Goal: Obtain resource: Download file/media

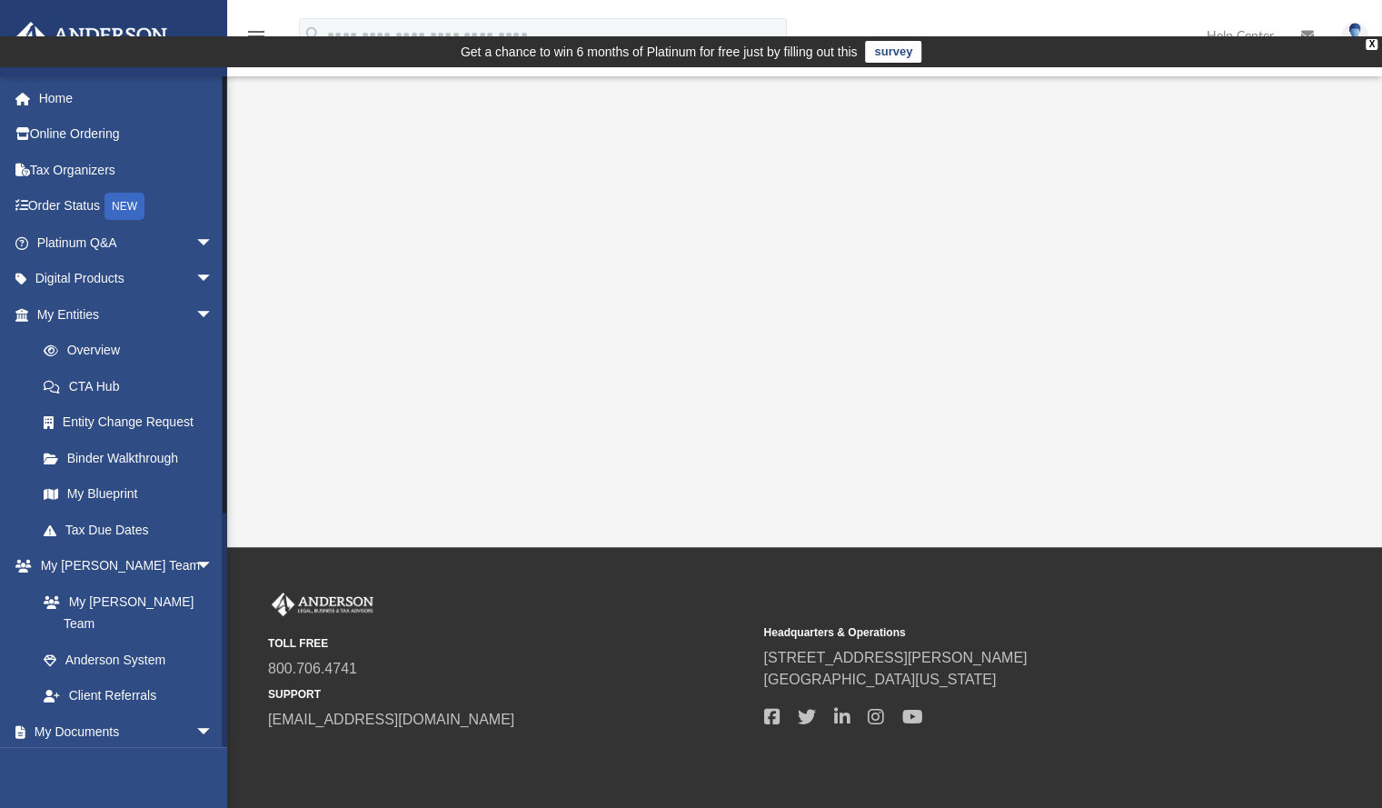
click at [77, 750] on link "Box" at bounding box center [132, 768] width 215 height 36
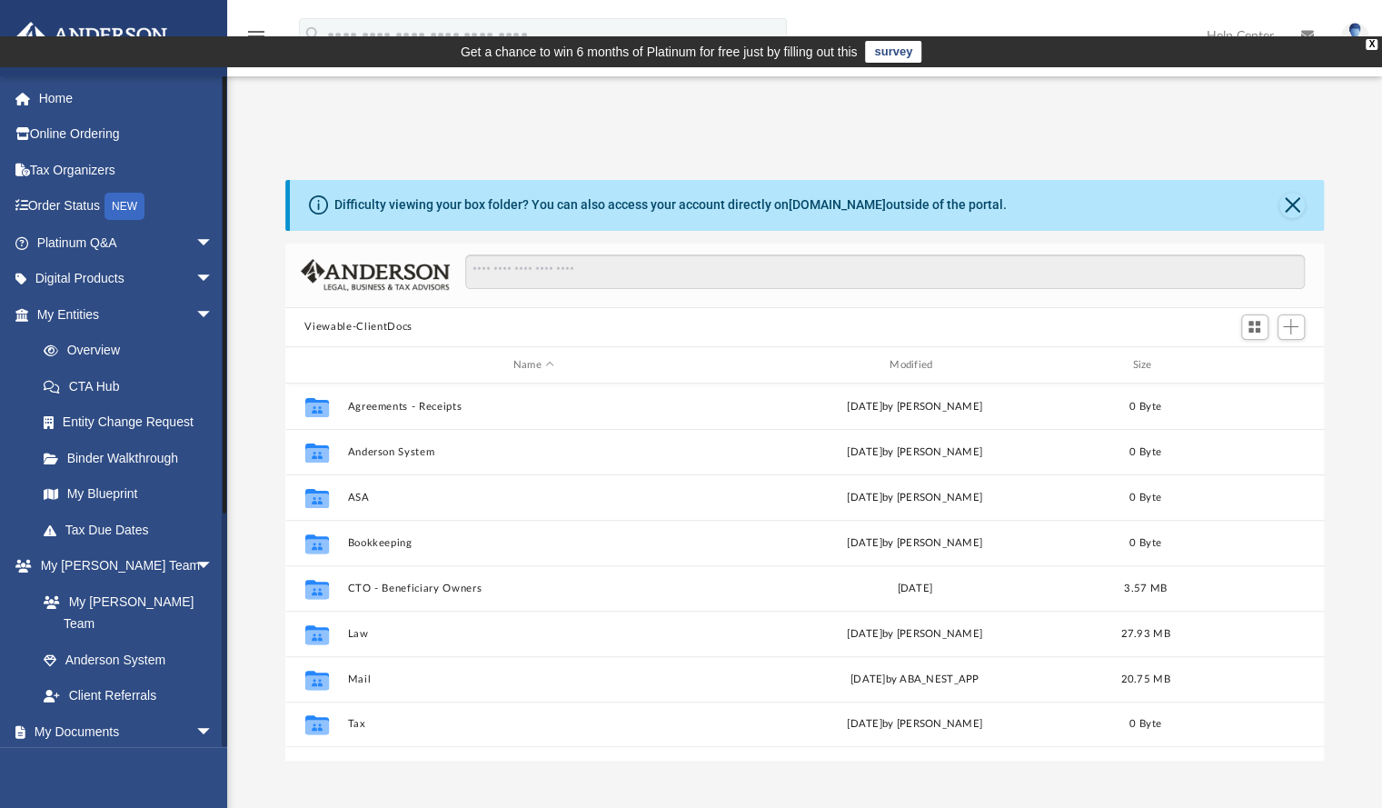
scroll to position [399, 1025]
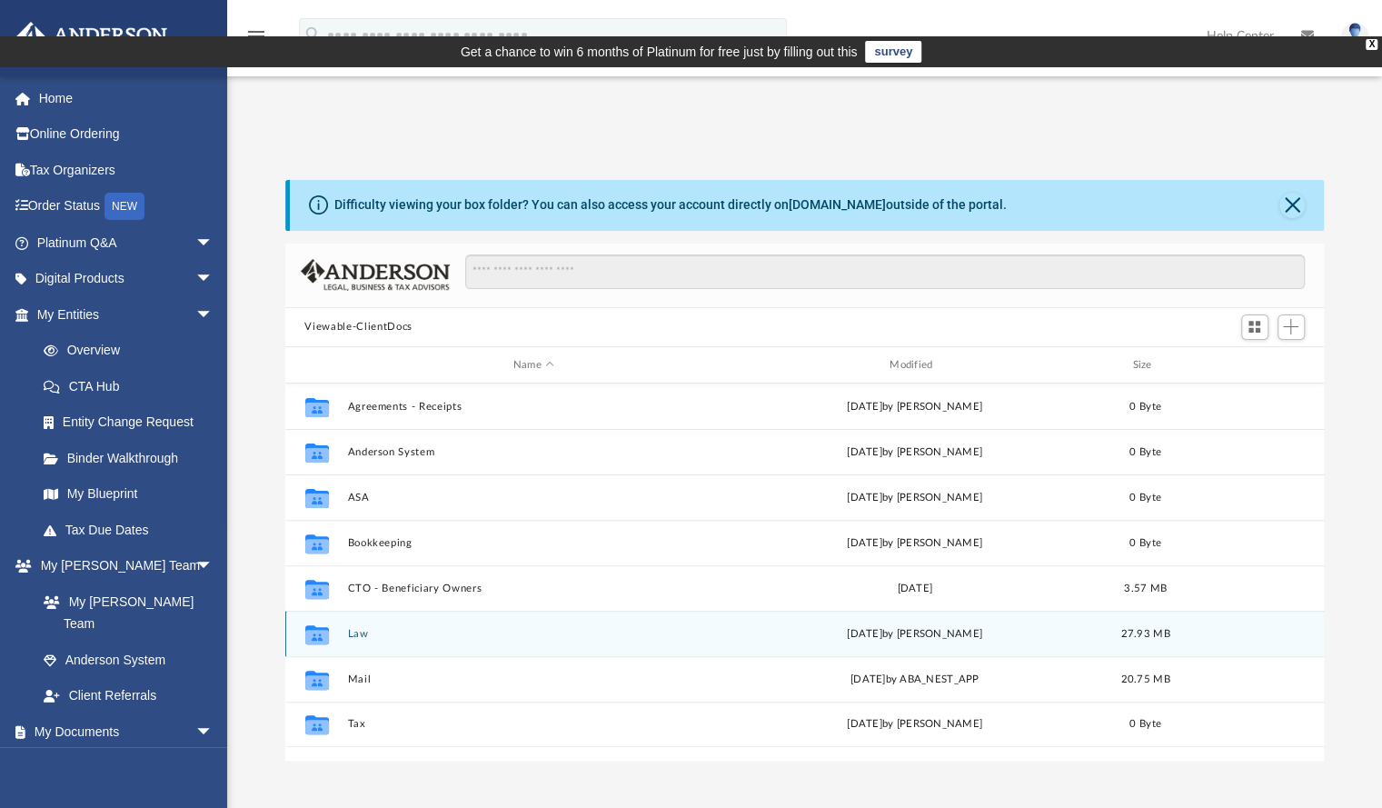
click at [320, 625] on icon "grid" at bounding box center [316, 634] width 24 height 19
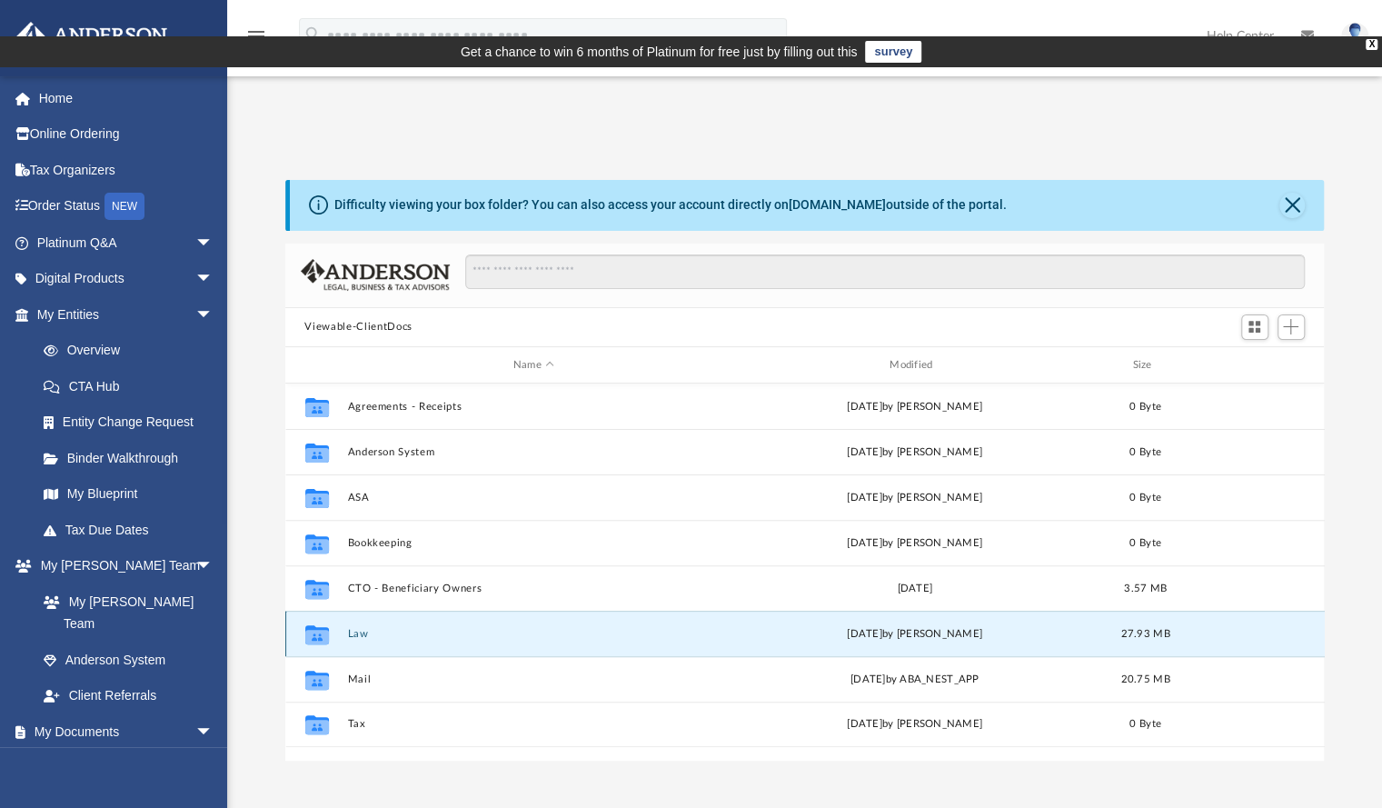
click at [320, 625] on icon "grid" at bounding box center [316, 634] width 24 height 19
click at [360, 628] on button "Law" at bounding box center [533, 634] width 373 height 12
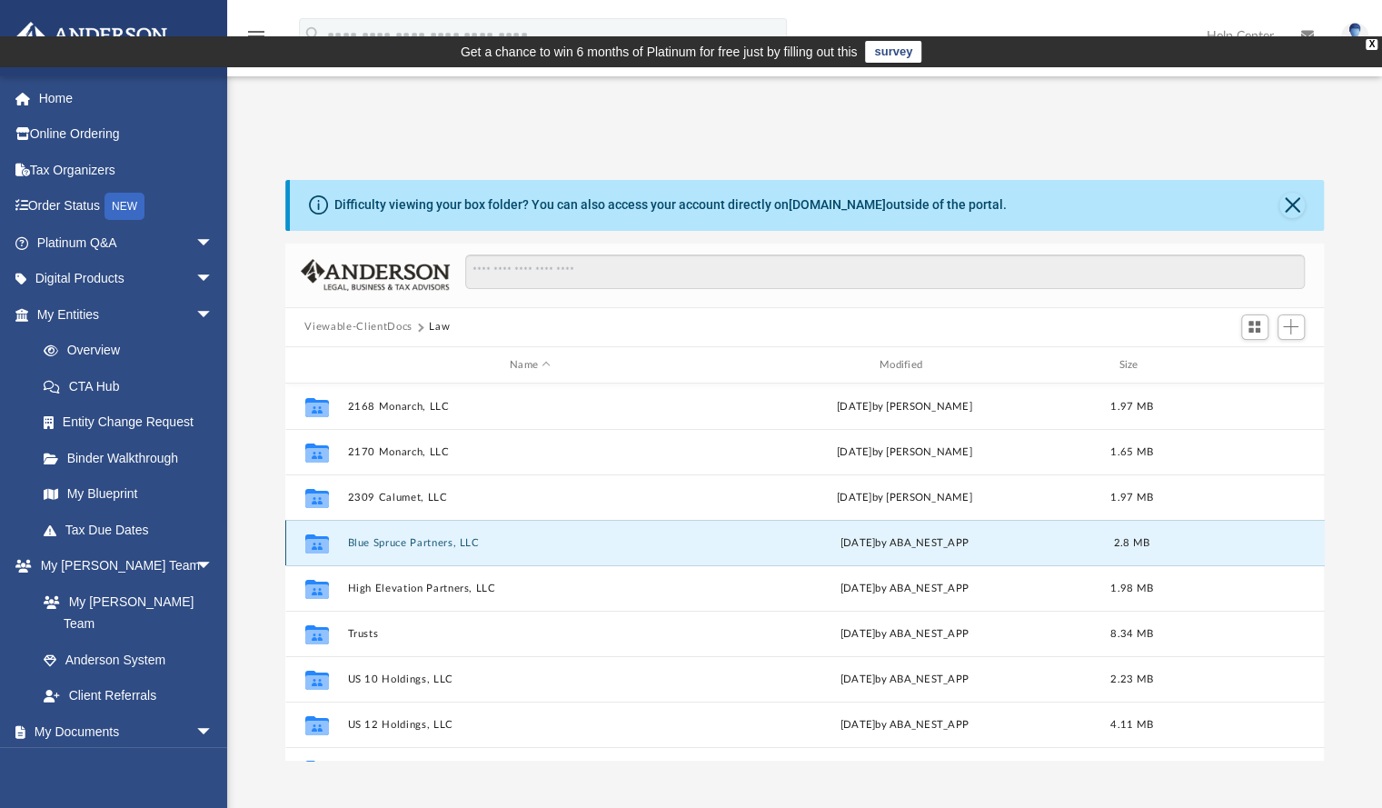
click at [401, 537] on button "Blue Spruce Partners, LLC" at bounding box center [530, 543] width 366 height 12
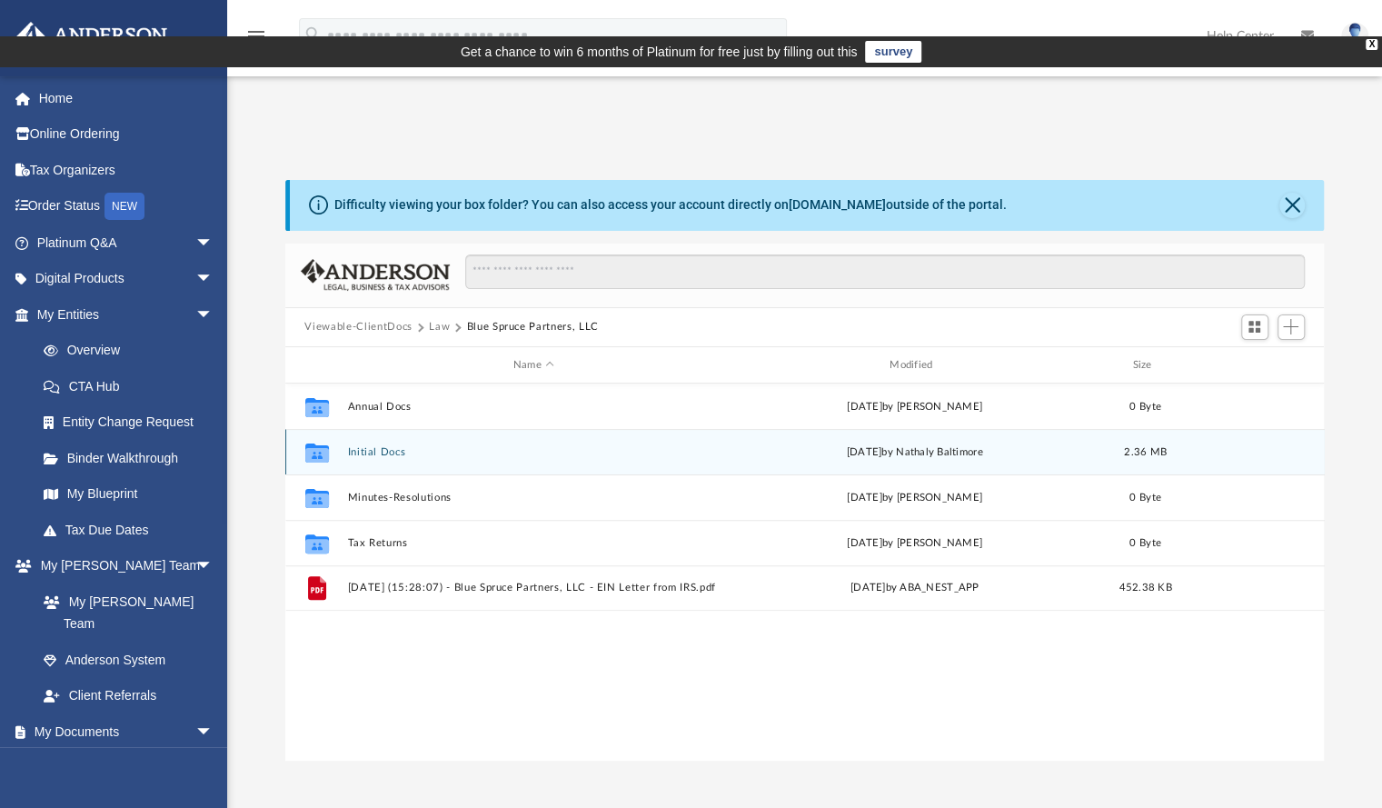
click at [323, 448] on icon "grid" at bounding box center [316, 455] width 24 height 15
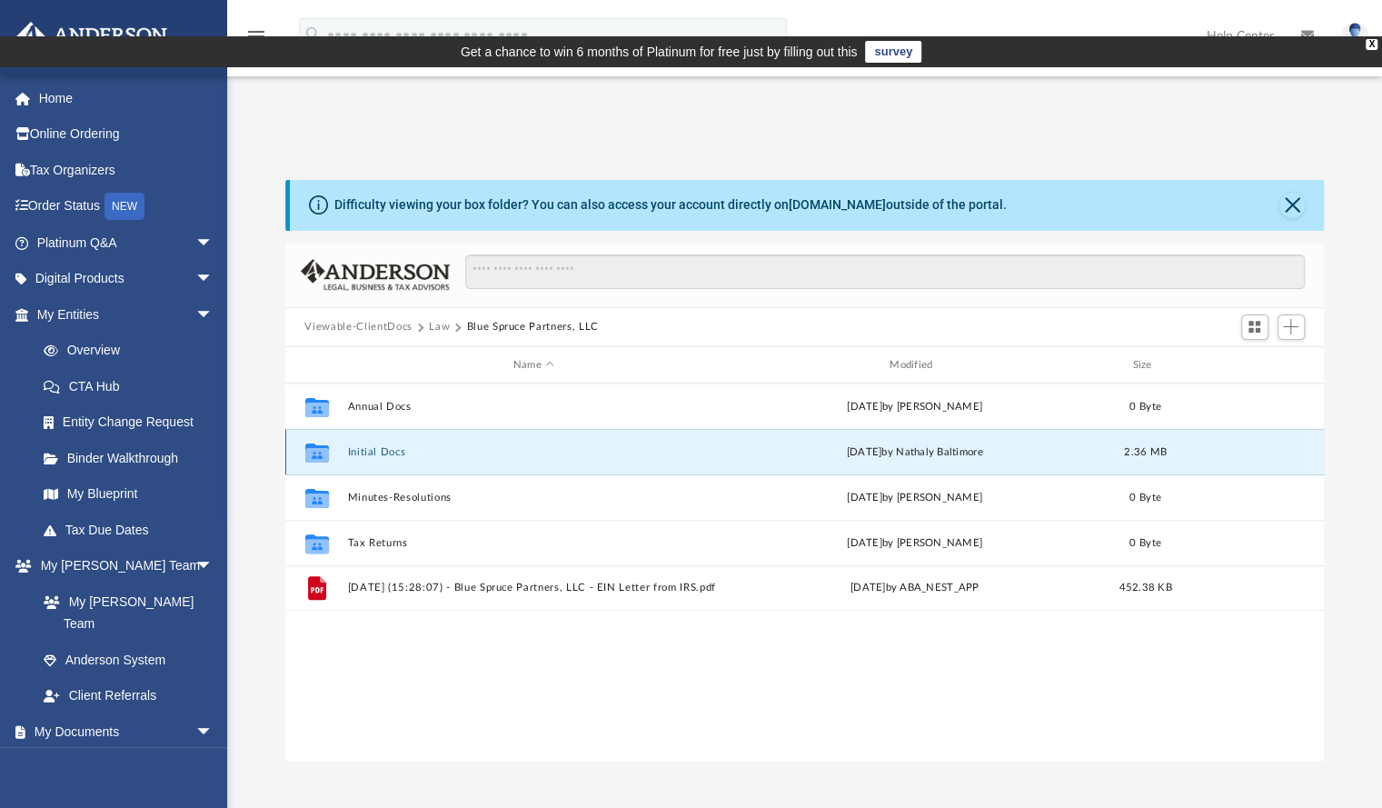
click at [376, 446] on button "Initial Docs" at bounding box center [533, 452] width 373 height 12
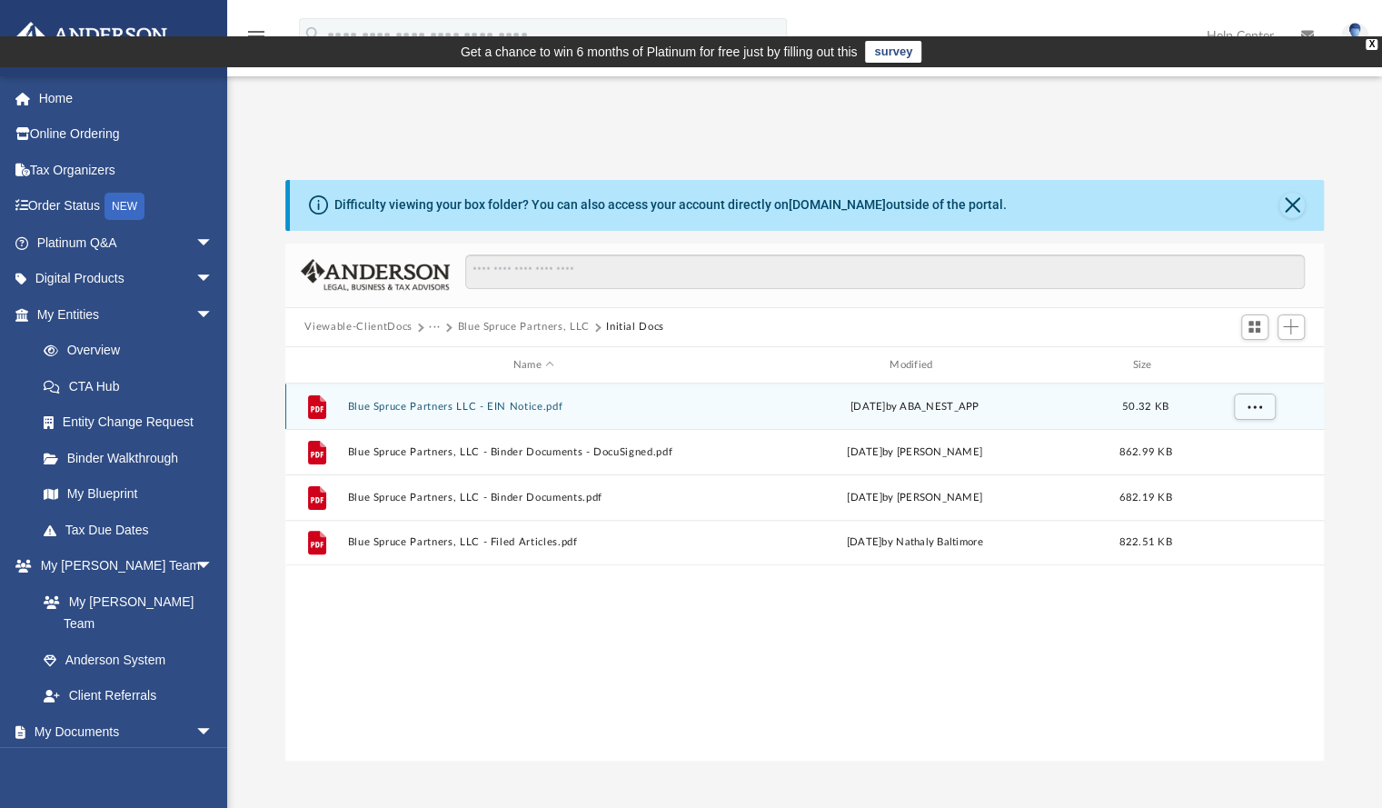
click at [418, 401] on button "Blue Spruce Partners LLC - EIN Notice.pdf" at bounding box center [533, 407] width 373 height 12
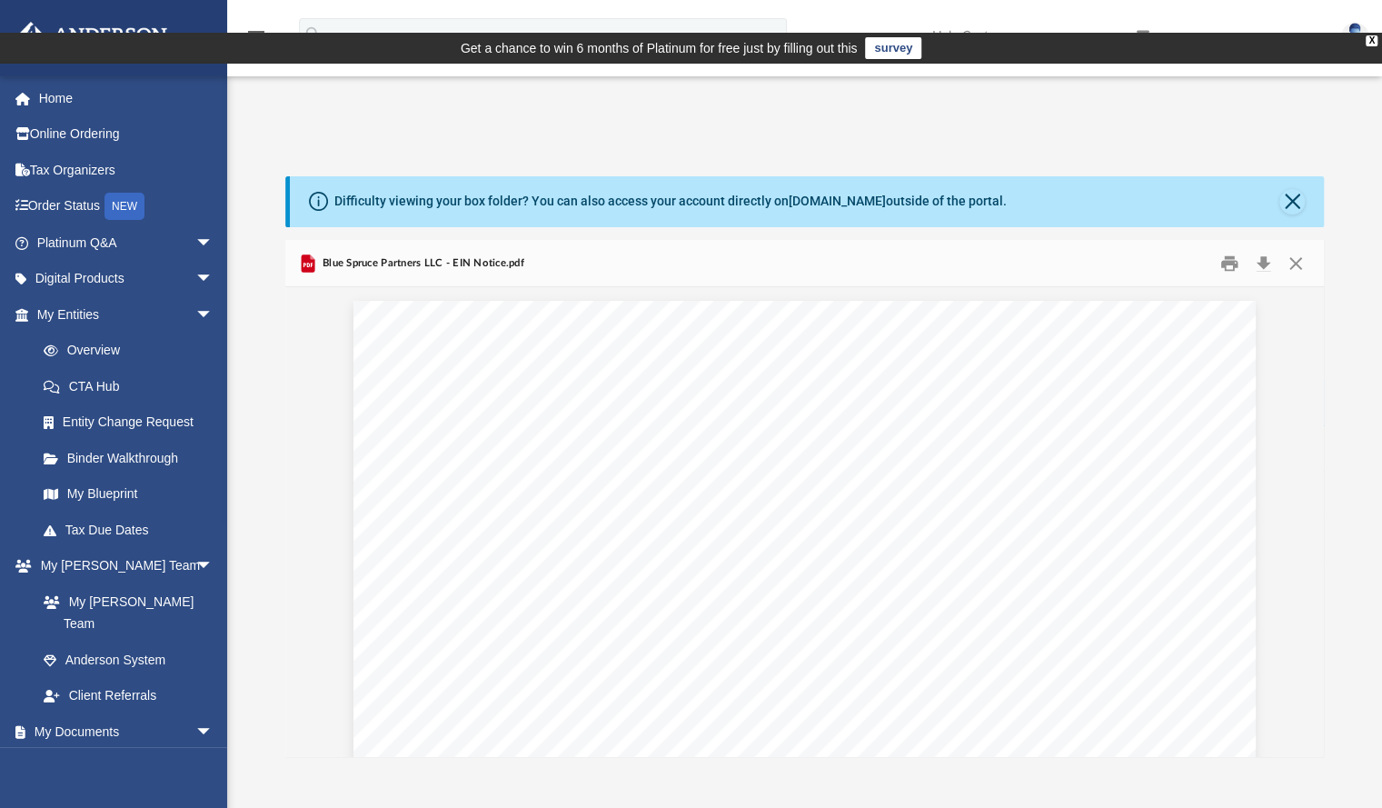
scroll to position [0, 0]
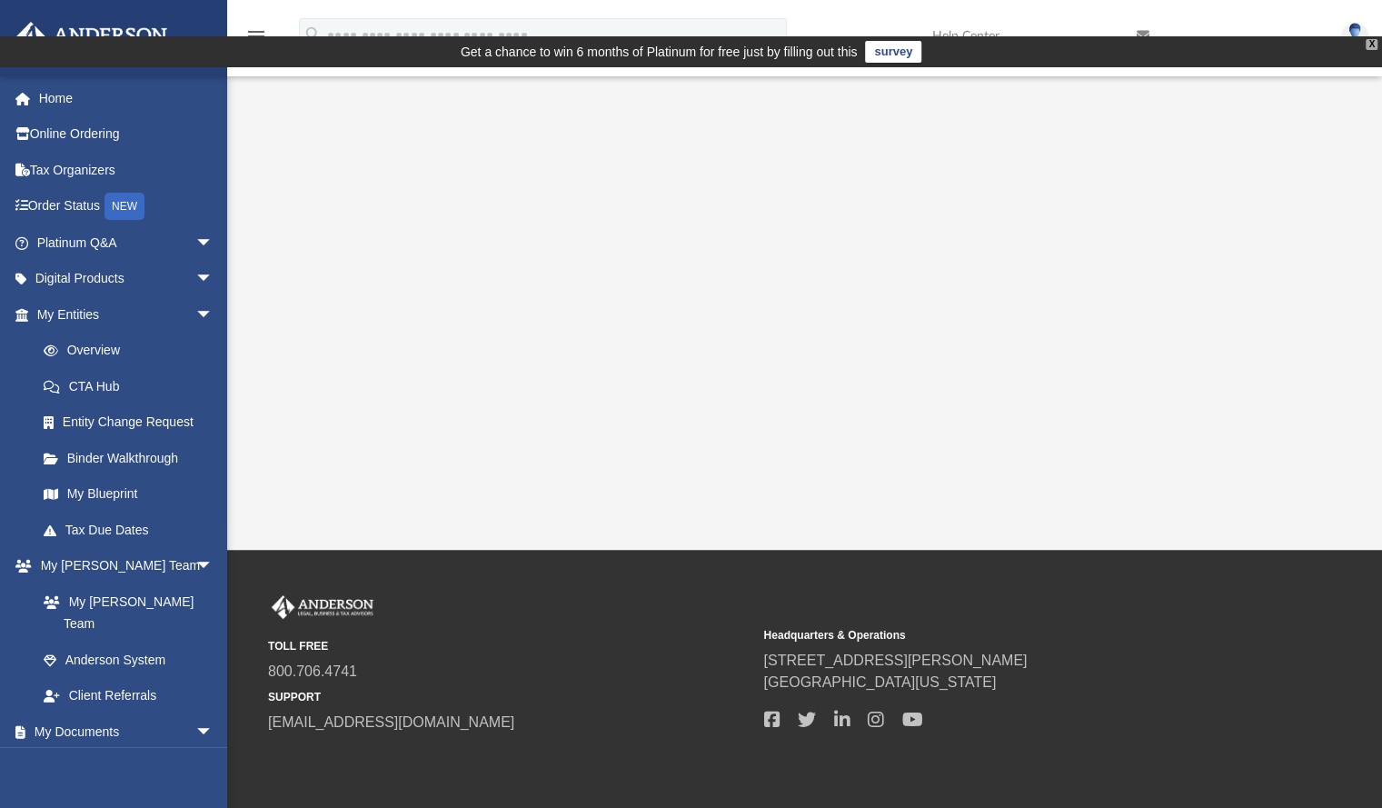
click at [1371, 39] on div "X" at bounding box center [1372, 44] width 12 height 11
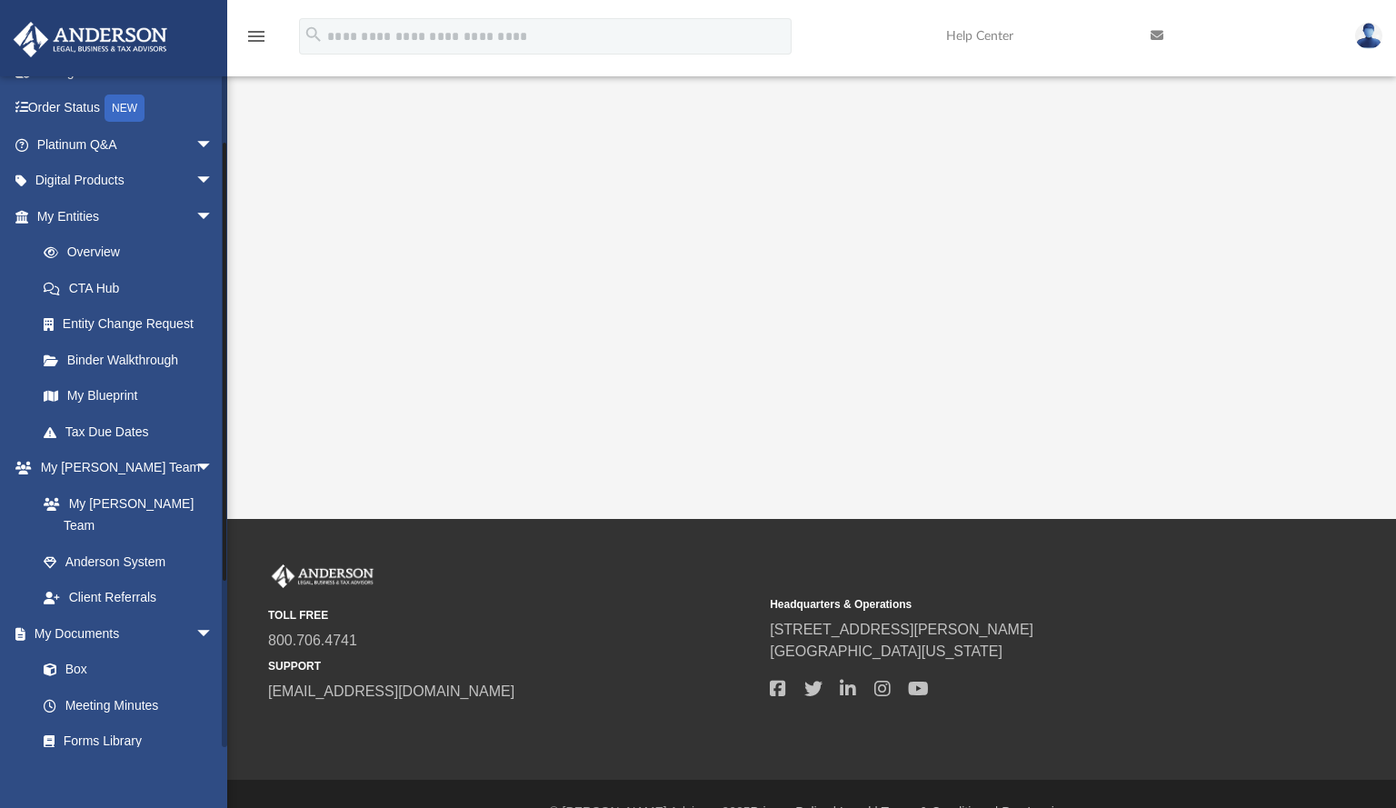
drag, startPoint x: 224, startPoint y: 412, endPoint x: 228, endPoint y: 476, distance: 64.6
click at [228, 476] on div "App [EMAIL_ADDRESS][DOMAIN_NAME] Sign Out [EMAIL_ADDRESS][DOMAIN_NAME] Home Onl…" at bounding box center [698, 277] width 1396 height 482
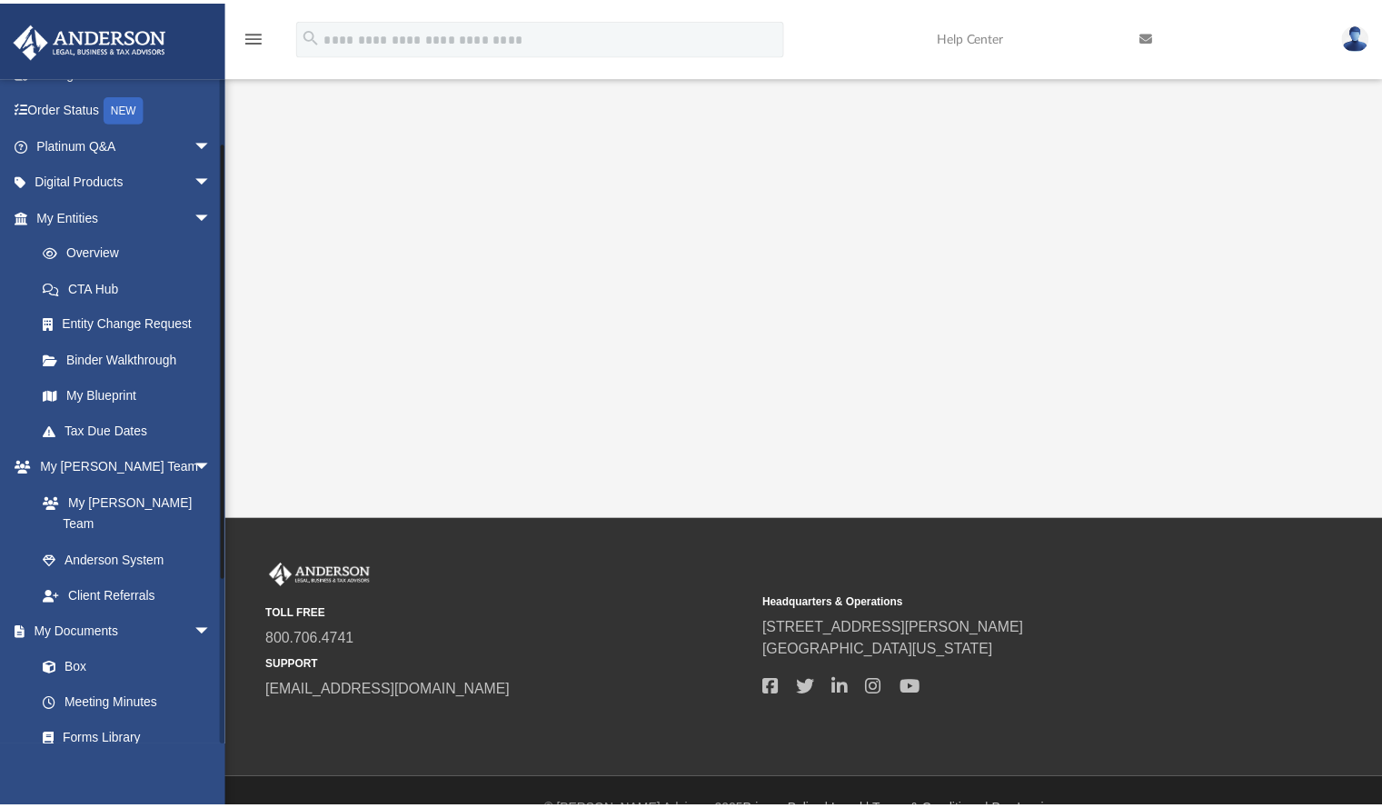
scroll to position [94, 0]
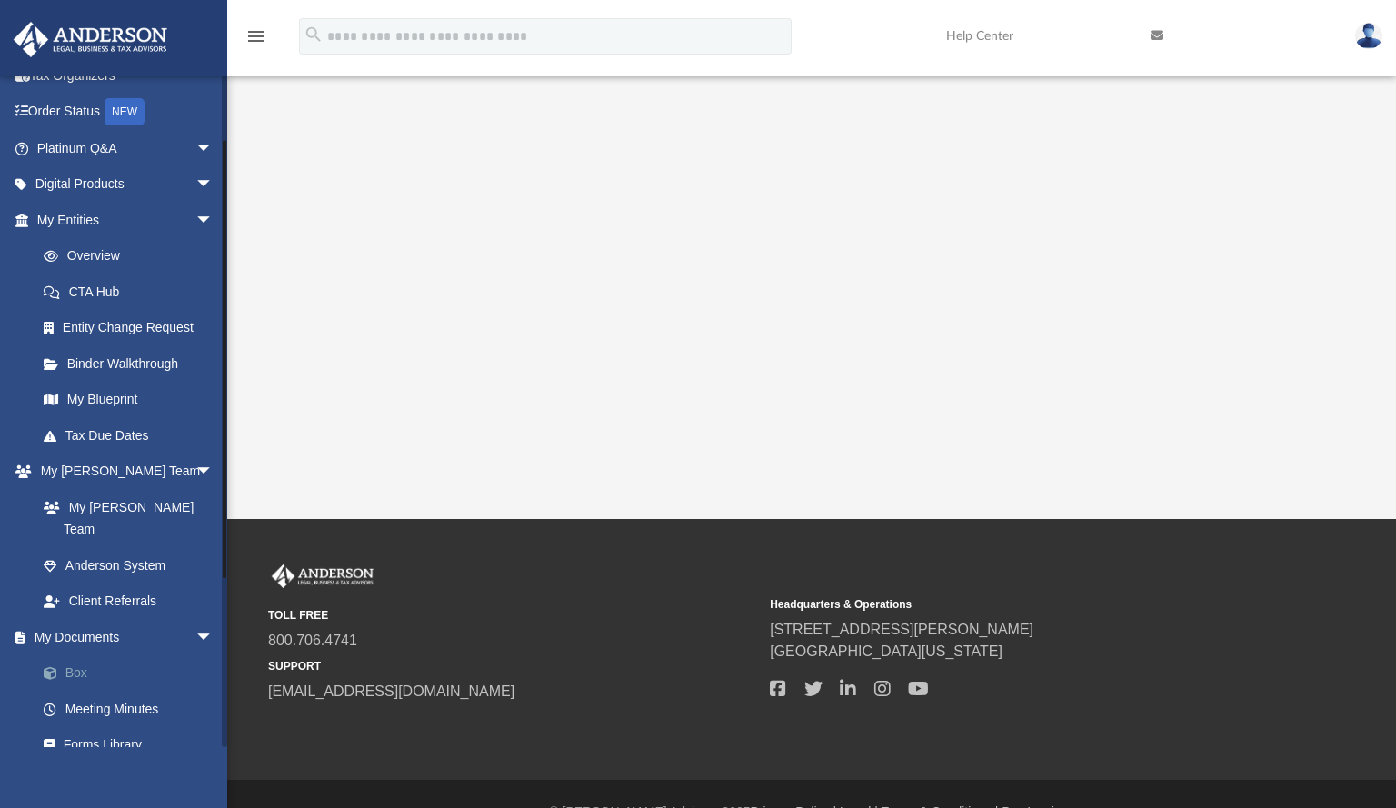
click at [78, 655] on link "Box" at bounding box center [132, 673] width 215 height 36
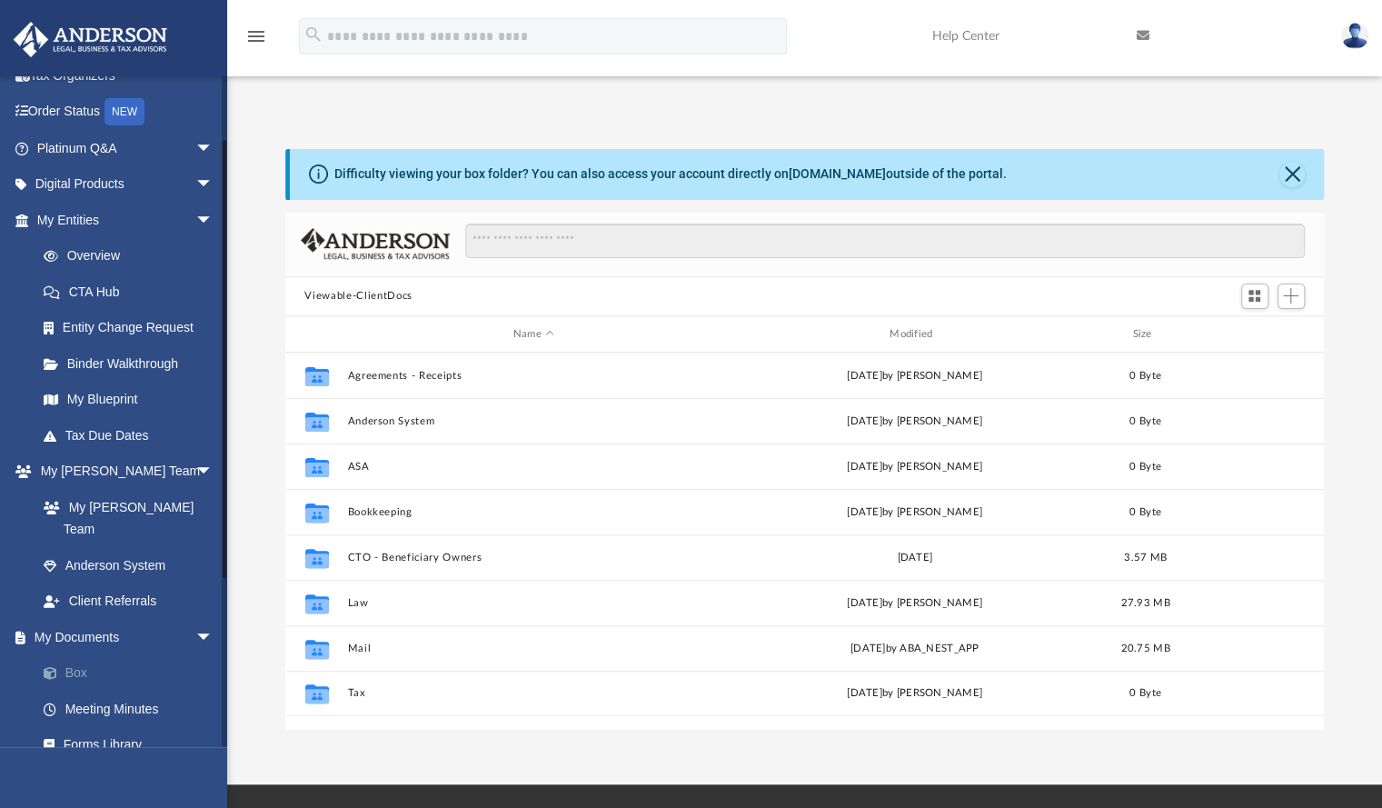
scroll to position [399, 1025]
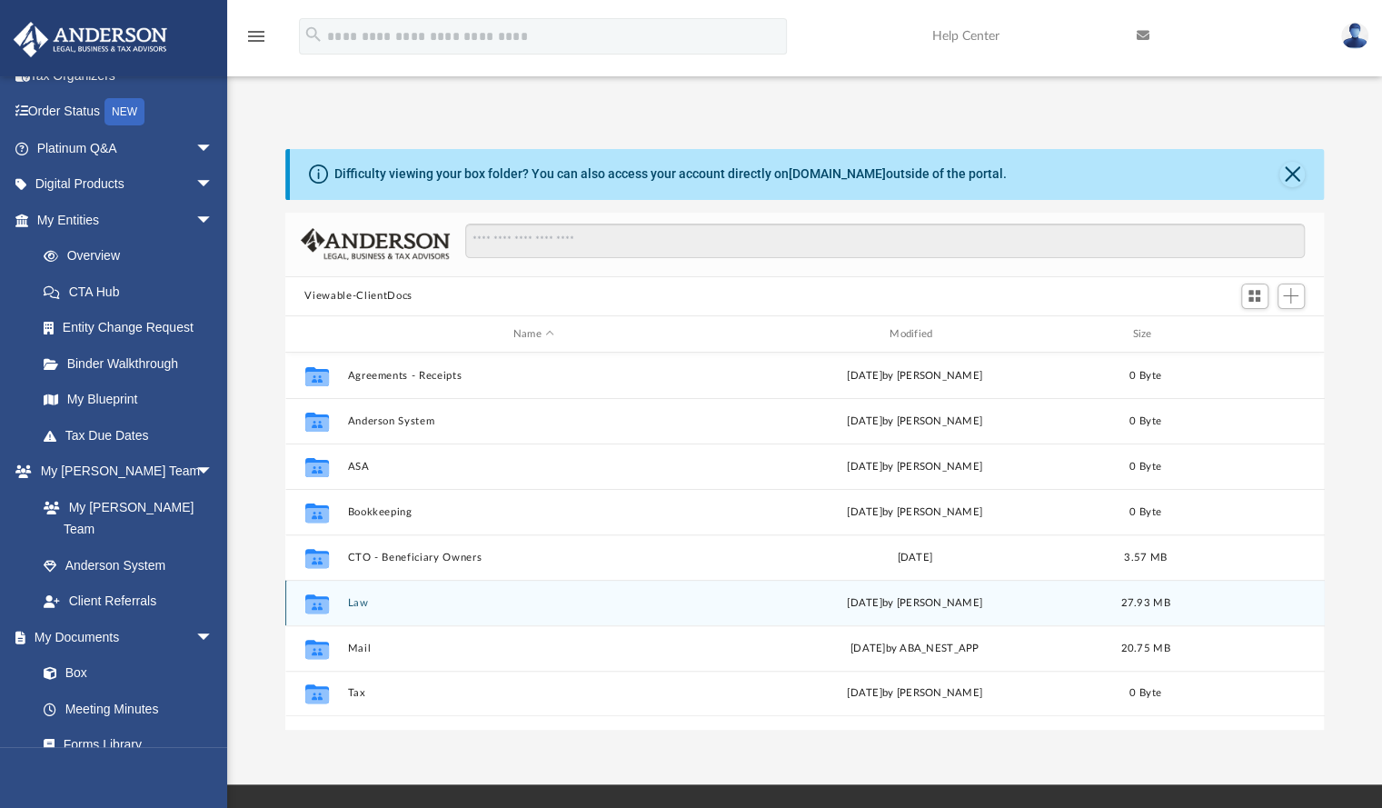
click at [360, 597] on button "Law" at bounding box center [533, 603] width 373 height 12
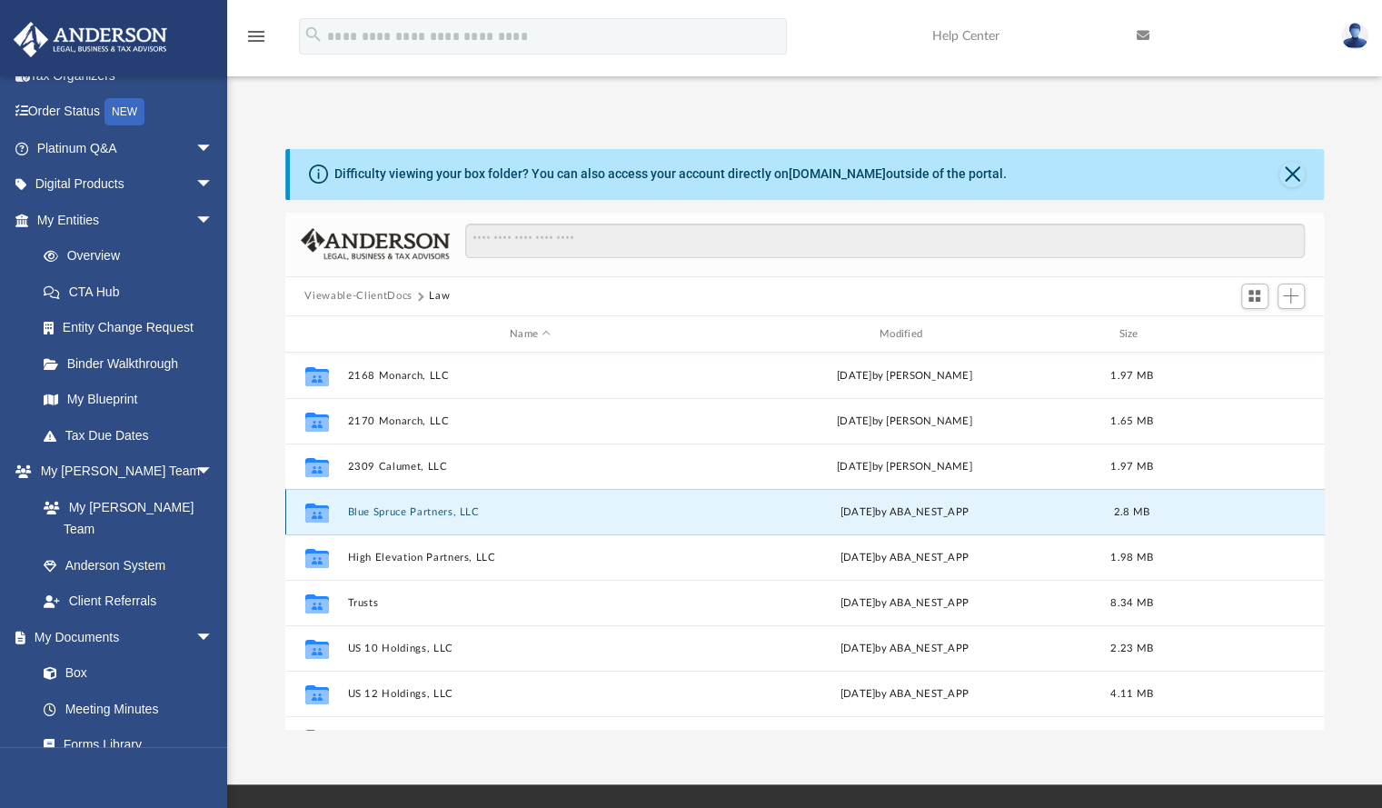
click at [409, 506] on button "Blue Spruce Partners, LLC" at bounding box center [530, 512] width 366 height 12
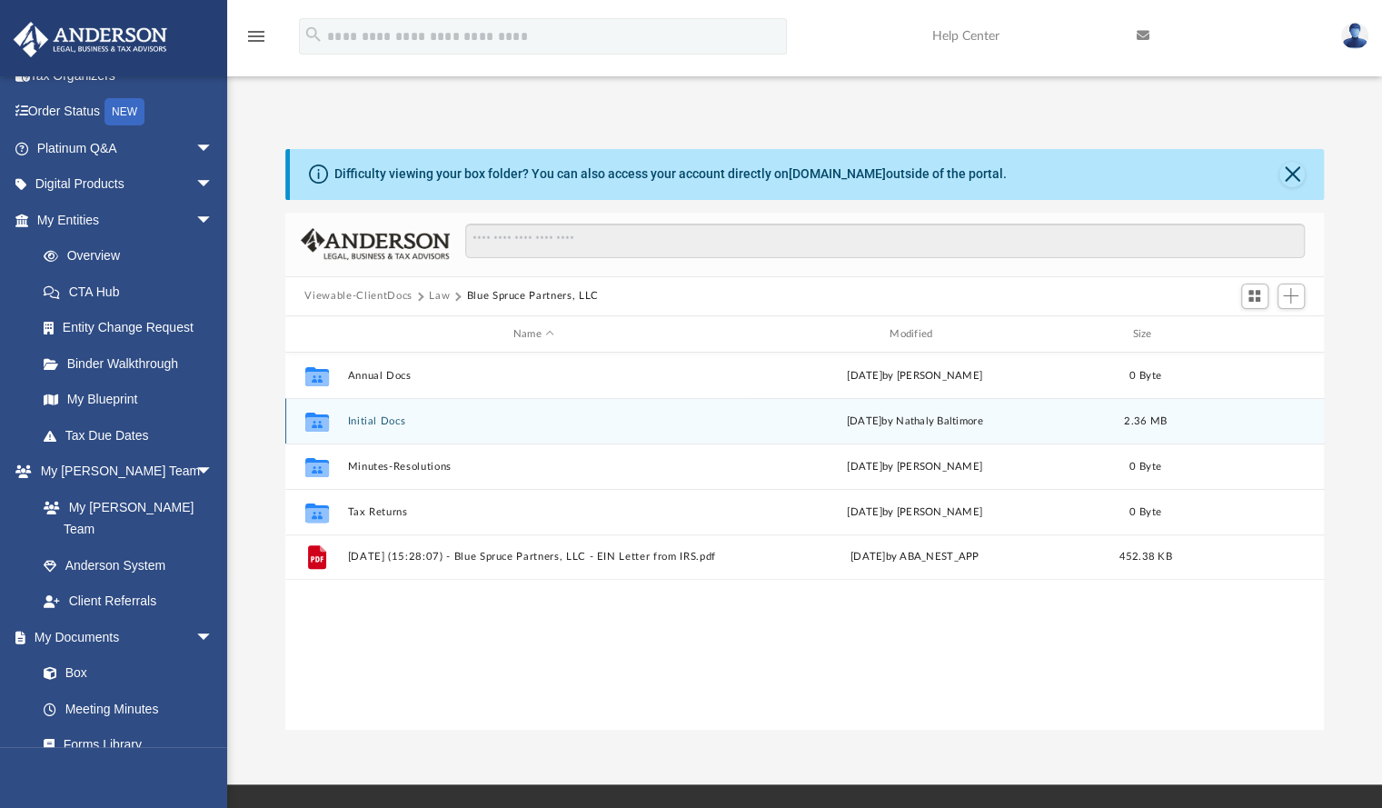
click at [376, 415] on button "Initial Docs" at bounding box center [533, 421] width 373 height 12
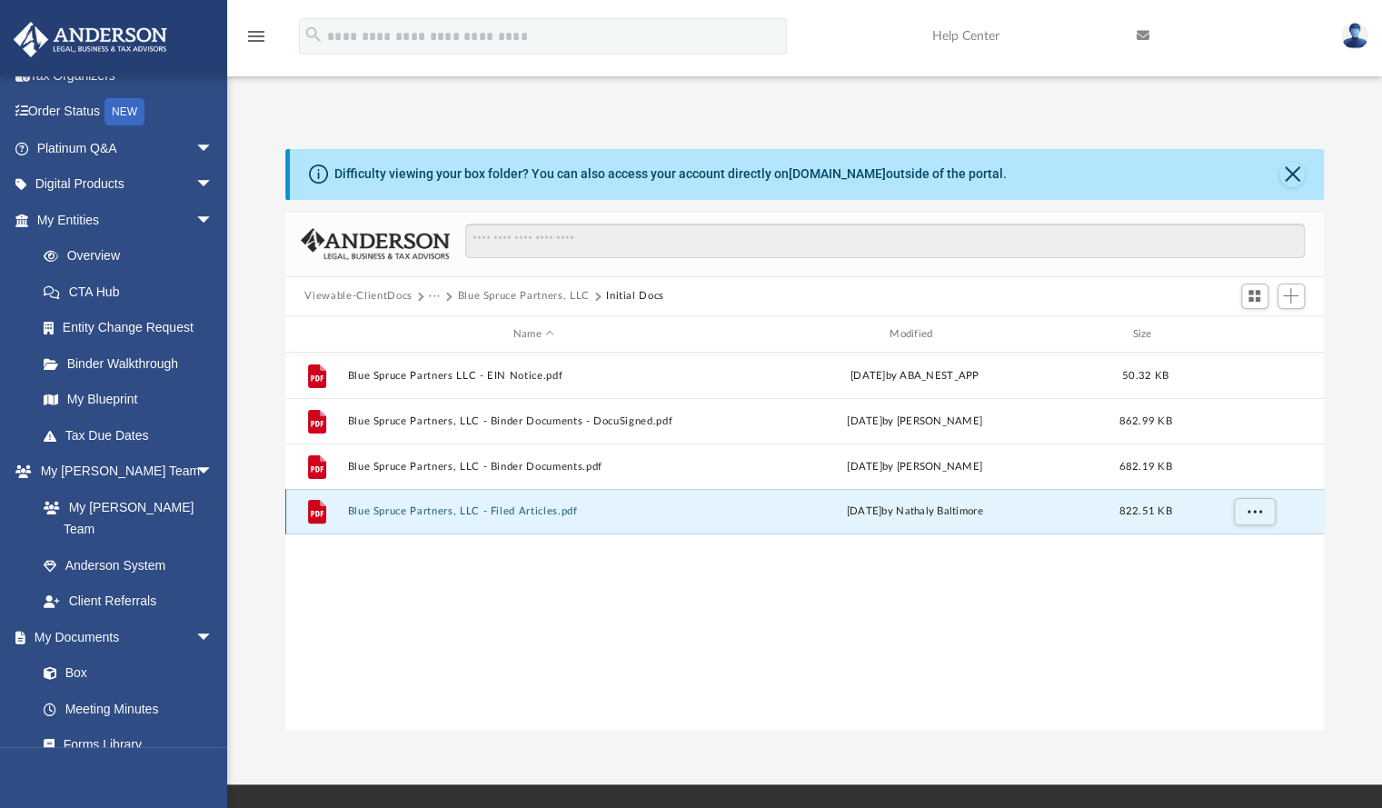
click at [469, 506] on button "Blue Spruce Partners, LLC - Filed Articles.pdf" at bounding box center [533, 512] width 373 height 12
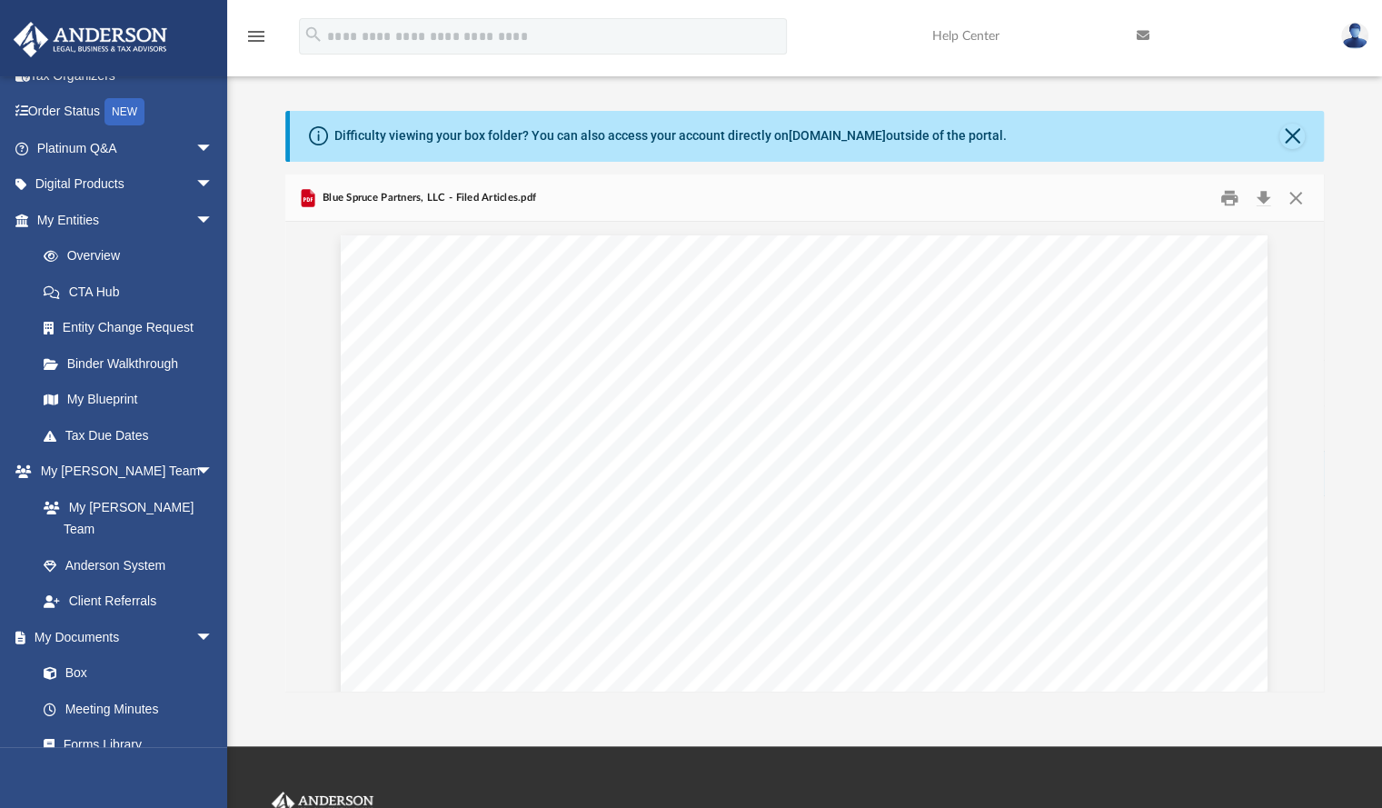
scroll to position [0, 0]
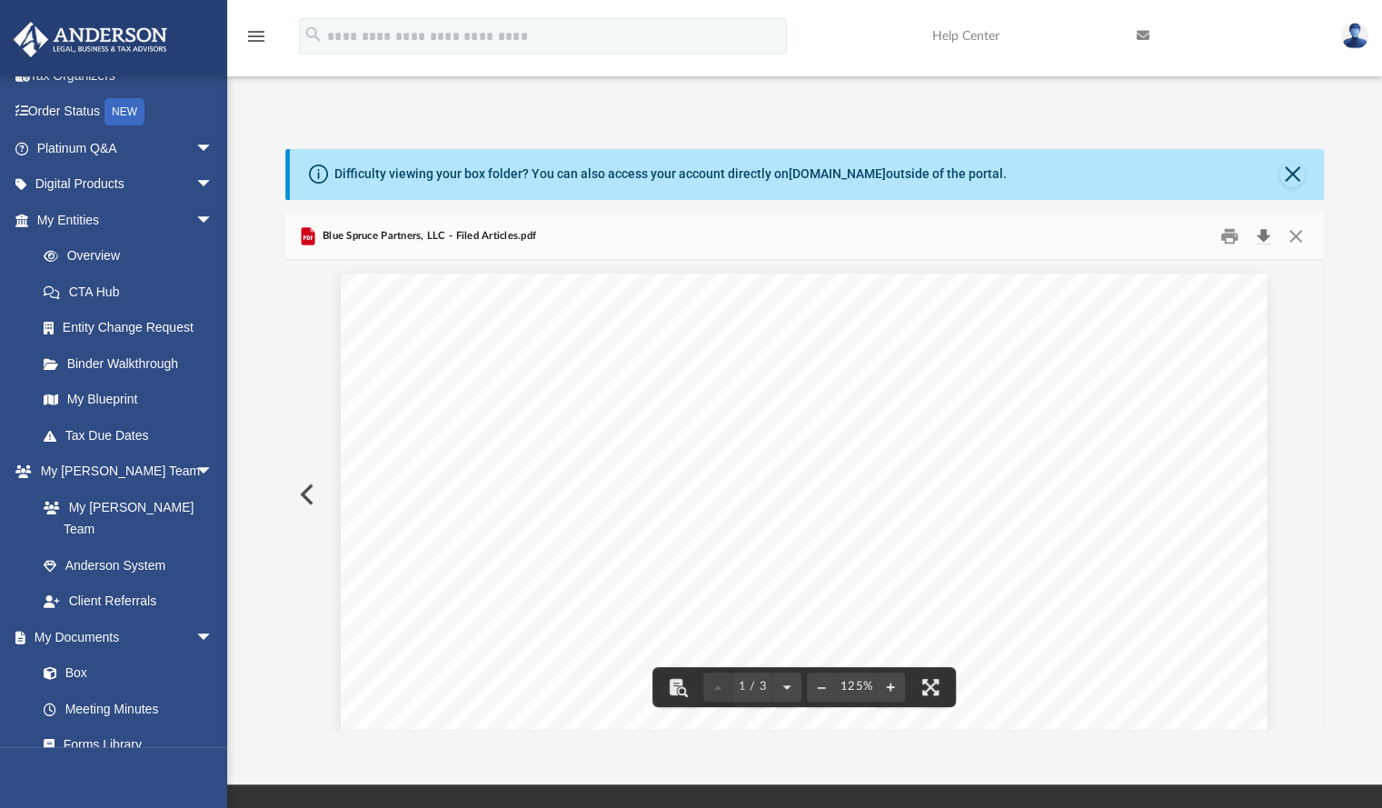
click at [1263, 222] on button "Download" at bounding box center [1263, 236] width 33 height 28
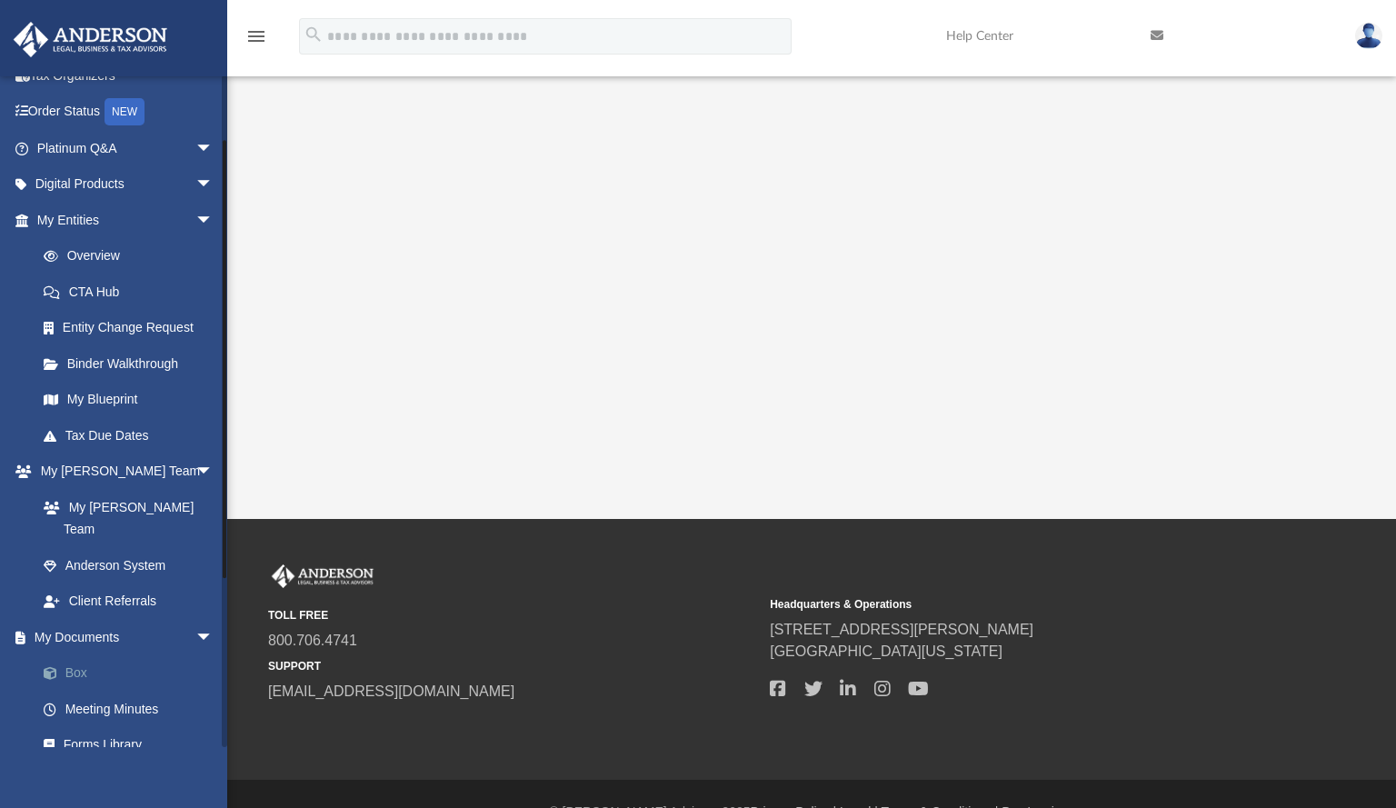
click at [78, 655] on link "Box" at bounding box center [132, 673] width 215 height 36
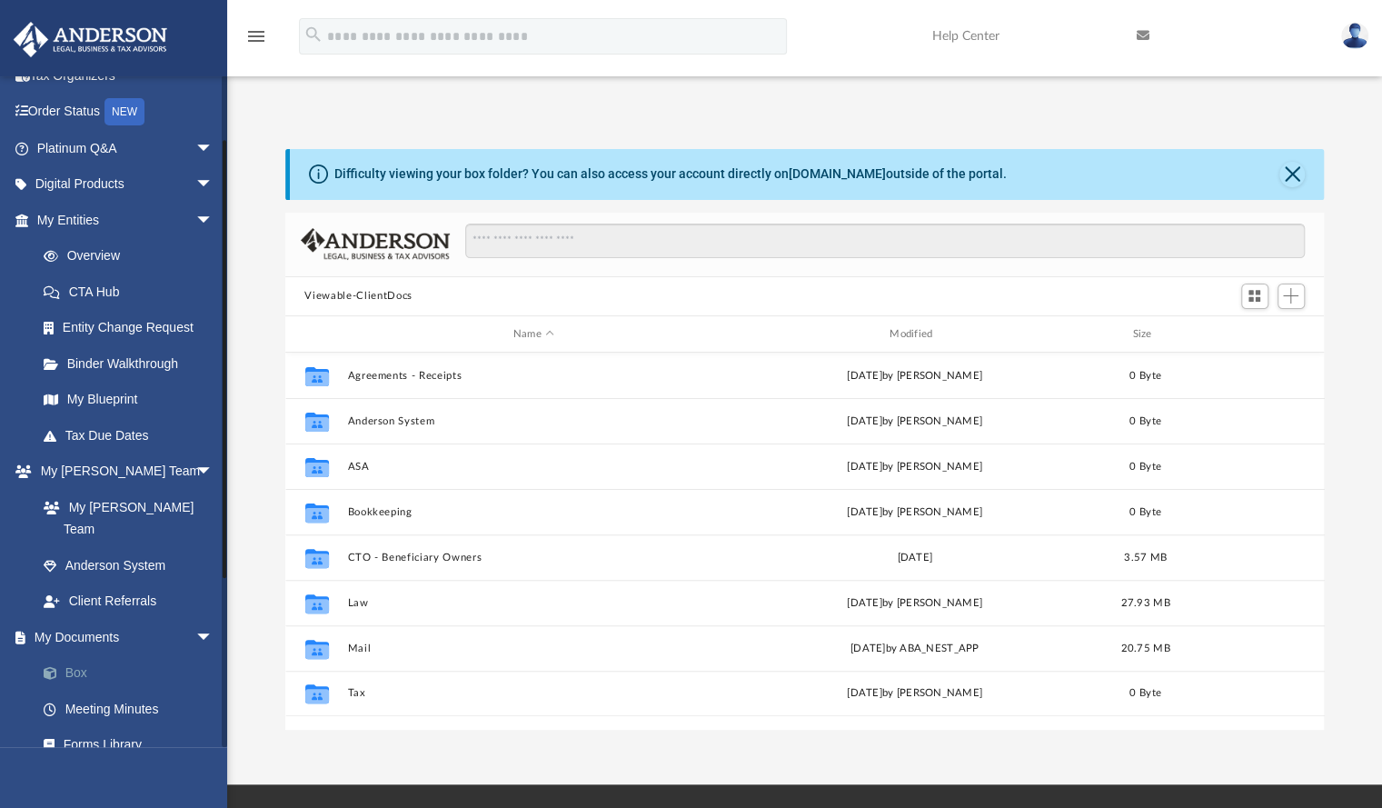
scroll to position [399, 1025]
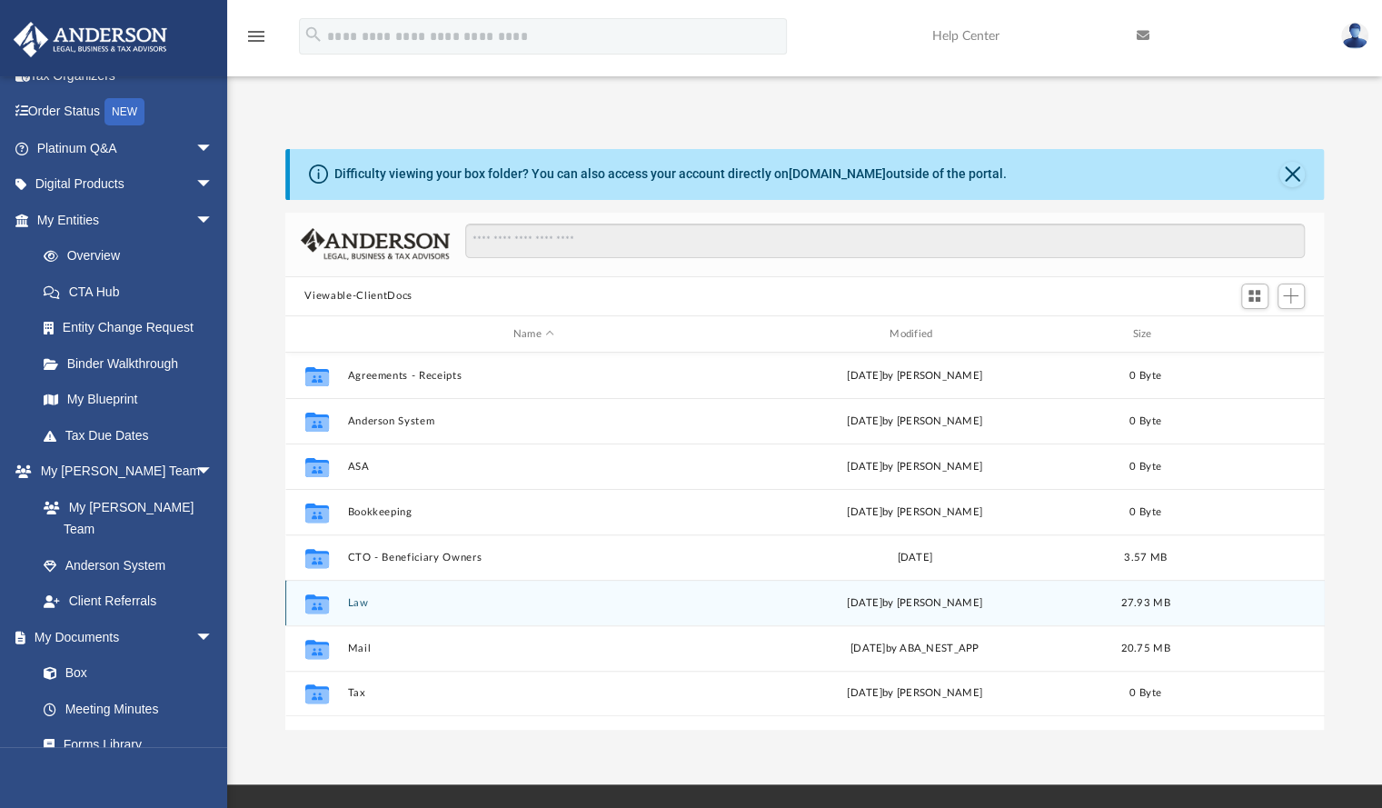
click at [356, 597] on button "Law" at bounding box center [533, 603] width 373 height 12
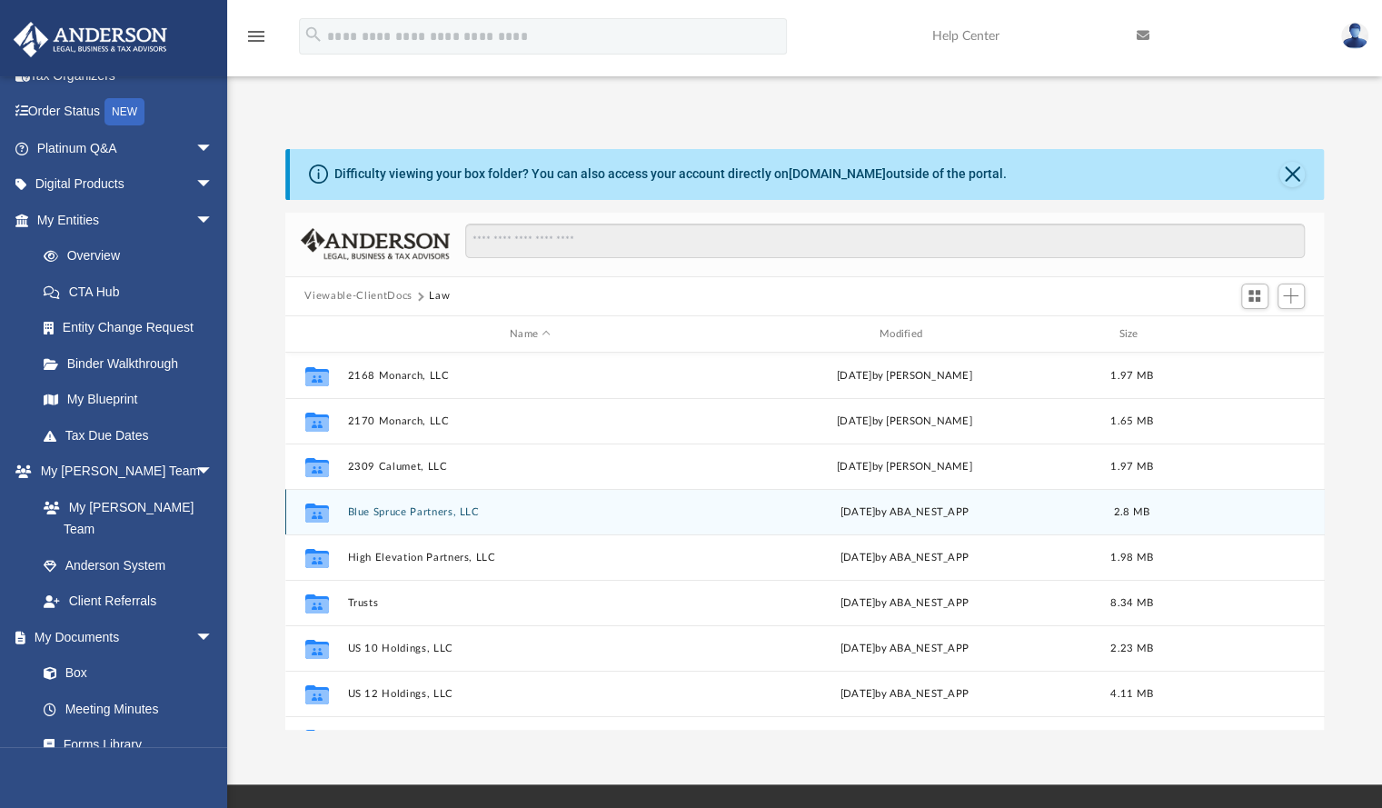
click at [429, 506] on button "Blue Spruce Partners, LLC" at bounding box center [530, 512] width 366 height 12
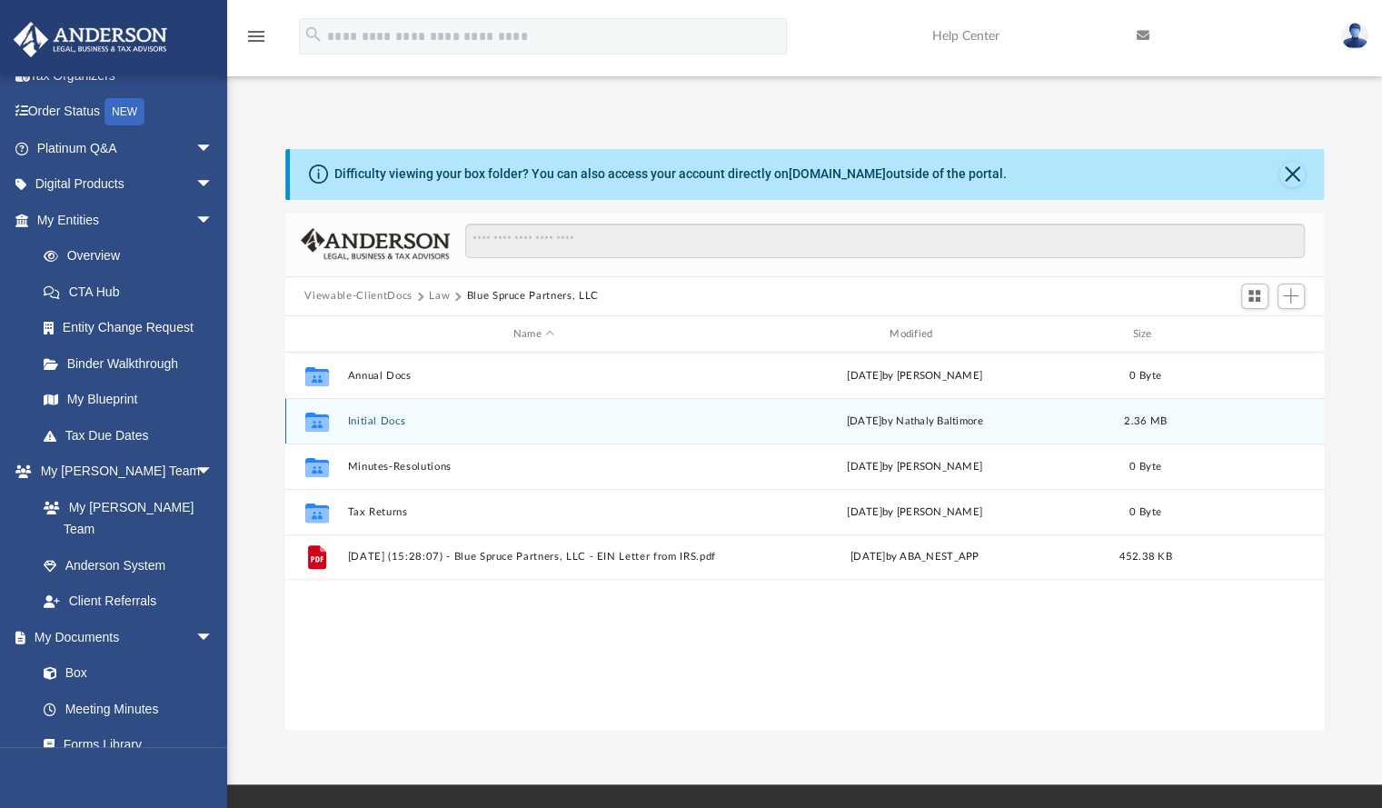
click at [393, 398] on div "Collaborated Folder Initial Docs [DATE] by Nathaly Baltimore 2.36 MB" at bounding box center [804, 420] width 1039 height 45
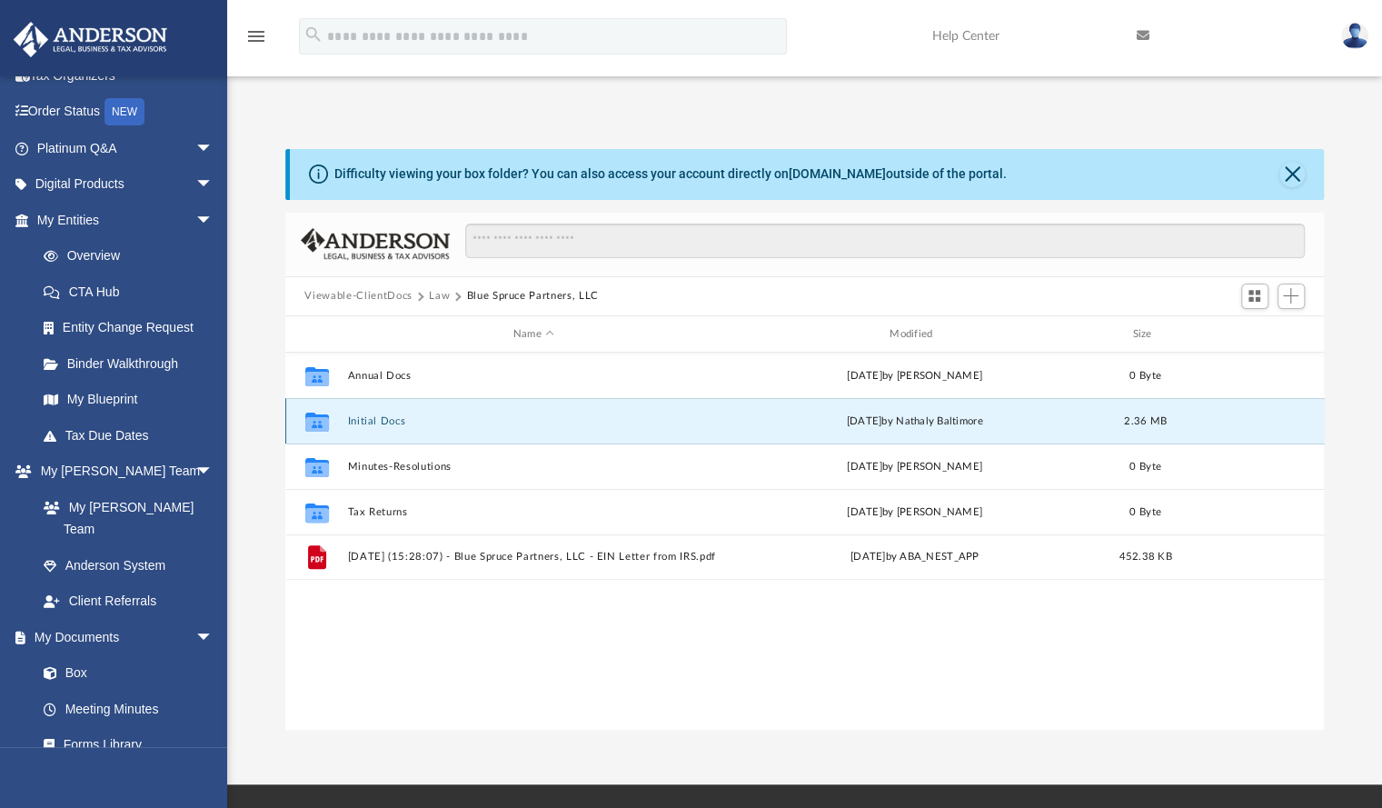
click at [393, 415] on button "Initial Docs" at bounding box center [533, 421] width 373 height 12
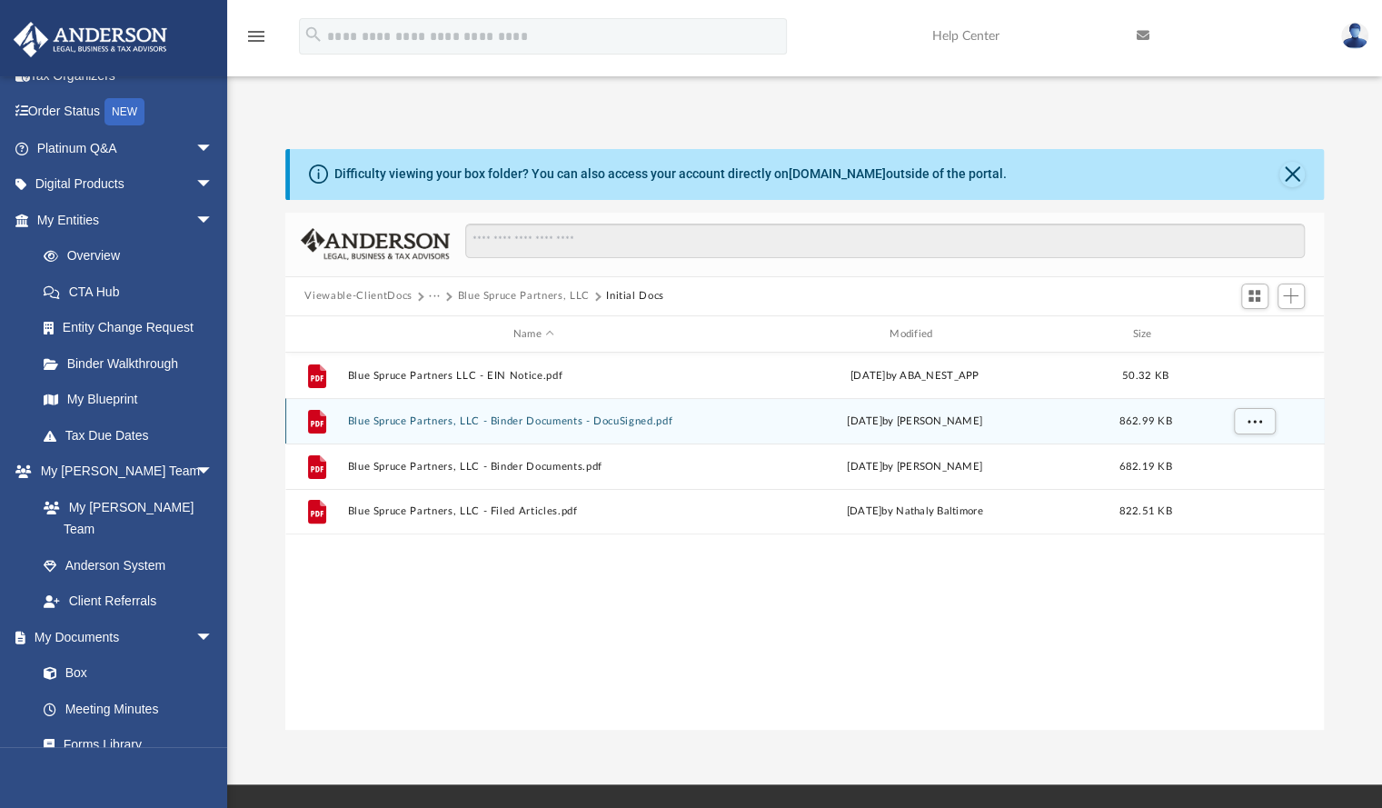
click at [525, 415] on button "Blue Spruce Partners, LLC - Binder Documents - DocuSigned.pdf" at bounding box center [533, 421] width 373 height 12
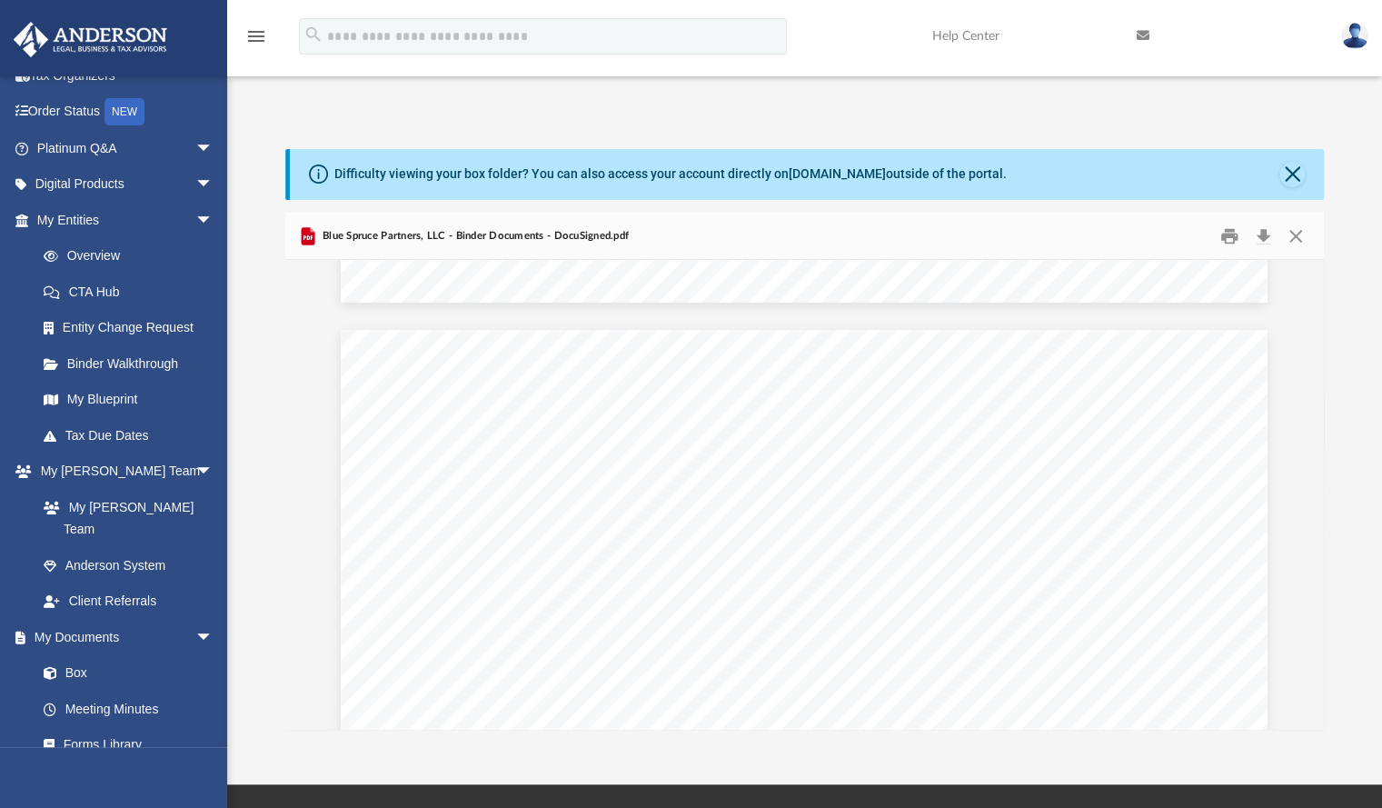
scroll to position [4336, 0]
click at [1263, 222] on button "Download" at bounding box center [1263, 236] width 33 height 28
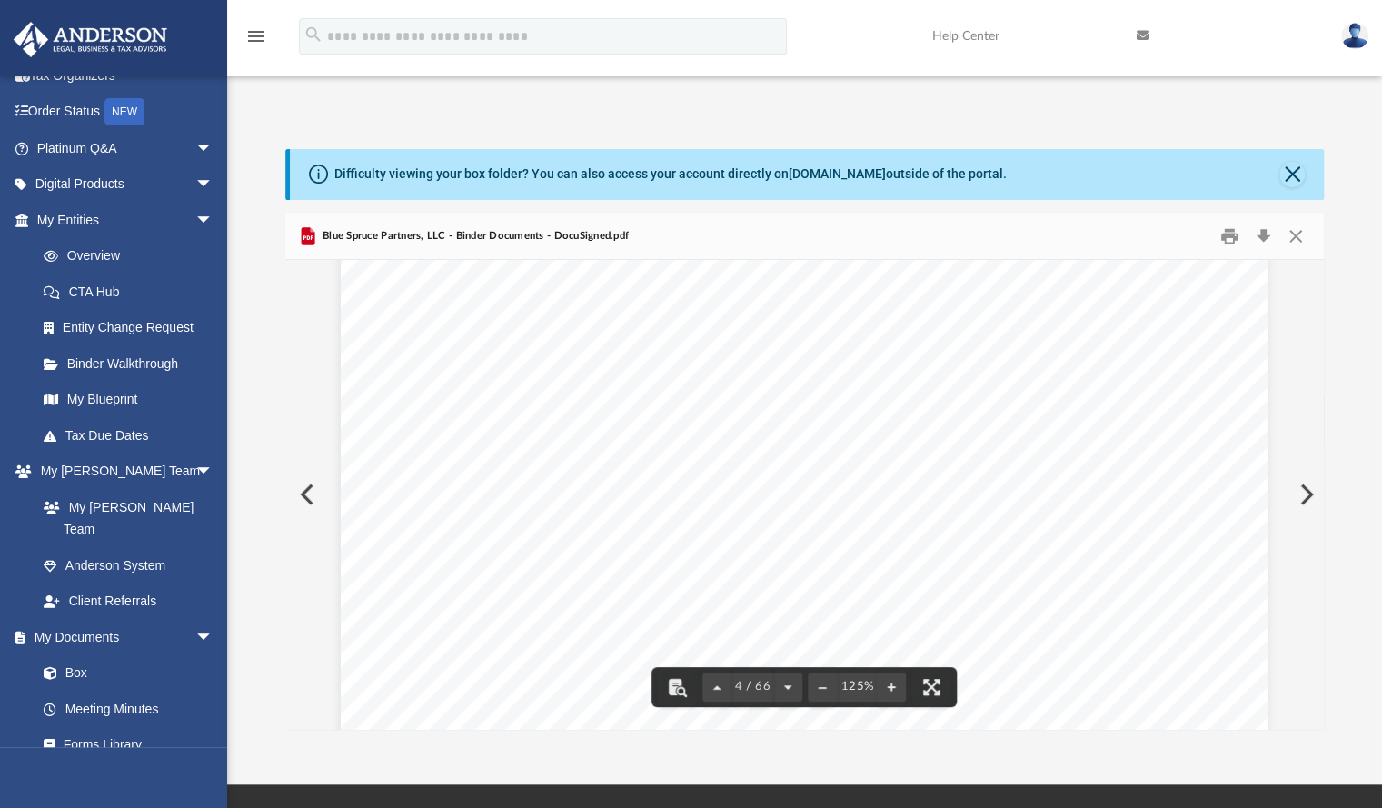
click at [304, 469] on button "Preview" at bounding box center [305, 494] width 40 height 51
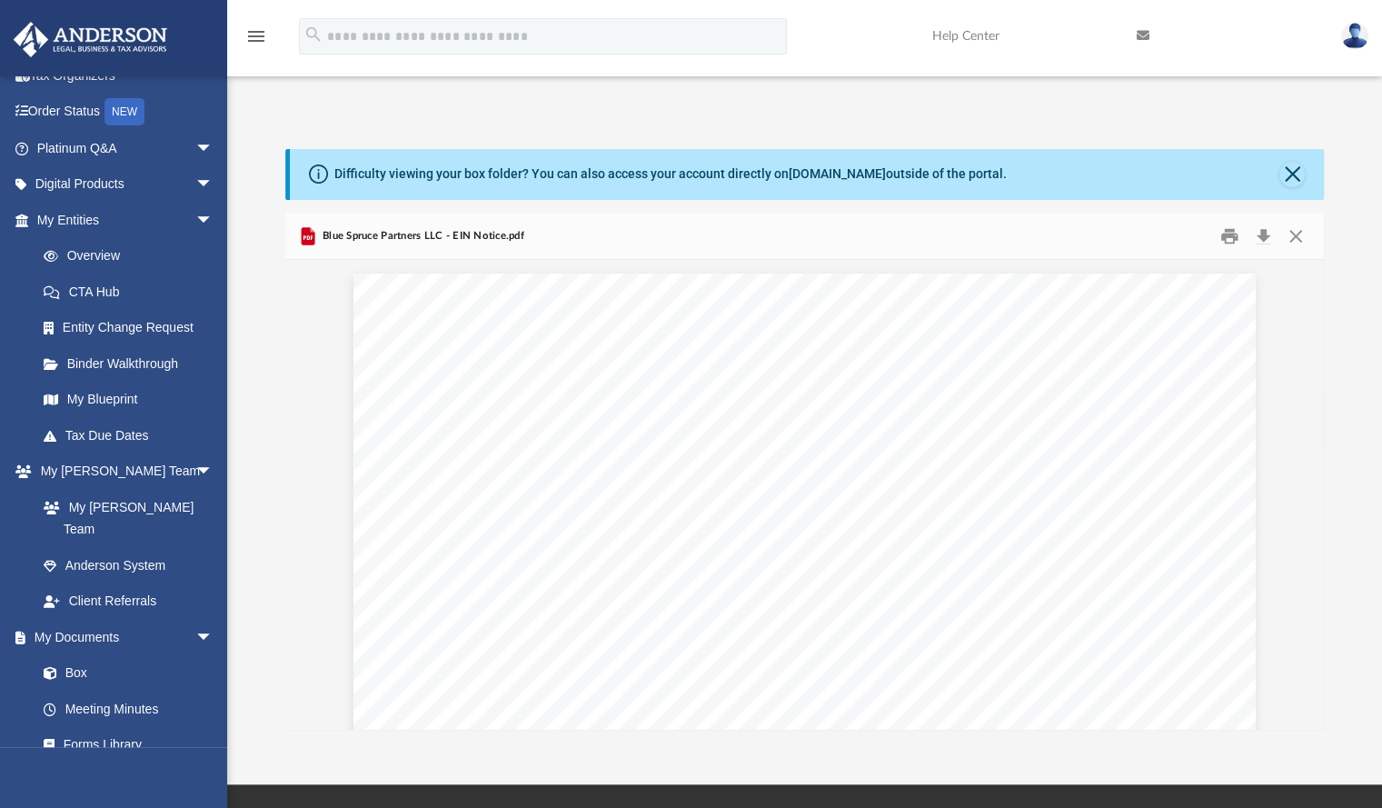
click at [1297, 222] on button "Close" at bounding box center [1295, 236] width 33 height 28
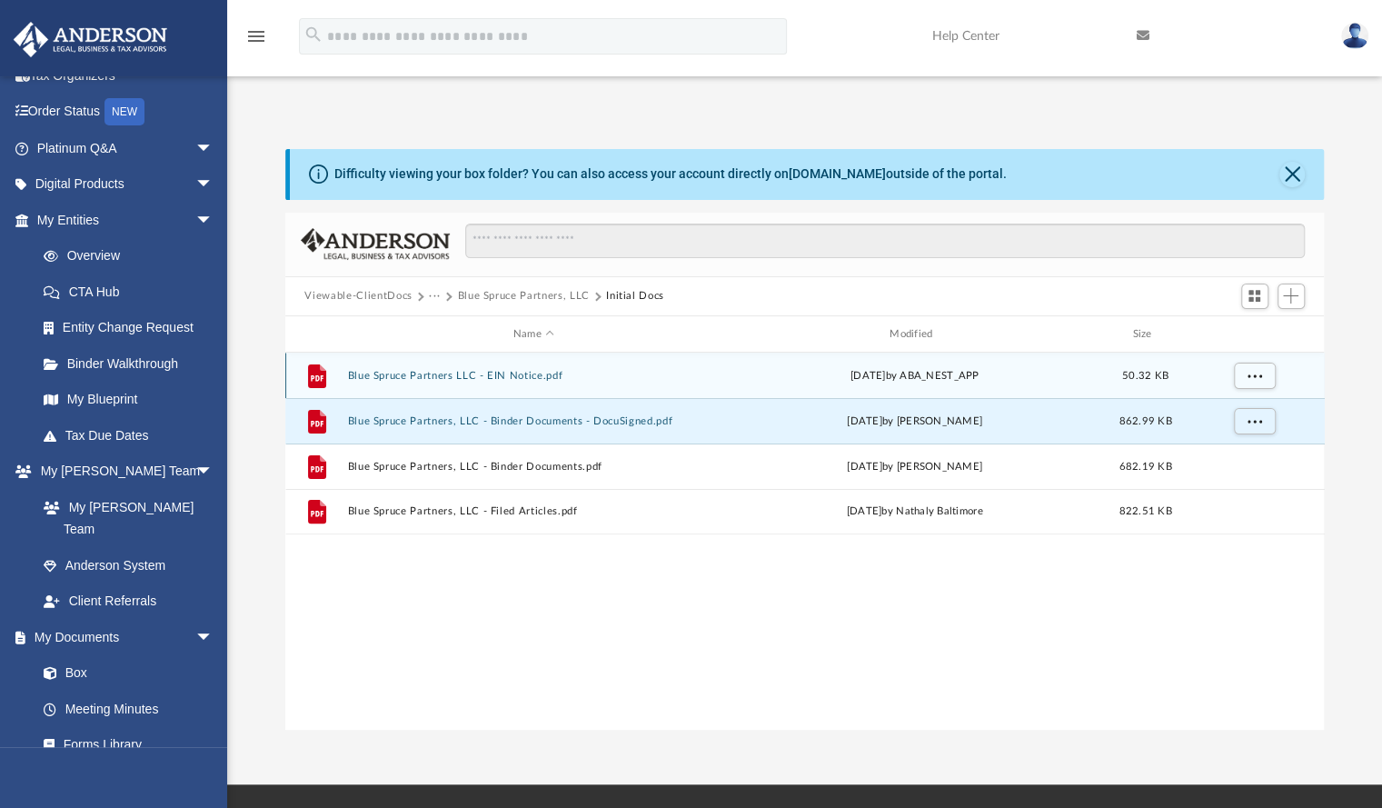
click at [469, 370] on button "Blue Spruce Partners LLC - EIN Notice.pdf" at bounding box center [533, 376] width 373 height 12
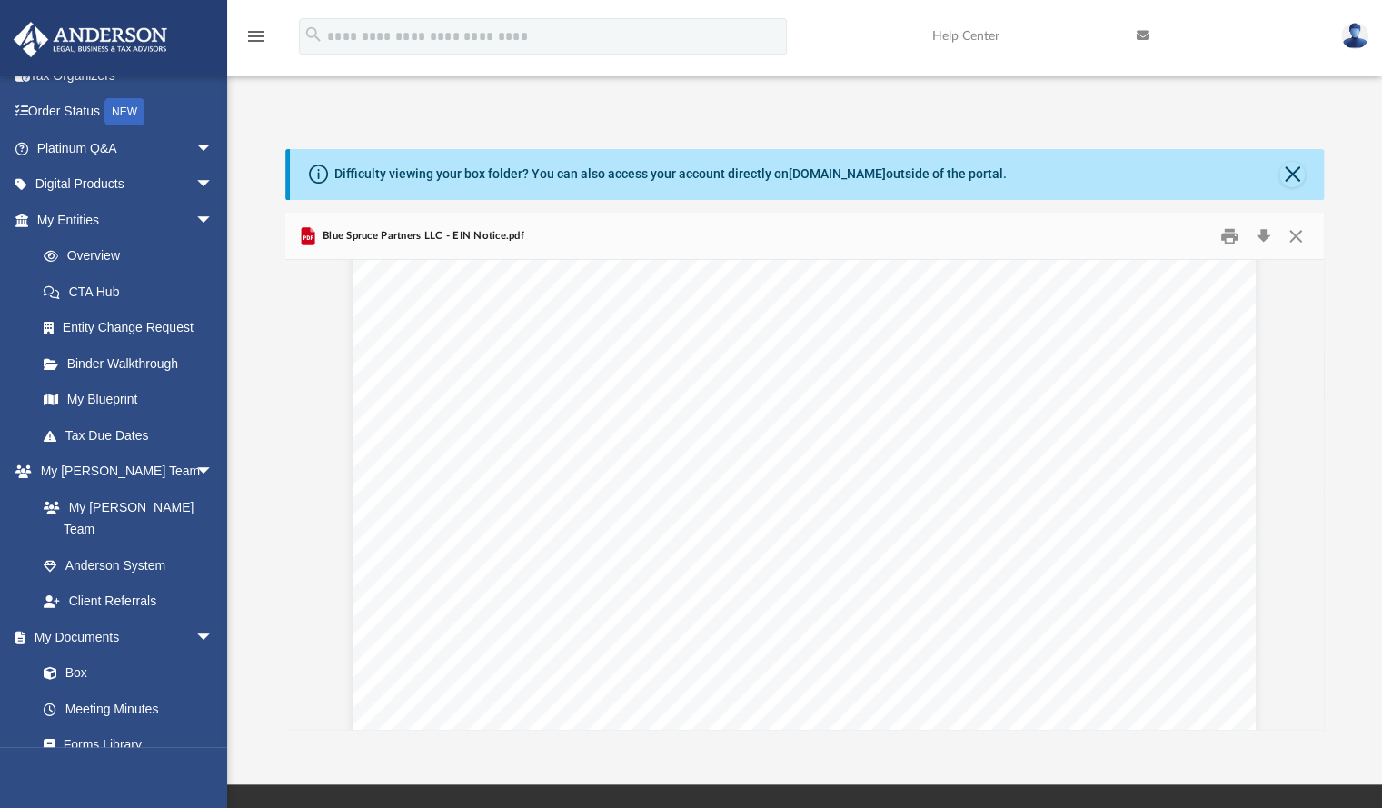
scroll to position [0, 0]
click at [1265, 222] on button "Download" at bounding box center [1263, 236] width 33 height 28
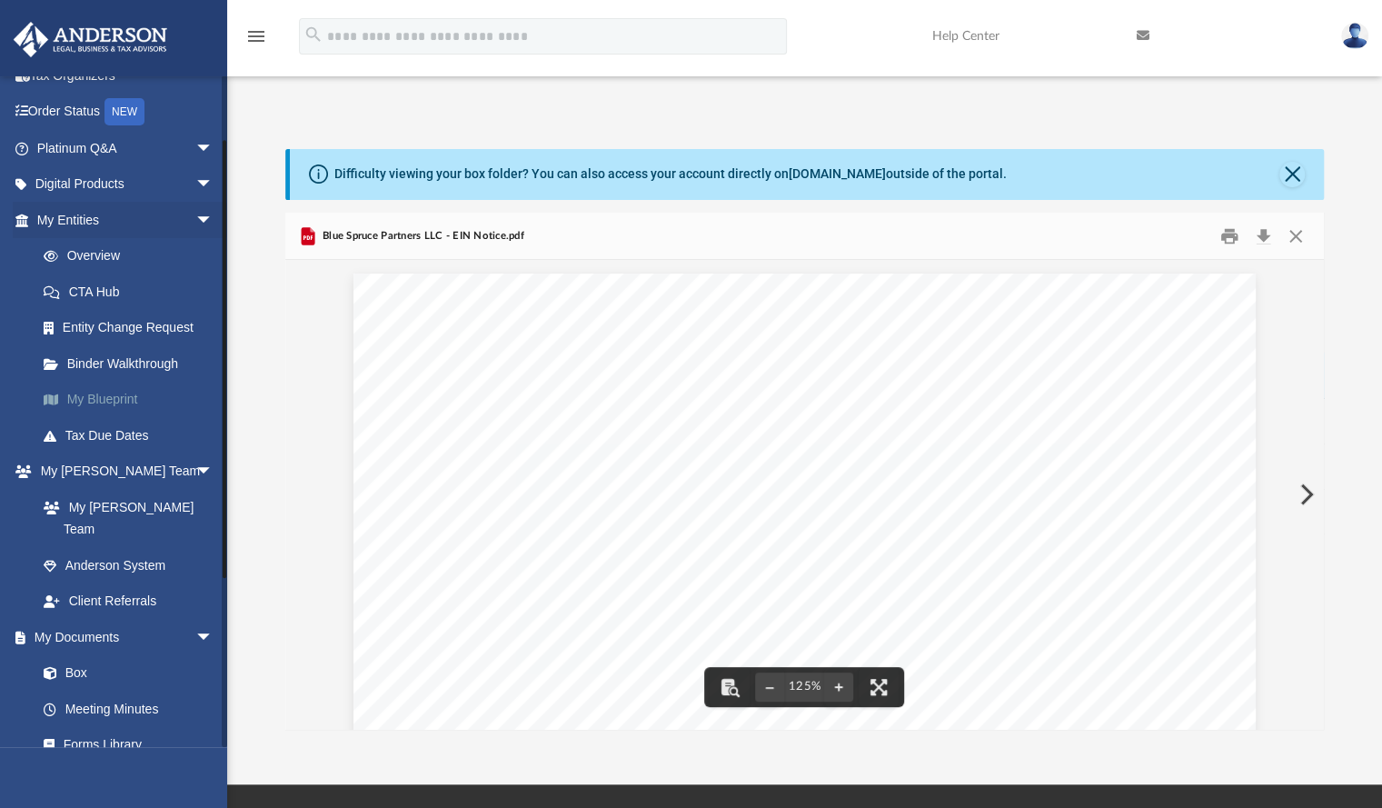
click at [118, 395] on link "My Blueprint" at bounding box center [132, 400] width 215 height 36
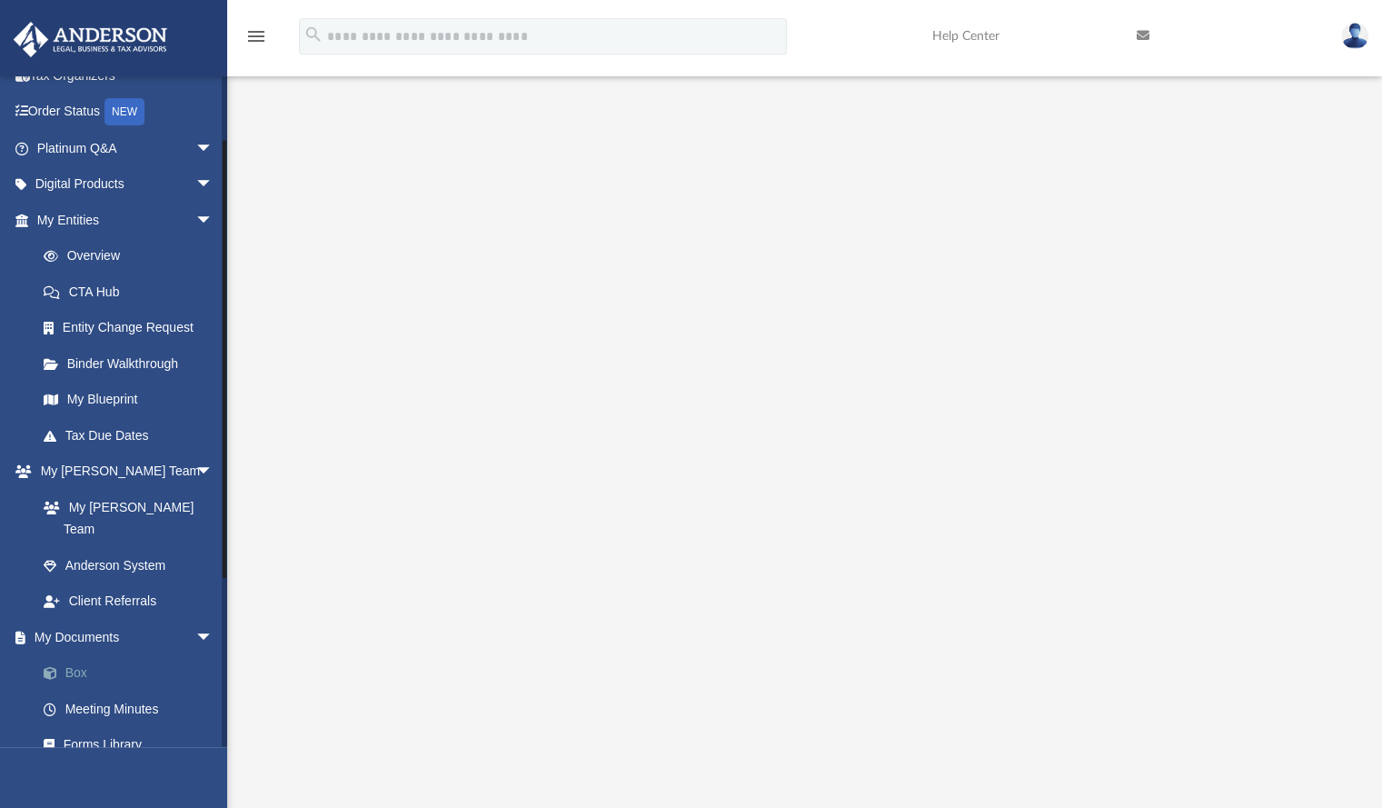
click at [77, 655] on link "Box" at bounding box center [132, 673] width 215 height 36
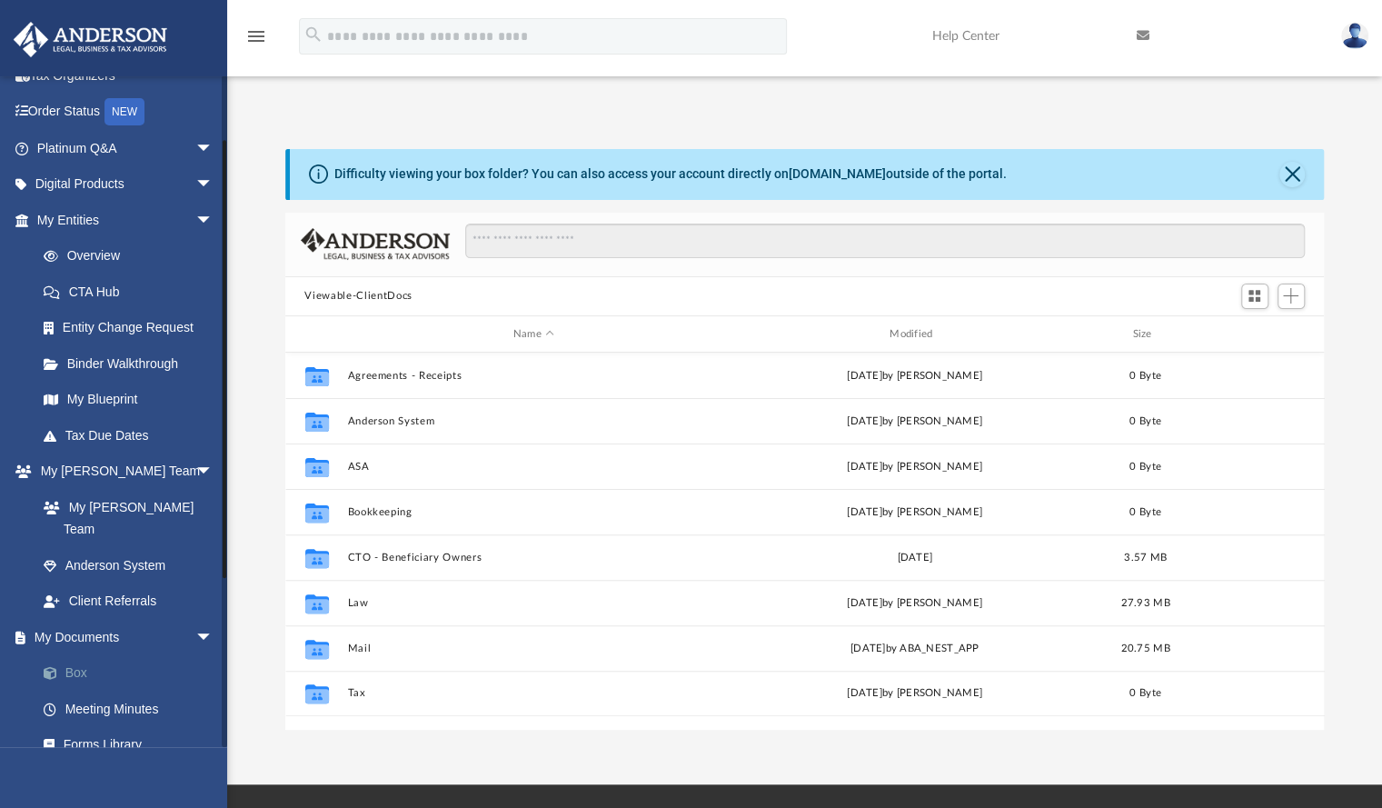
scroll to position [399, 1025]
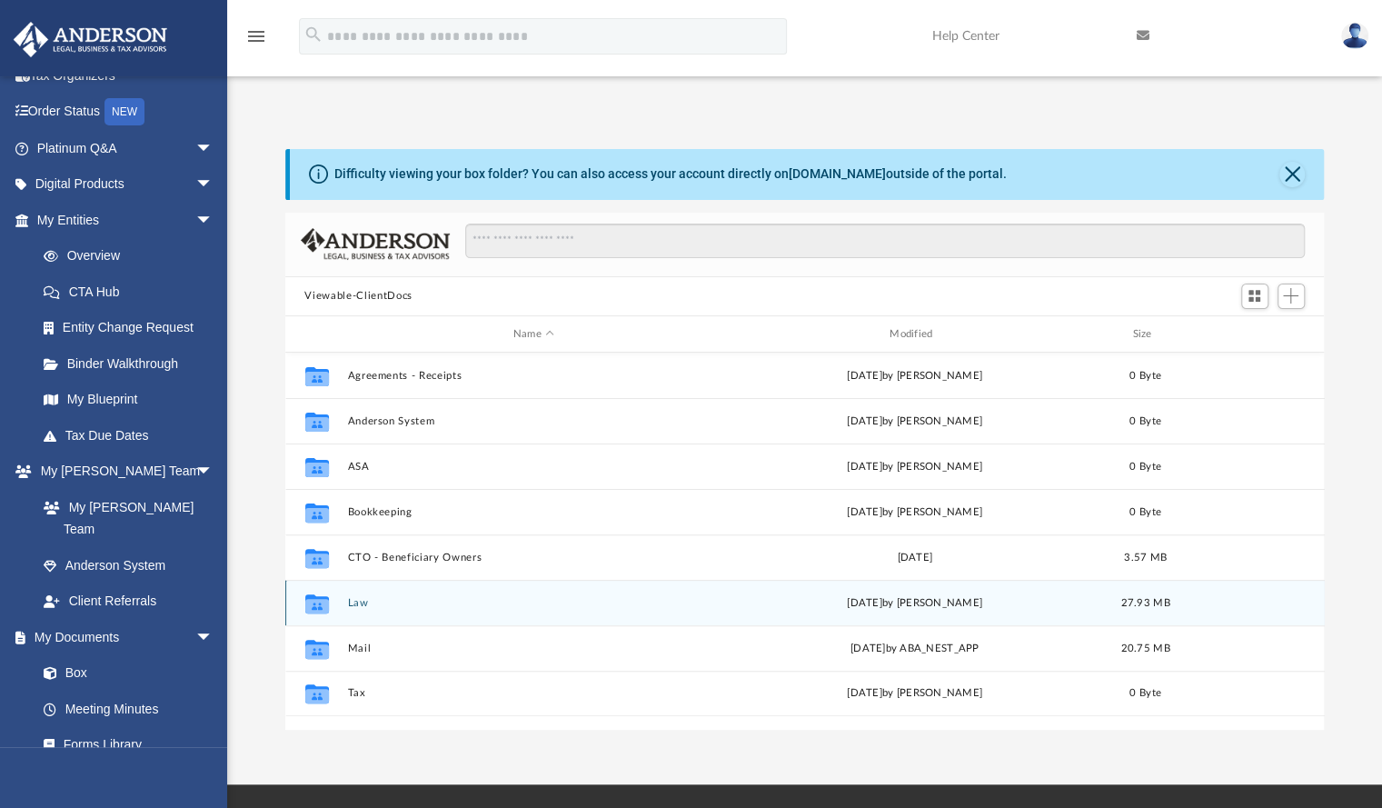
click at [361, 597] on button "Law" at bounding box center [533, 603] width 373 height 12
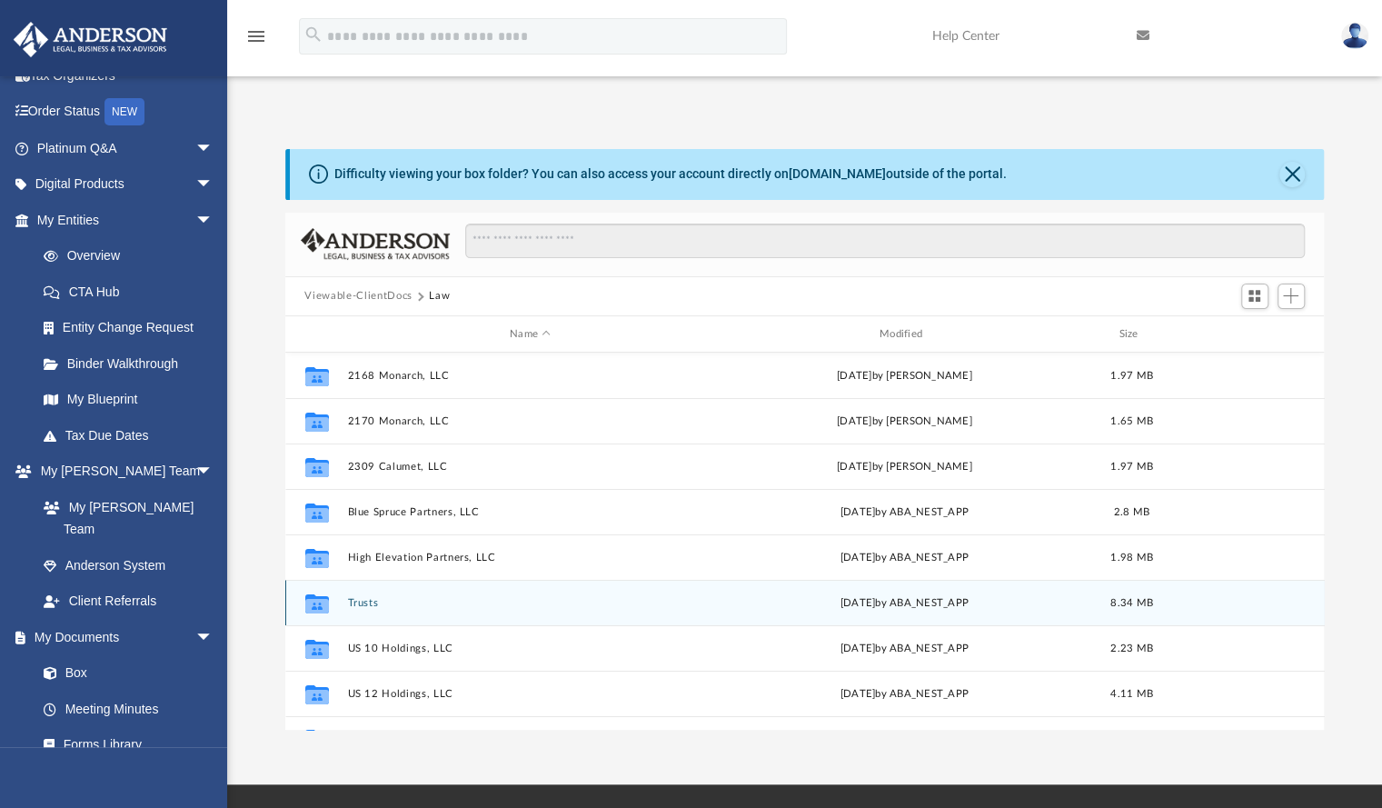
click at [361, 597] on button "Trusts" at bounding box center [530, 603] width 366 height 12
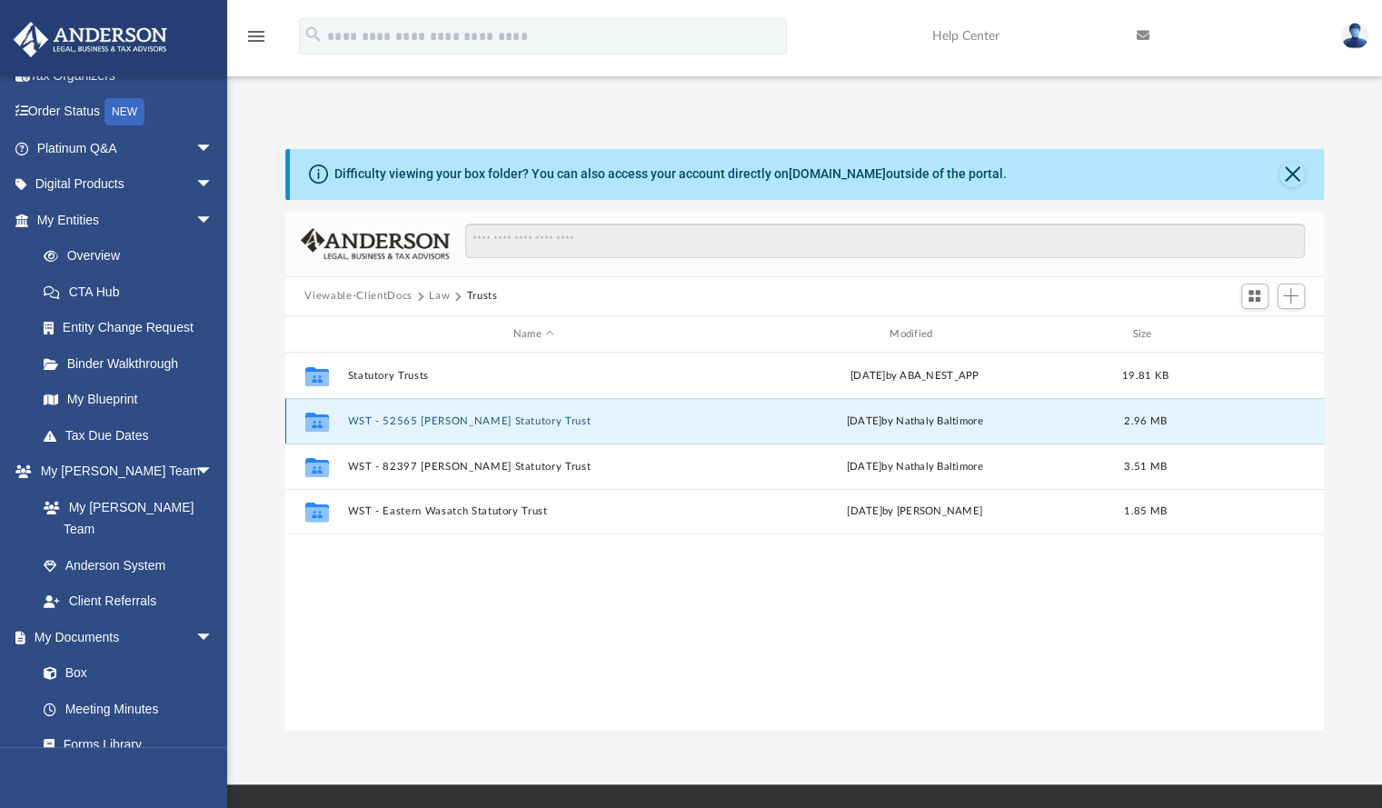
click at [470, 415] on button "WST - 52565 [PERSON_NAME] Statutory Trust" at bounding box center [533, 421] width 373 height 12
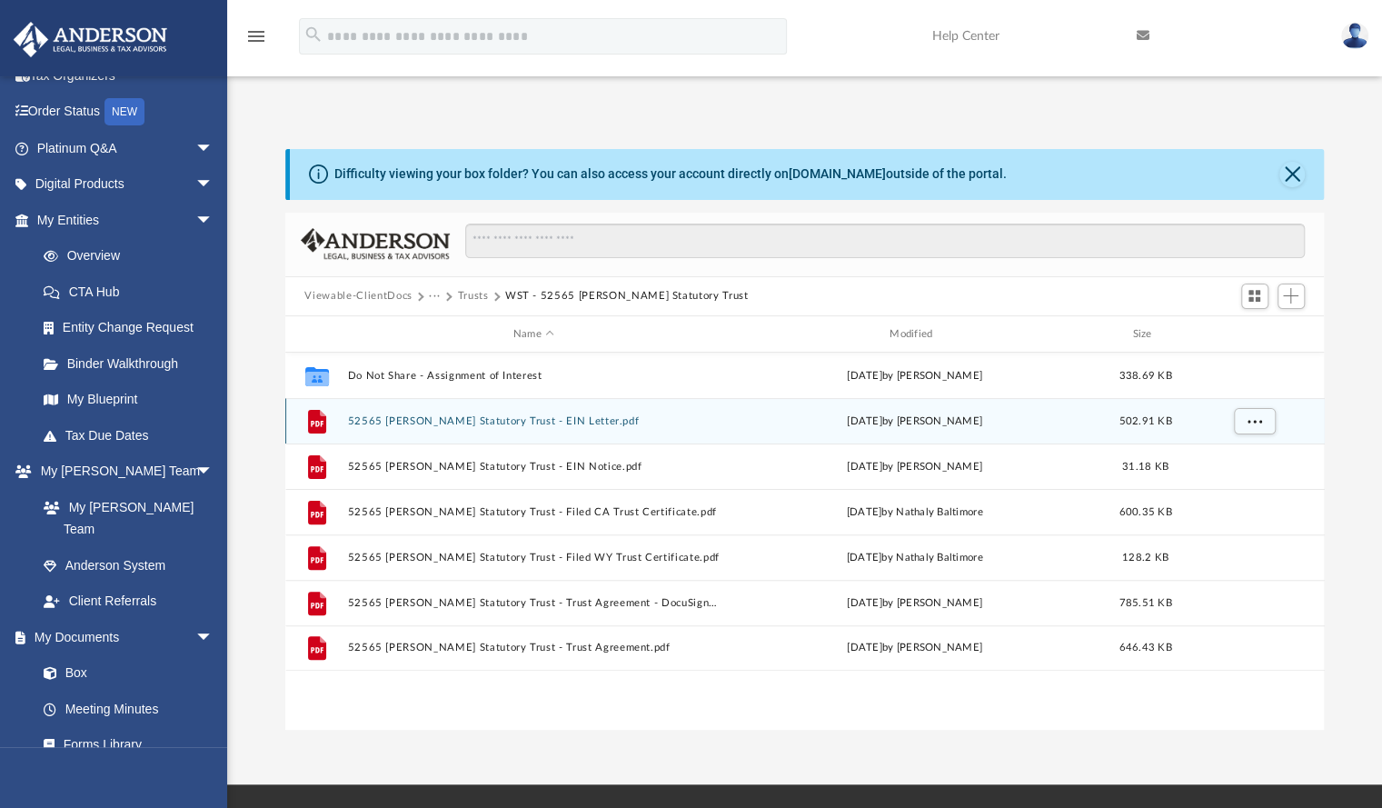
click at [477, 398] on div "File 52565 [PERSON_NAME] Statutory Trust - EIN Letter.pdf [DATE] by [PERSON_NAM…" at bounding box center [804, 420] width 1039 height 45
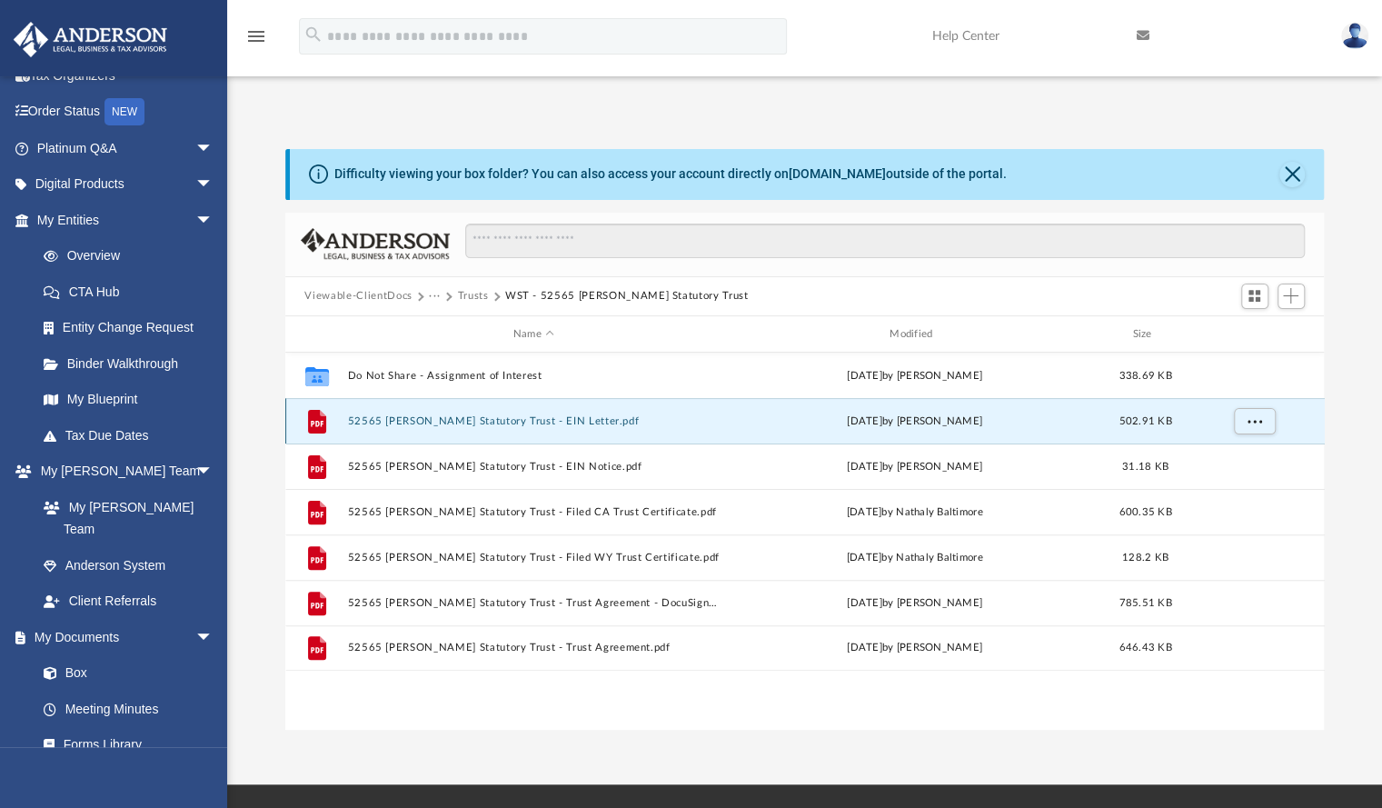
click at [477, 398] on div "File 52565 [PERSON_NAME] Statutory Trust - EIN Letter.pdf [DATE] by [PERSON_NAM…" at bounding box center [804, 420] width 1039 height 45
click at [479, 415] on button "52565 [PERSON_NAME] Statutory Trust - EIN Letter.pdf" at bounding box center [533, 421] width 373 height 12
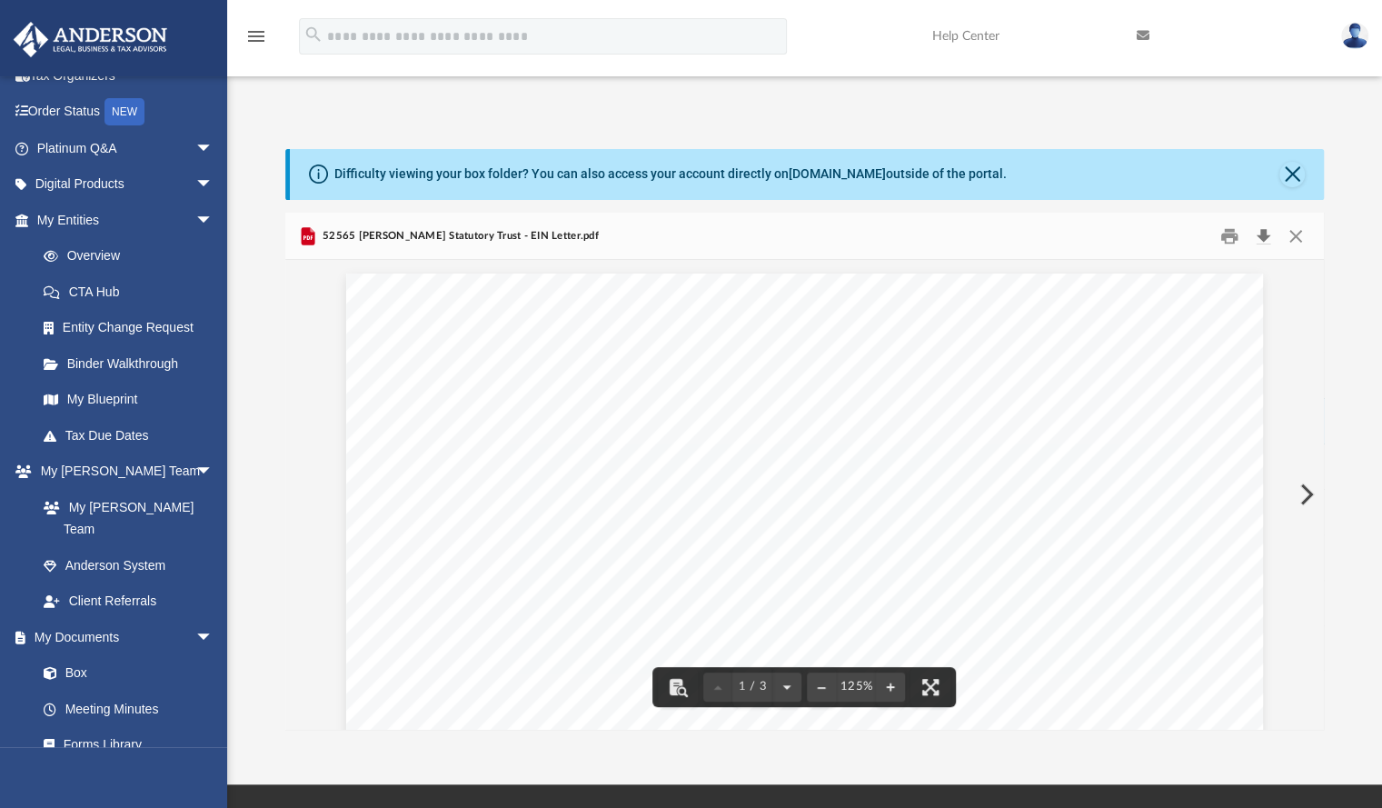
click at [1262, 222] on button "Download" at bounding box center [1263, 236] width 33 height 28
click at [1297, 222] on button "Close" at bounding box center [1295, 236] width 33 height 28
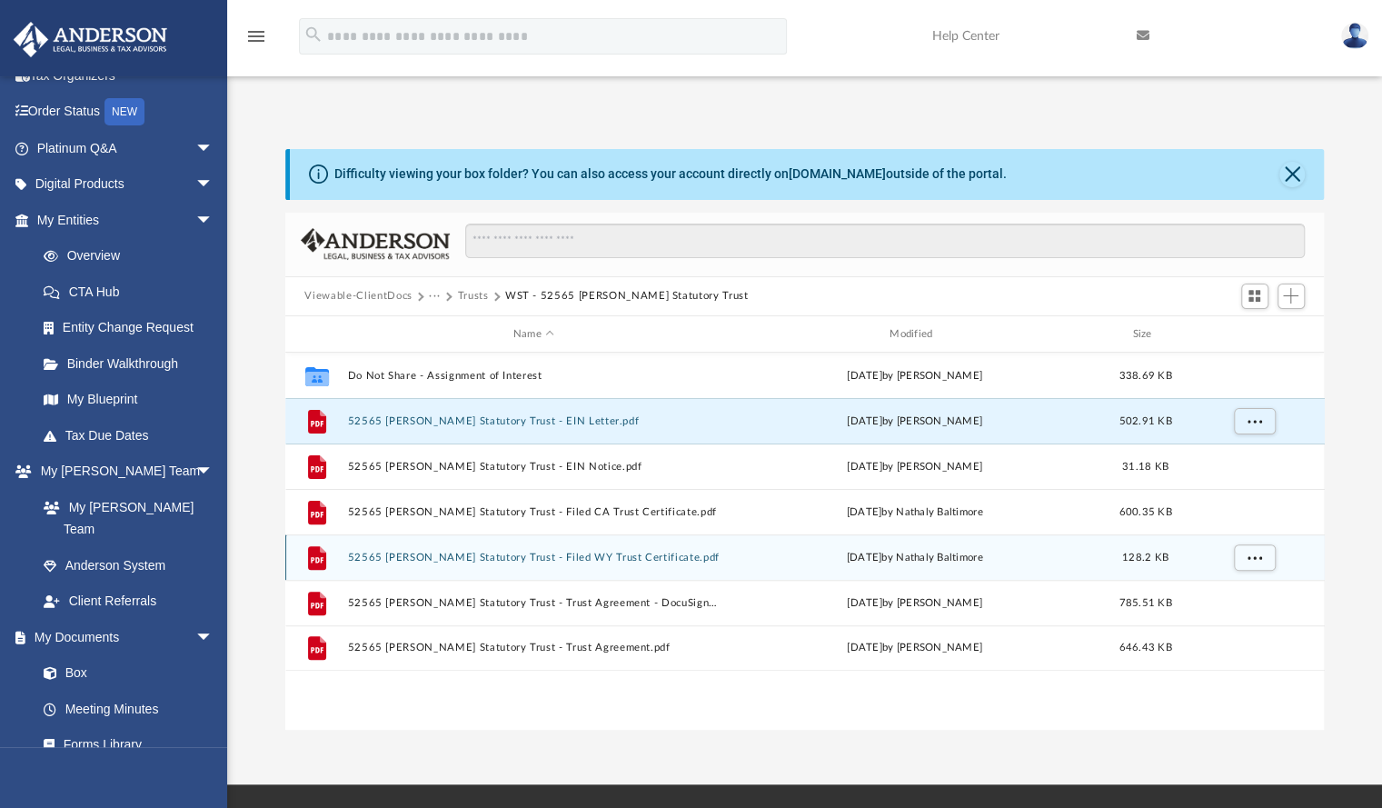
click at [460, 551] on button "52565 [PERSON_NAME] Statutory Trust - Filed WY Trust Certificate.pdf" at bounding box center [533, 557] width 373 height 12
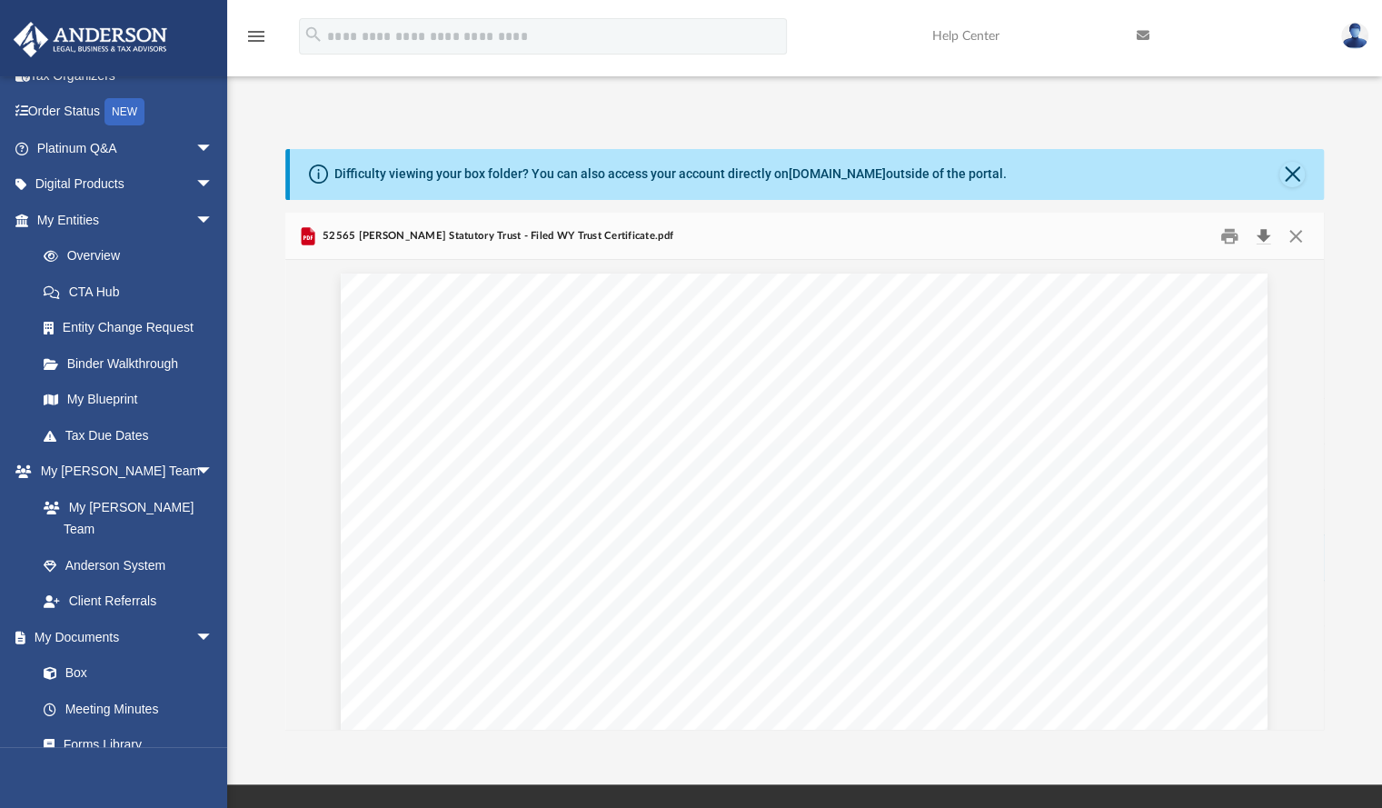
click at [1268, 222] on button "Download" at bounding box center [1263, 236] width 33 height 28
click at [1348, 175] on div "Difficulty viewing your box folder? You can also access your account directly o…" at bounding box center [804, 439] width 1155 height 581
click at [1293, 222] on button "Close" at bounding box center [1295, 236] width 33 height 28
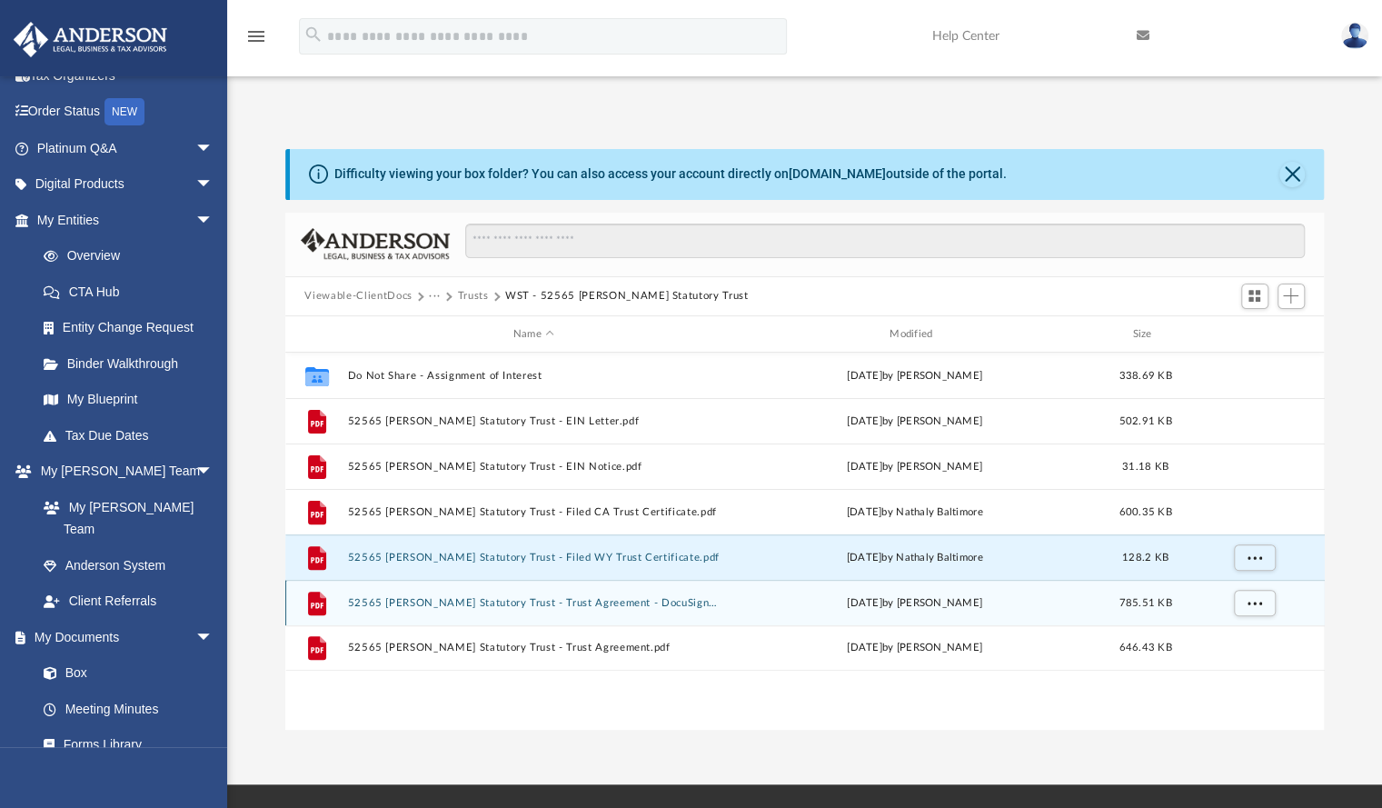
click at [551, 597] on button "52565 [PERSON_NAME] Statutory Trust - Trust Agreement - DocuSigned.pdf" at bounding box center [533, 603] width 373 height 12
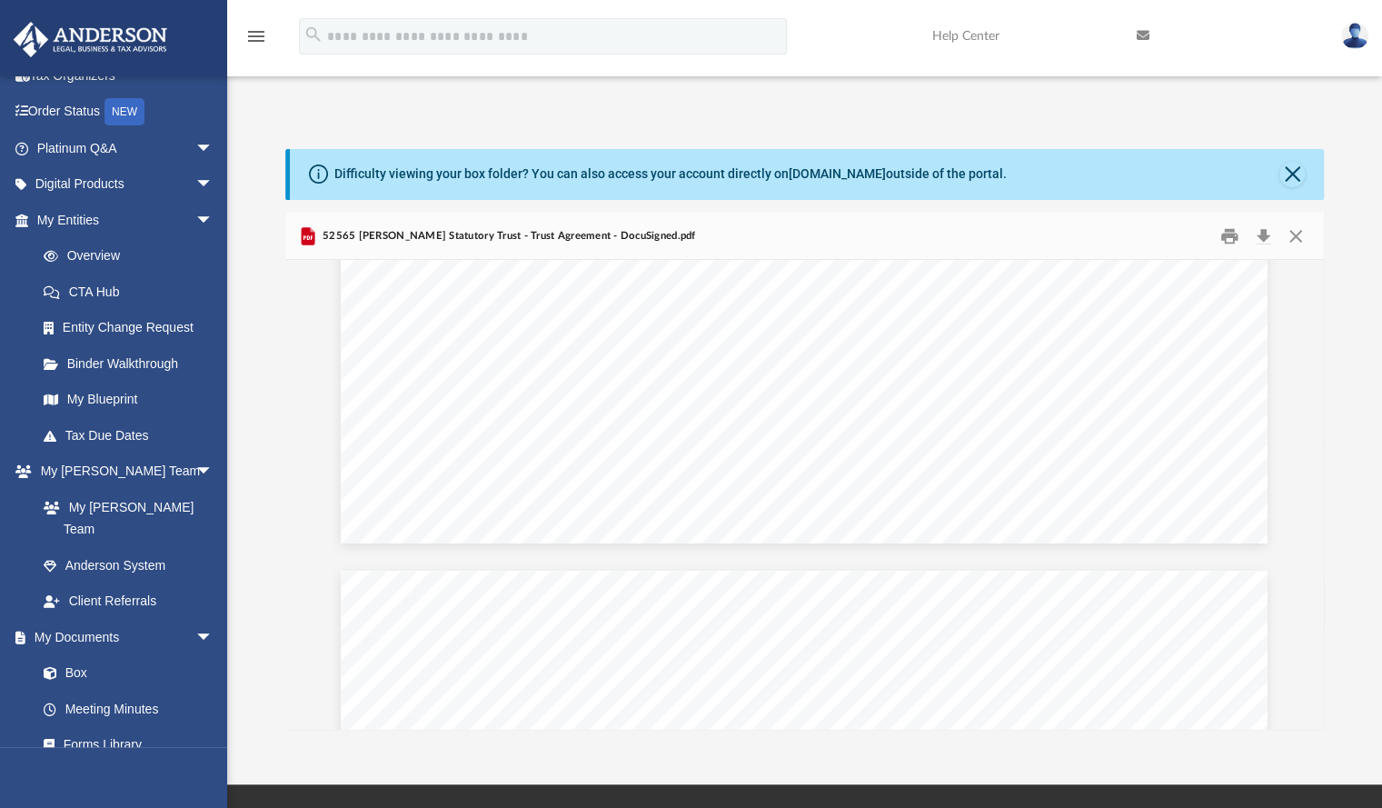
scroll to position [0, 0]
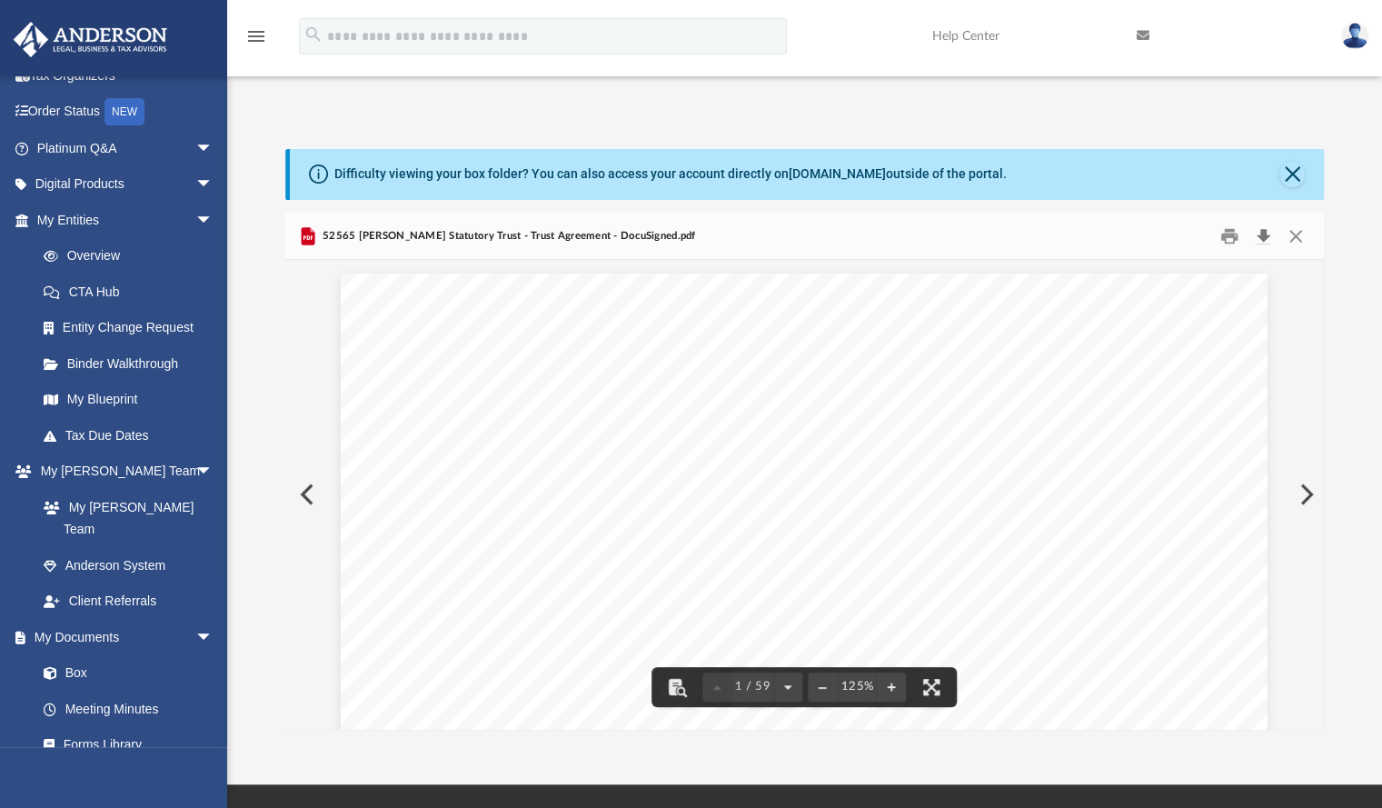
click at [1263, 222] on button "Download" at bounding box center [1263, 236] width 33 height 28
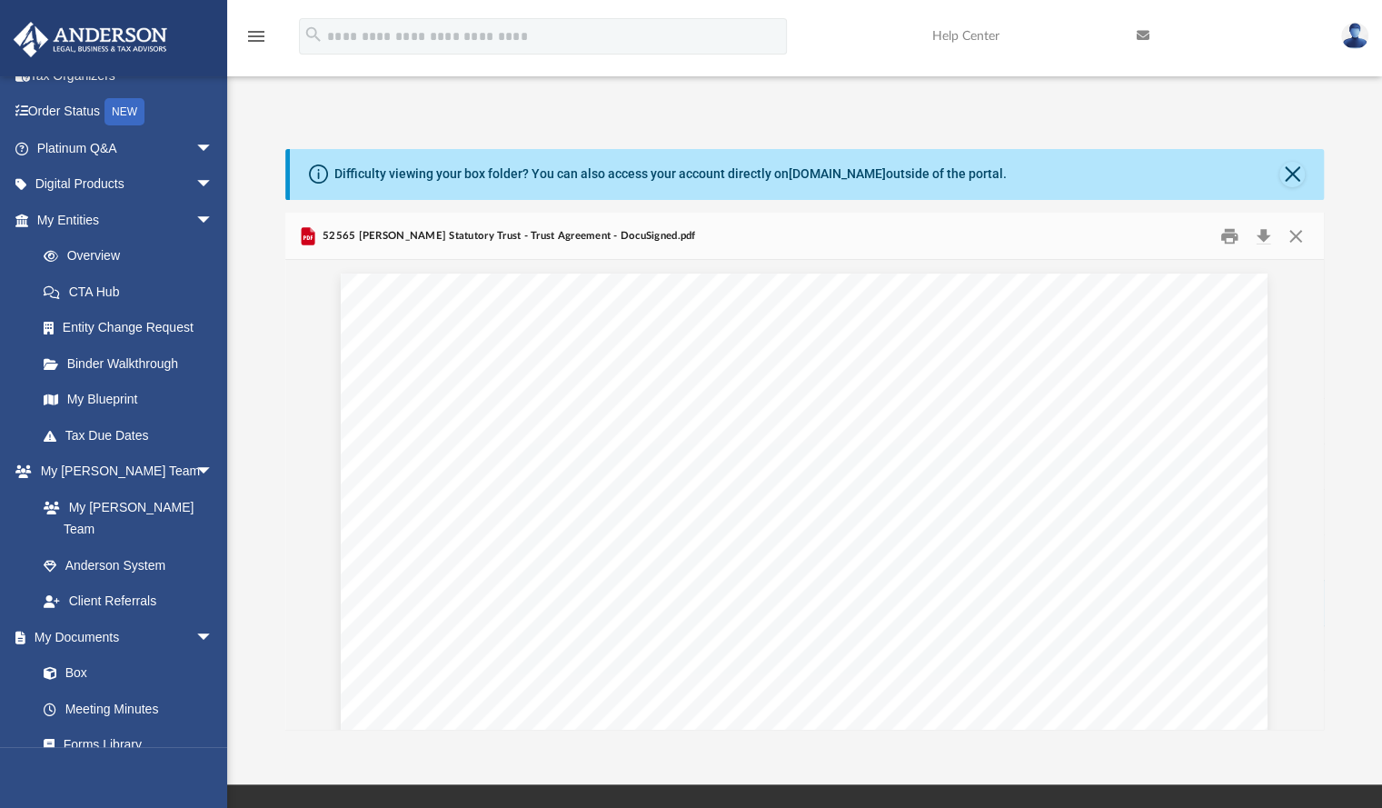
click at [1368, 149] on div "Difficulty viewing your box folder? You can also access your account directly o…" at bounding box center [804, 439] width 1155 height 581
click at [1292, 222] on button "Close" at bounding box center [1295, 236] width 33 height 28
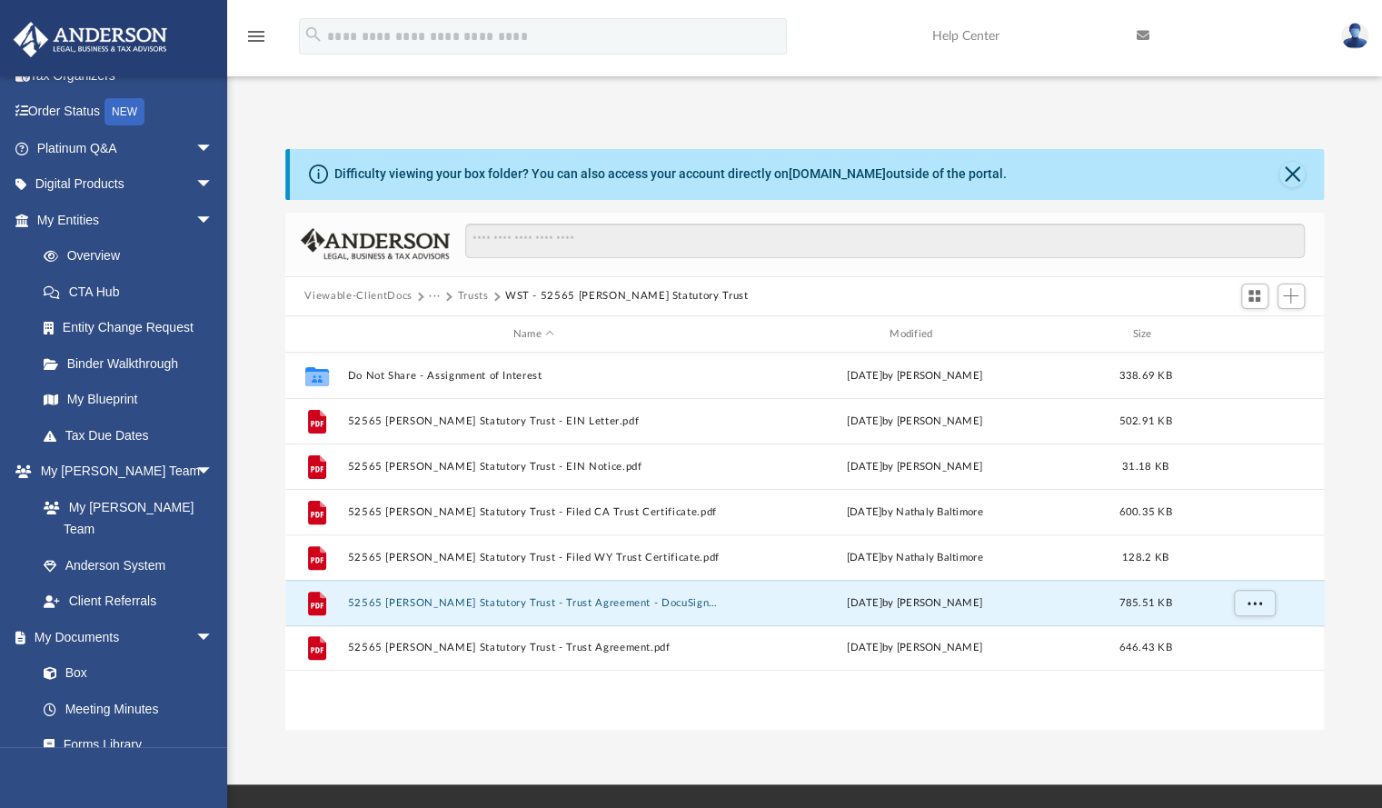
click at [474, 288] on button "Trusts" at bounding box center [472, 296] width 31 height 16
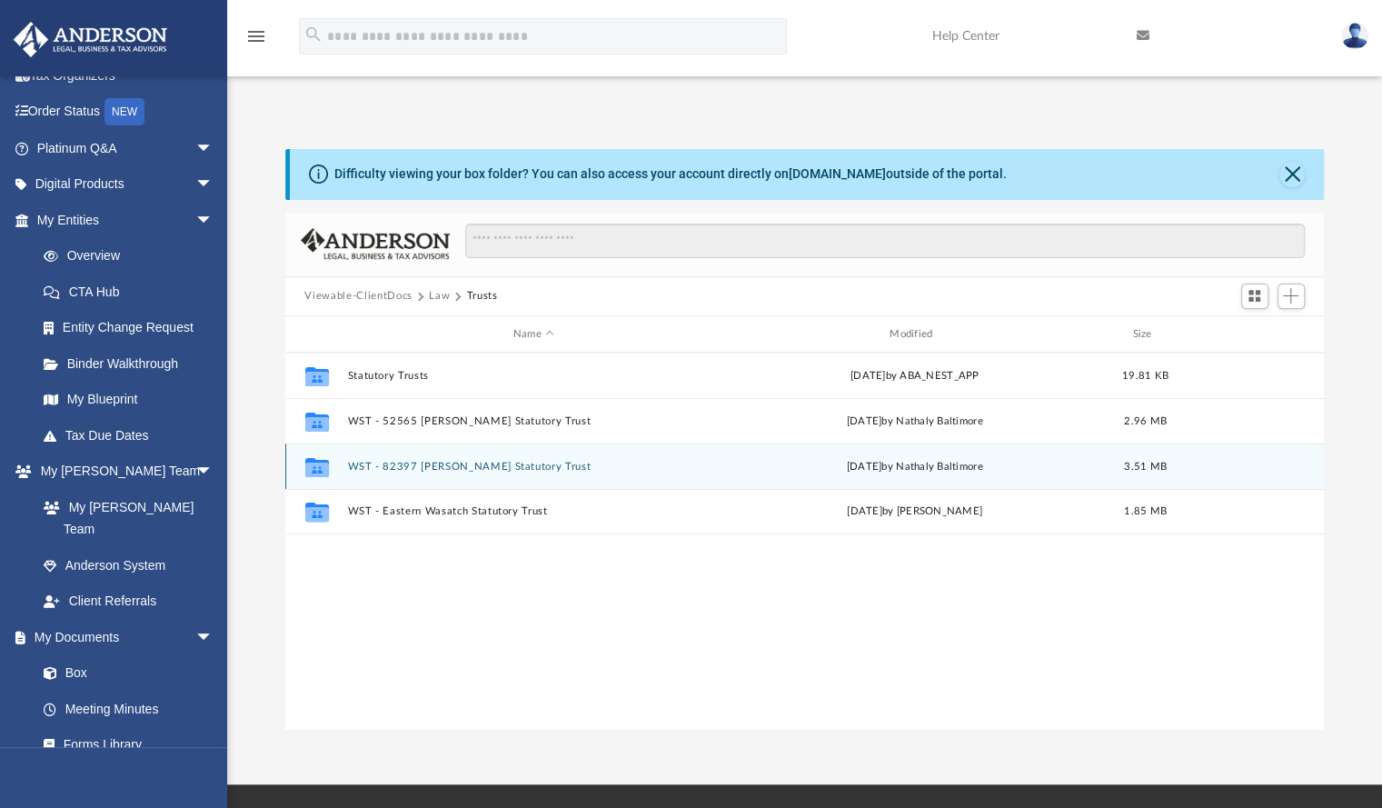
click at [439, 461] on button "WST - 82397 [PERSON_NAME] Statutory Trust" at bounding box center [533, 467] width 373 height 12
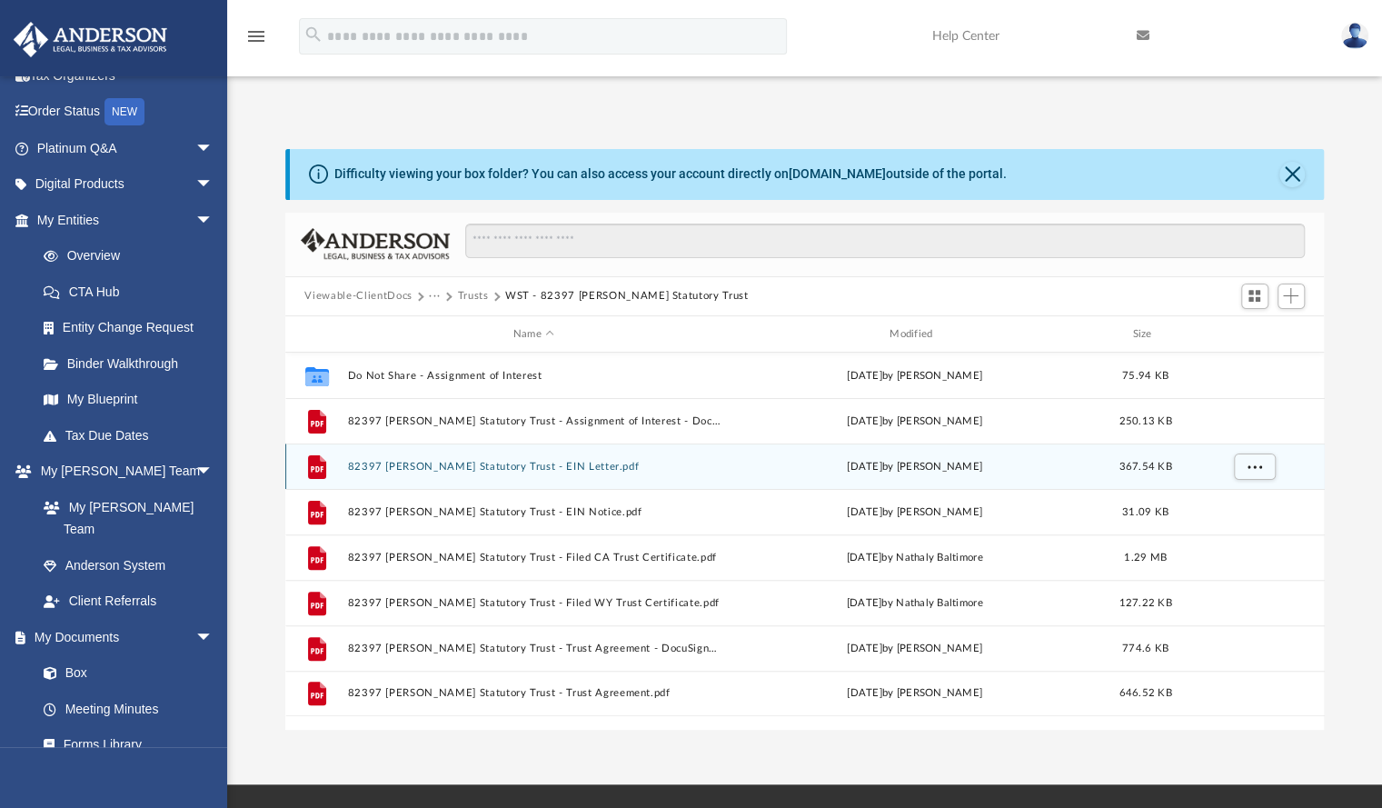
click at [446, 461] on button "82397 [PERSON_NAME] Statutory Trust - EIN Letter.pdf" at bounding box center [533, 467] width 373 height 12
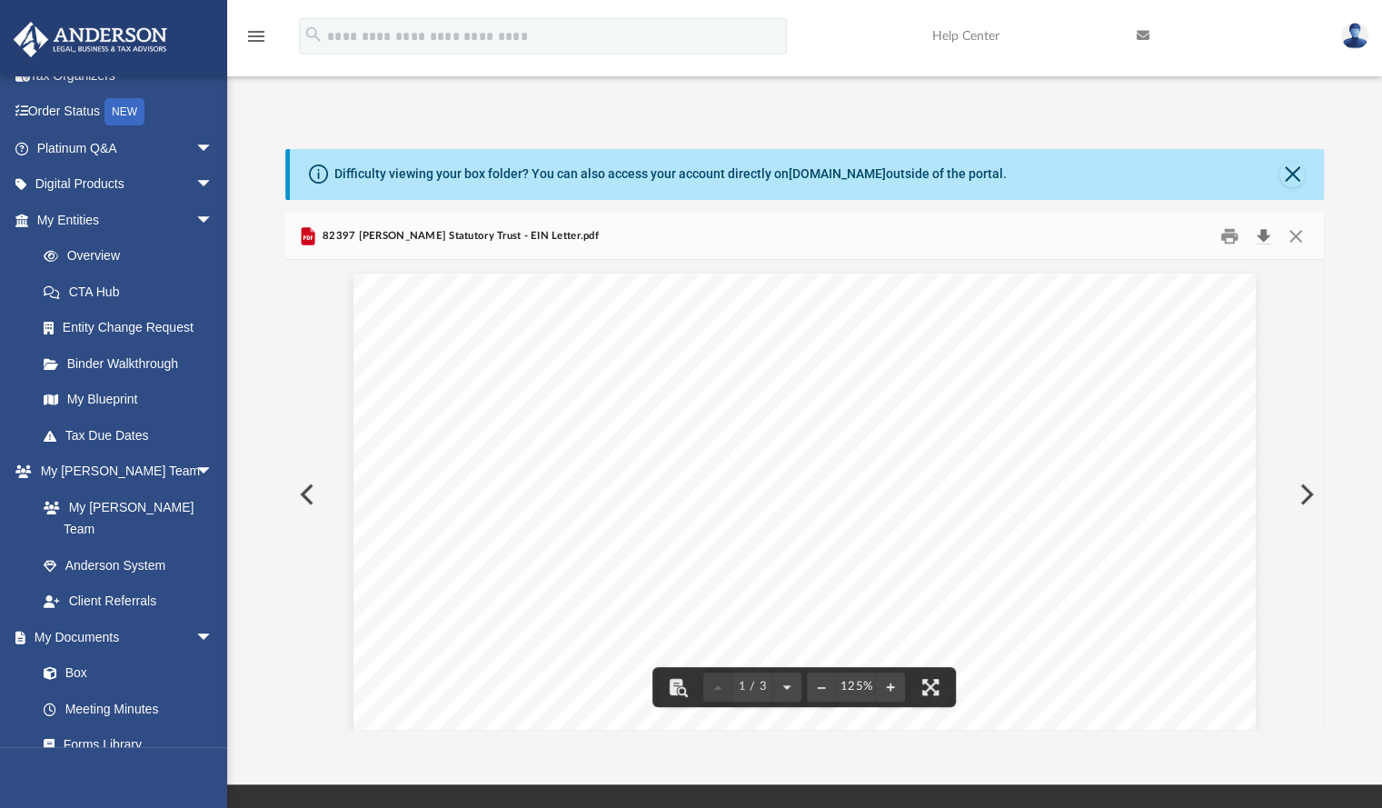
click at [1257, 222] on button "Download" at bounding box center [1263, 236] width 33 height 28
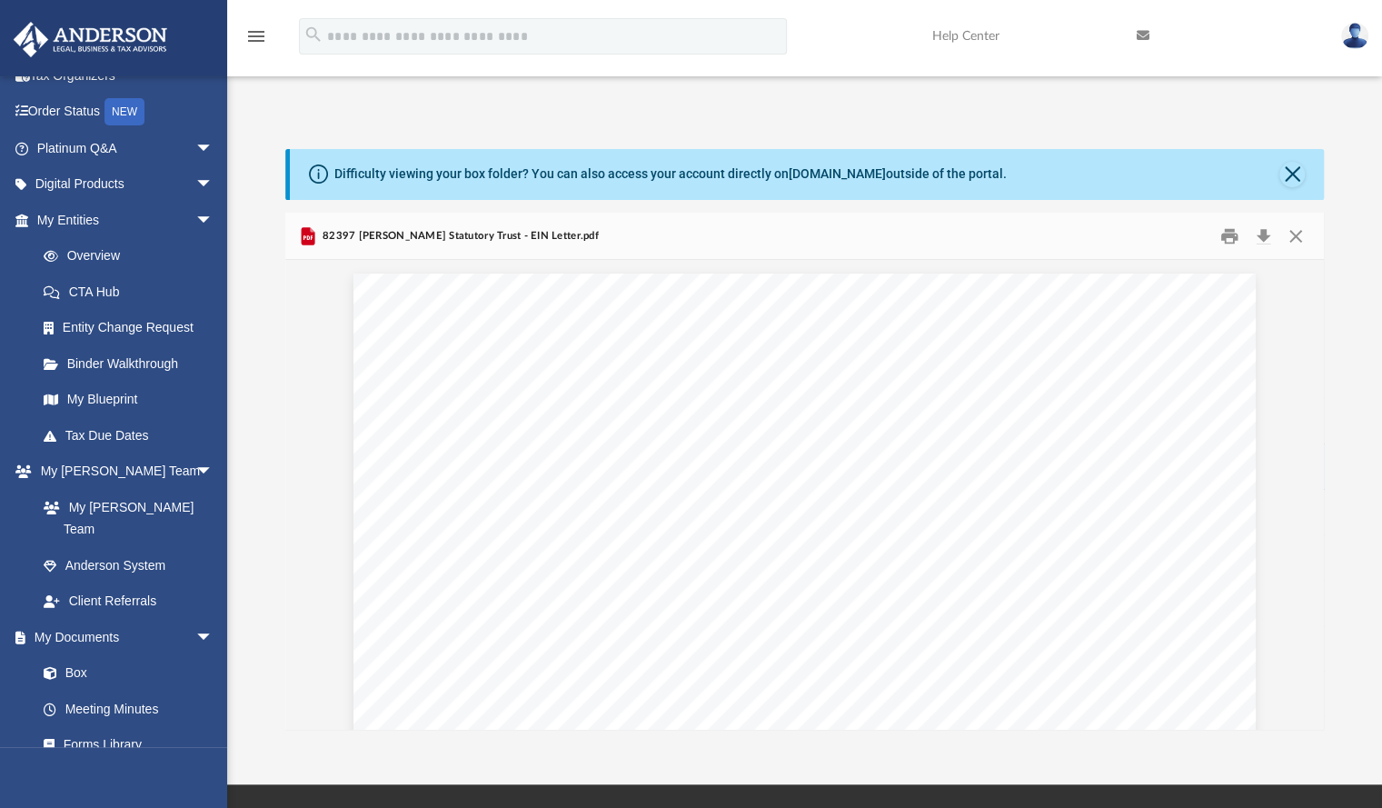
click at [942, 213] on div "82397 [PERSON_NAME] Statutory Trust - EIN Letter.pdf" at bounding box center [804, 237] width 1039 height 48
click at [1299, 222] on button "Close" at bounding box center [1295, 236] width 33 height 28
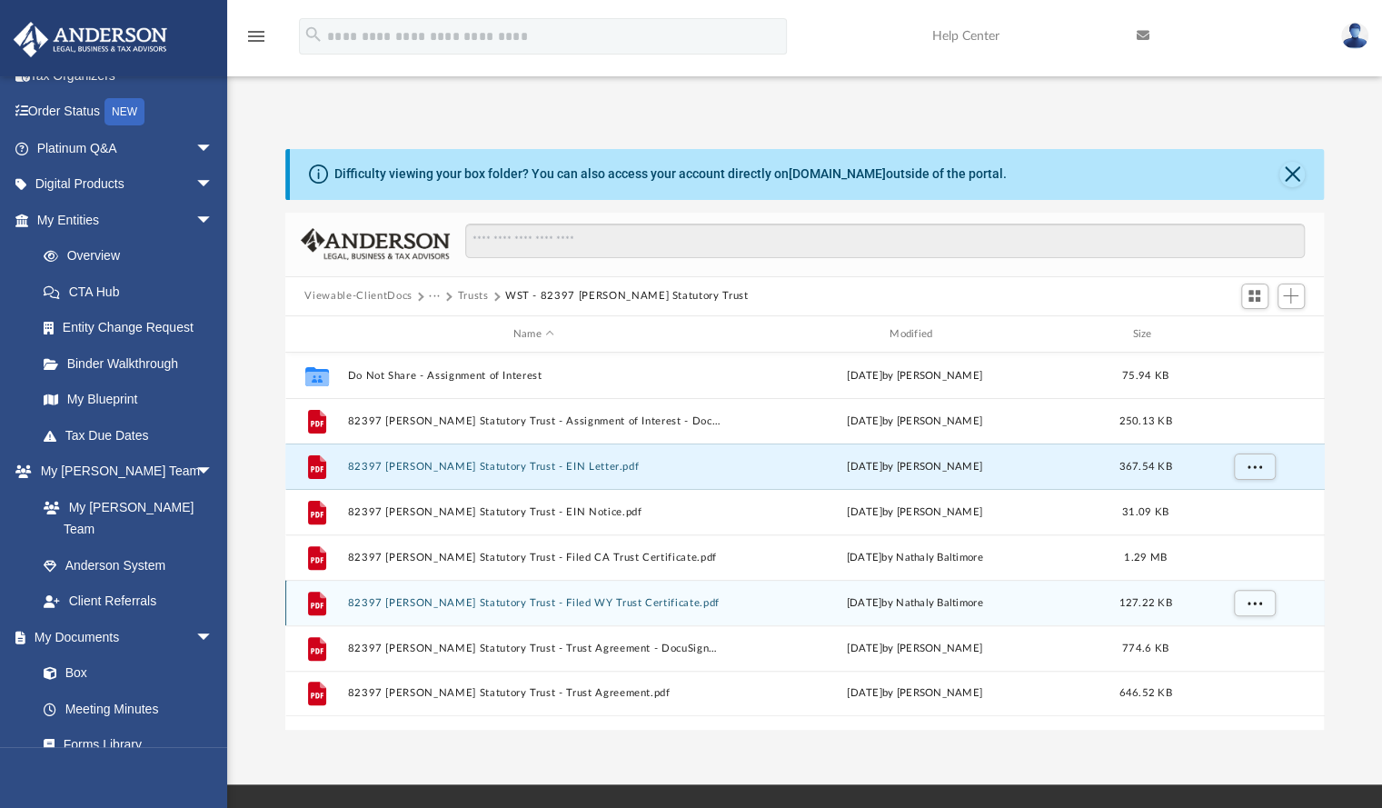
click at [507, 597] on button "82397 [PERSON_NAME] Statutory Trust - Filed WY Trust Certificate.pdf" at bounding box center [533, 603] width 373 height 12
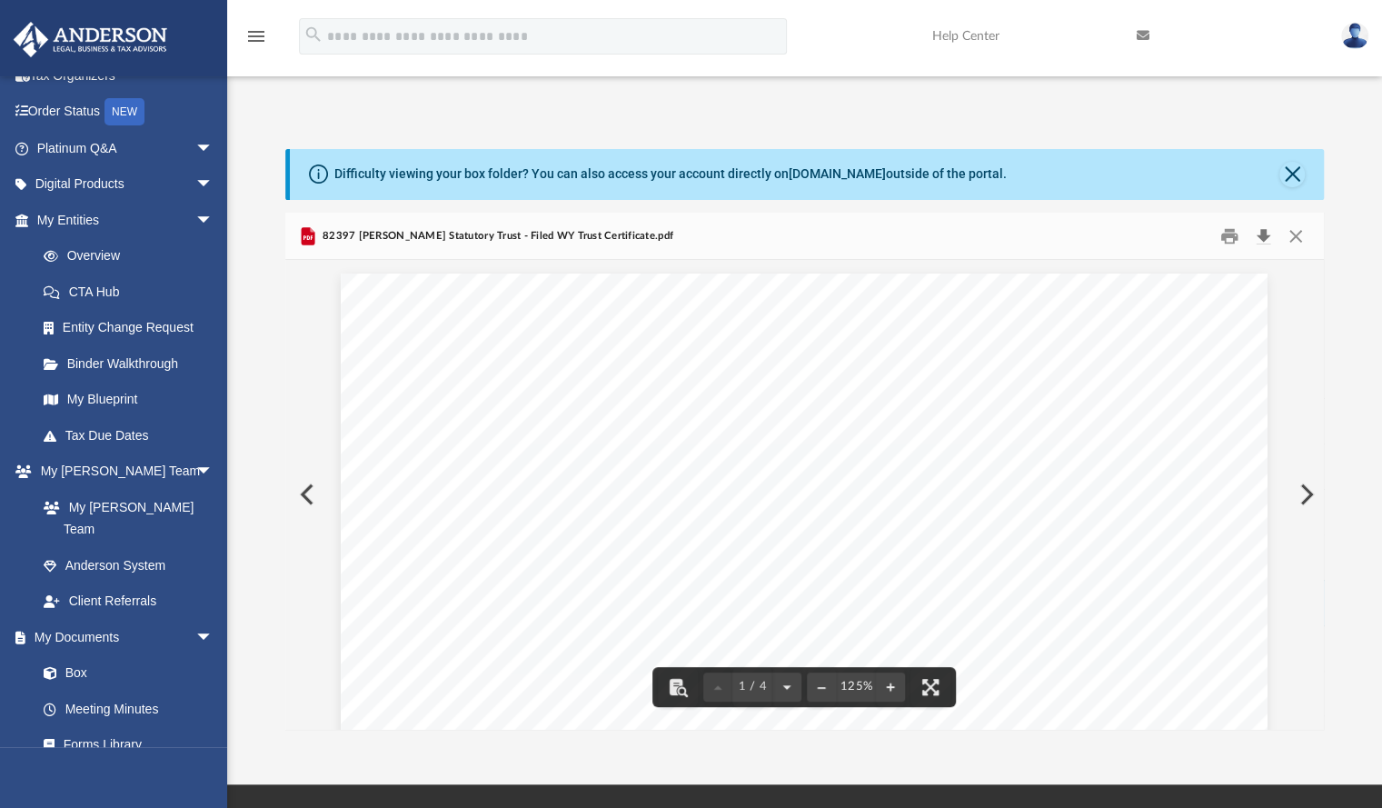
click at [1262, 222] on button "Download" at bounding box center [1263, 236] width 33 height 28
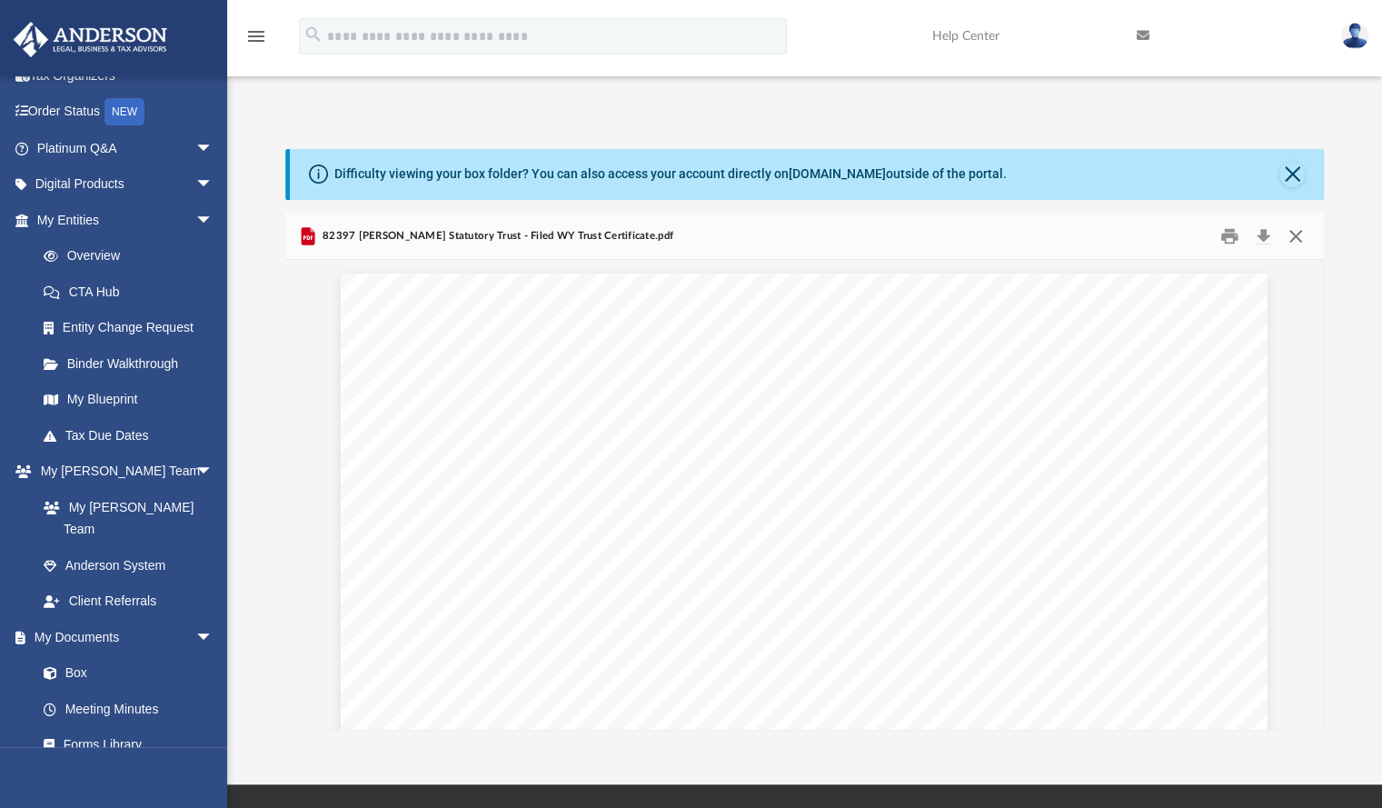
click at [1294, 222] on button "Close" at bounding box center [1295, 236] width 33 height 28
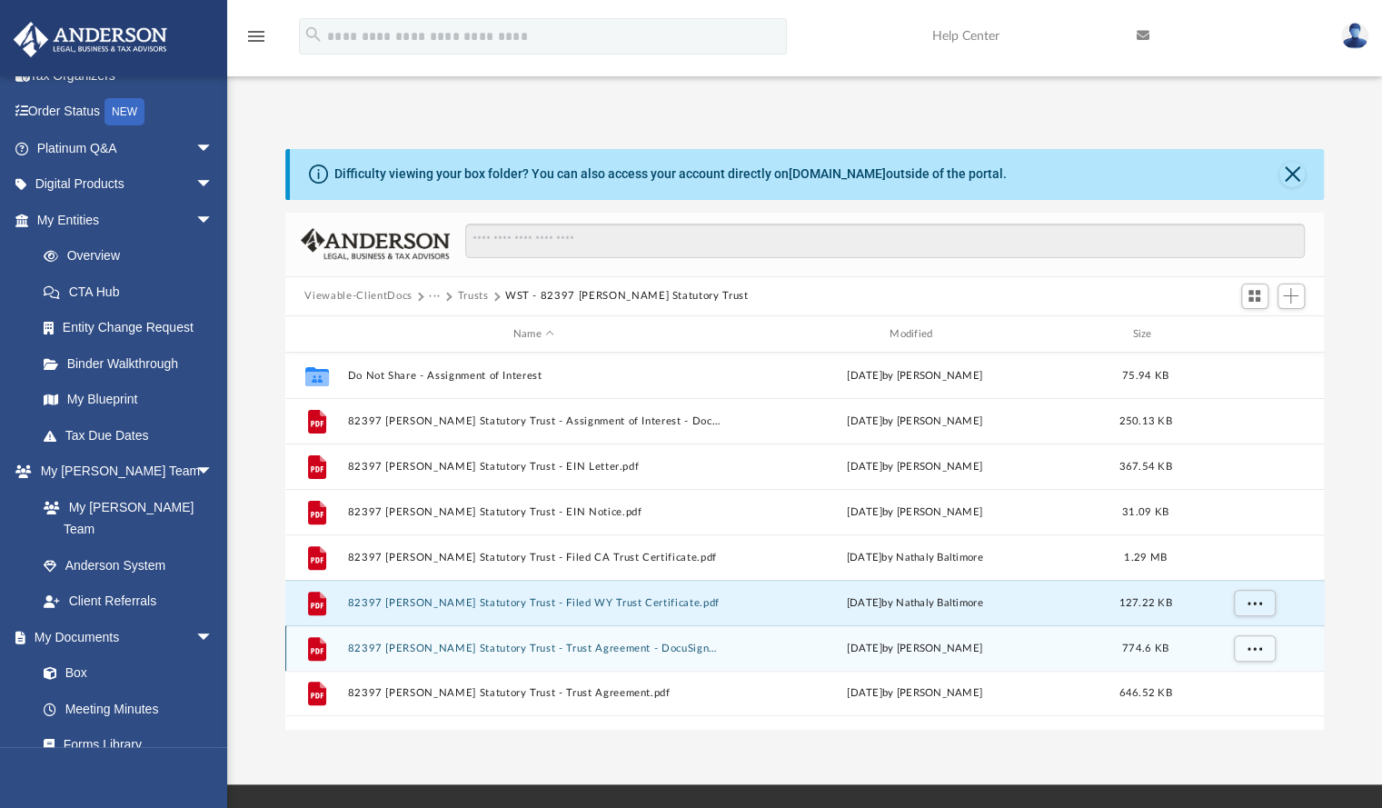
click at [545, 642] on button "82397 [PERSON_NAME] Statutory Trust - Trust Agreement - DocuSigned.pdf" at bounding box center [533, 648] width 373 height 12
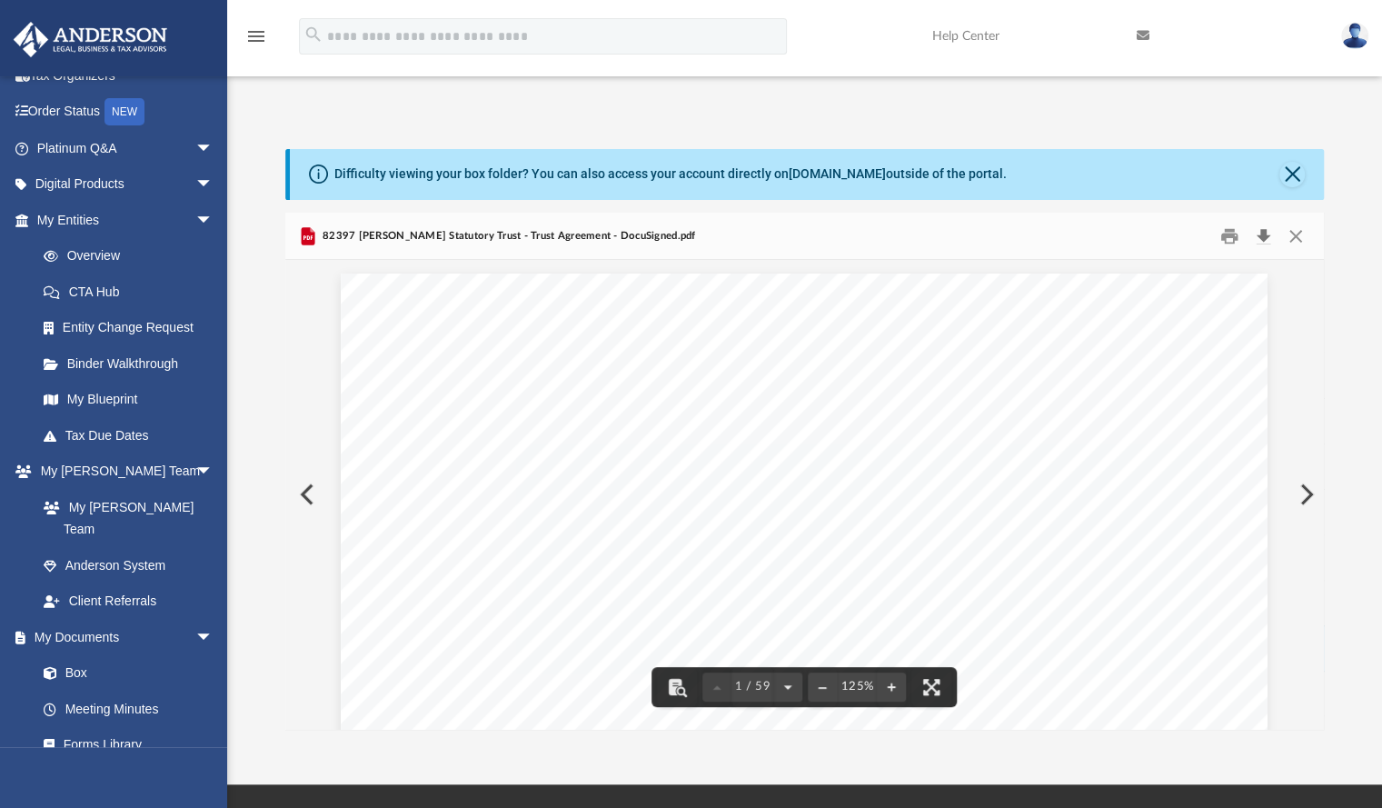
click at [1266, 222] on button "Download" at bounding box center [1263, 236] width 33 height 28
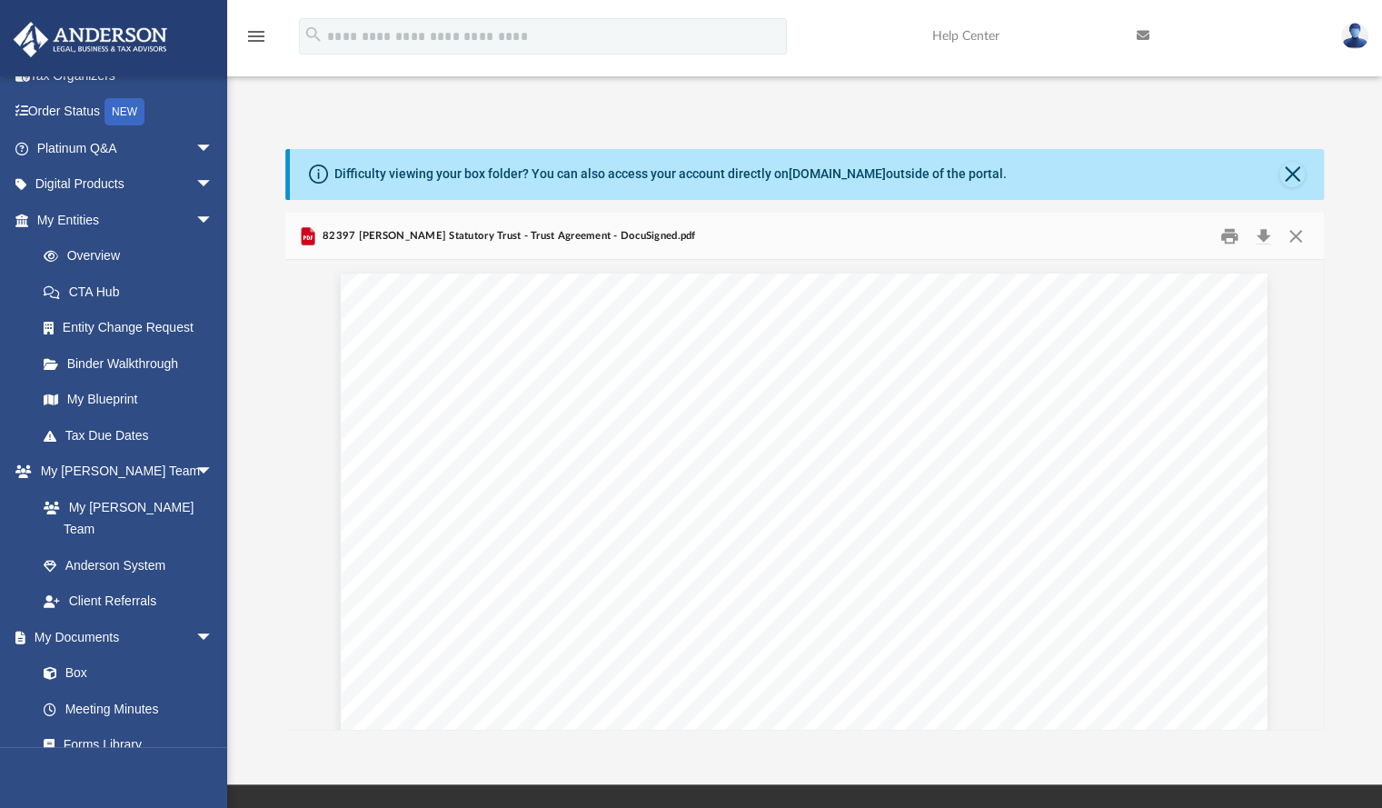
click at [1343, 154] on div "Difficulty viewing your box folder? You can also access your account directly o…" at bounding box center [804, 439] width 1155 height 581
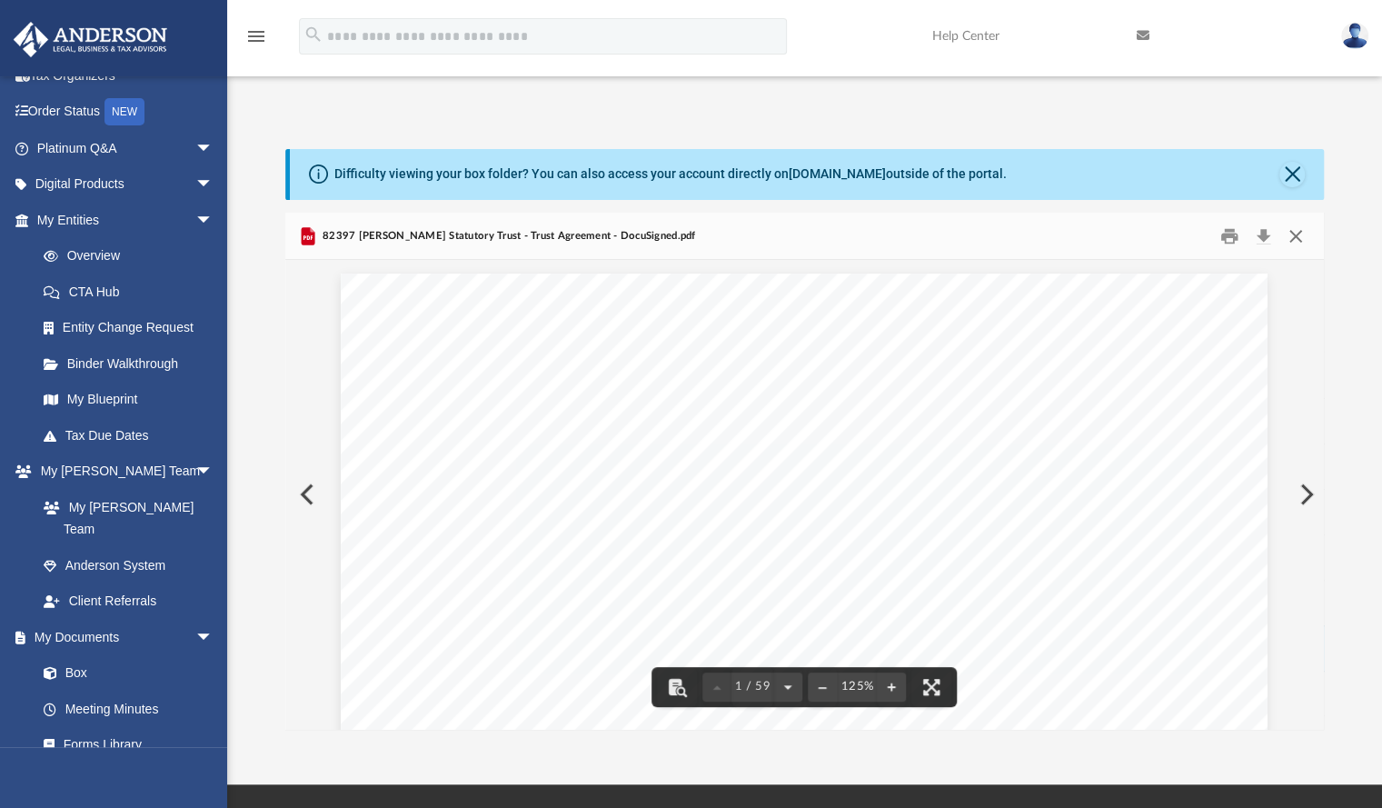
click at [1296, 222] on button "Close" at bounding box center [1295, 236] width 33 height 28
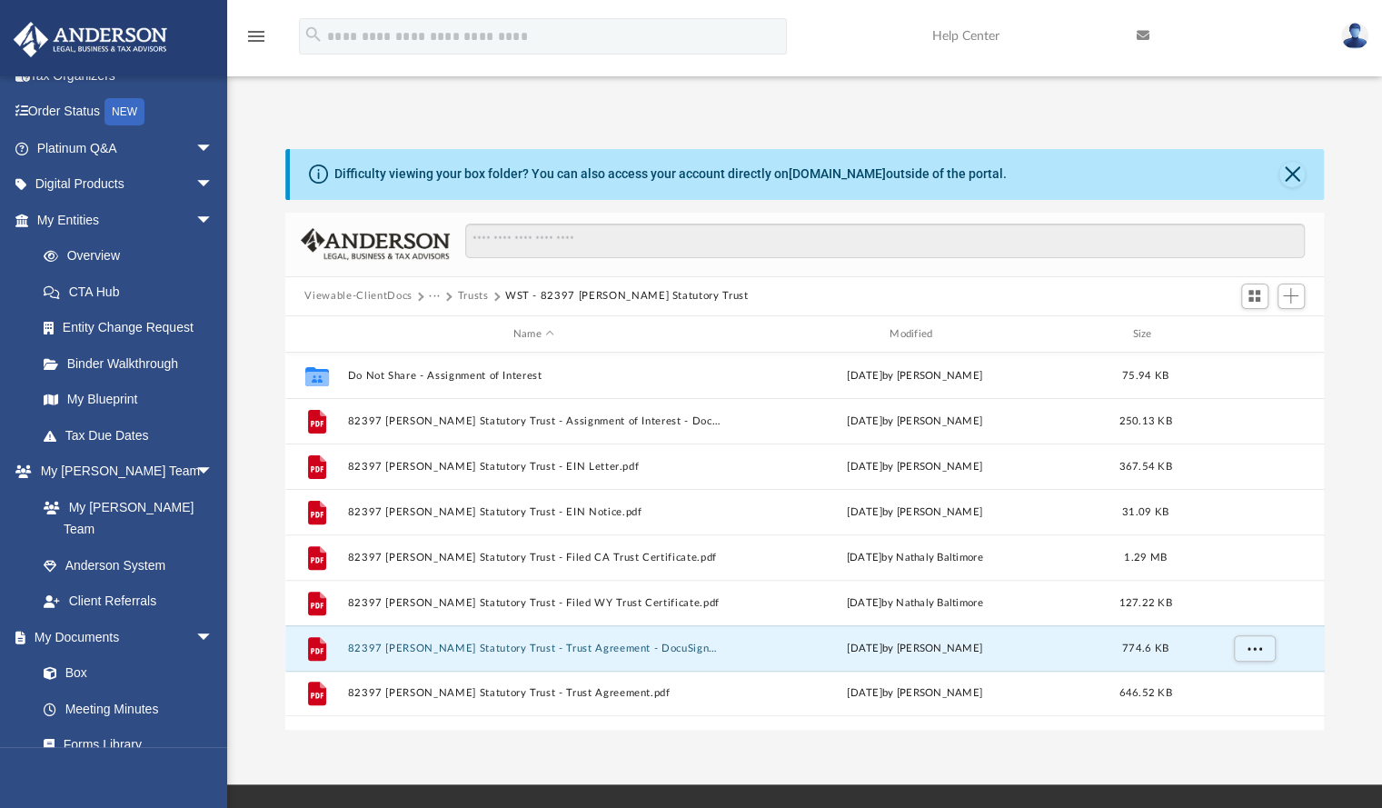
click at [463, 288] on button "Trusts" at bounding box center [472, 296] width 31 height 16
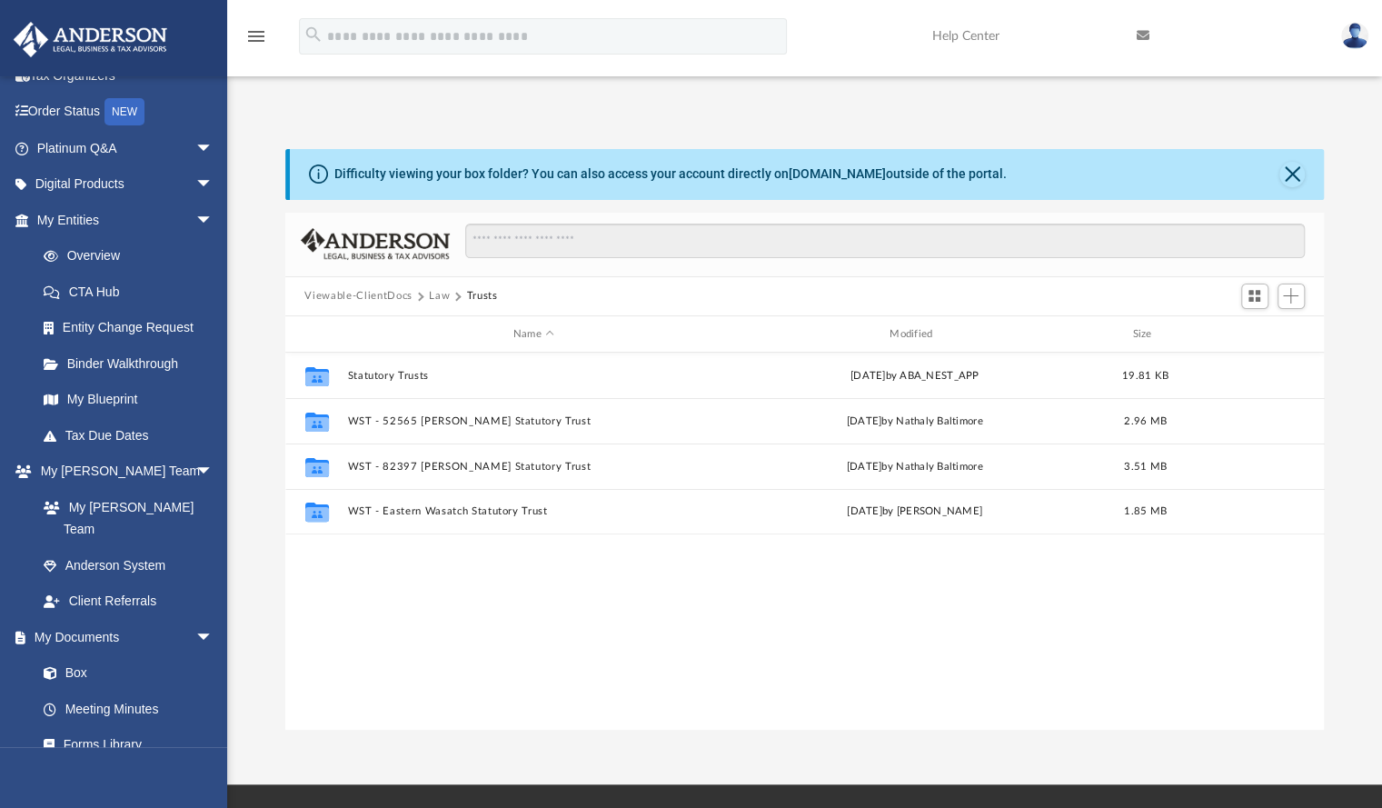
click at [438, 288] on button "Law" at bounding box center [439, 296] width 21 height 16
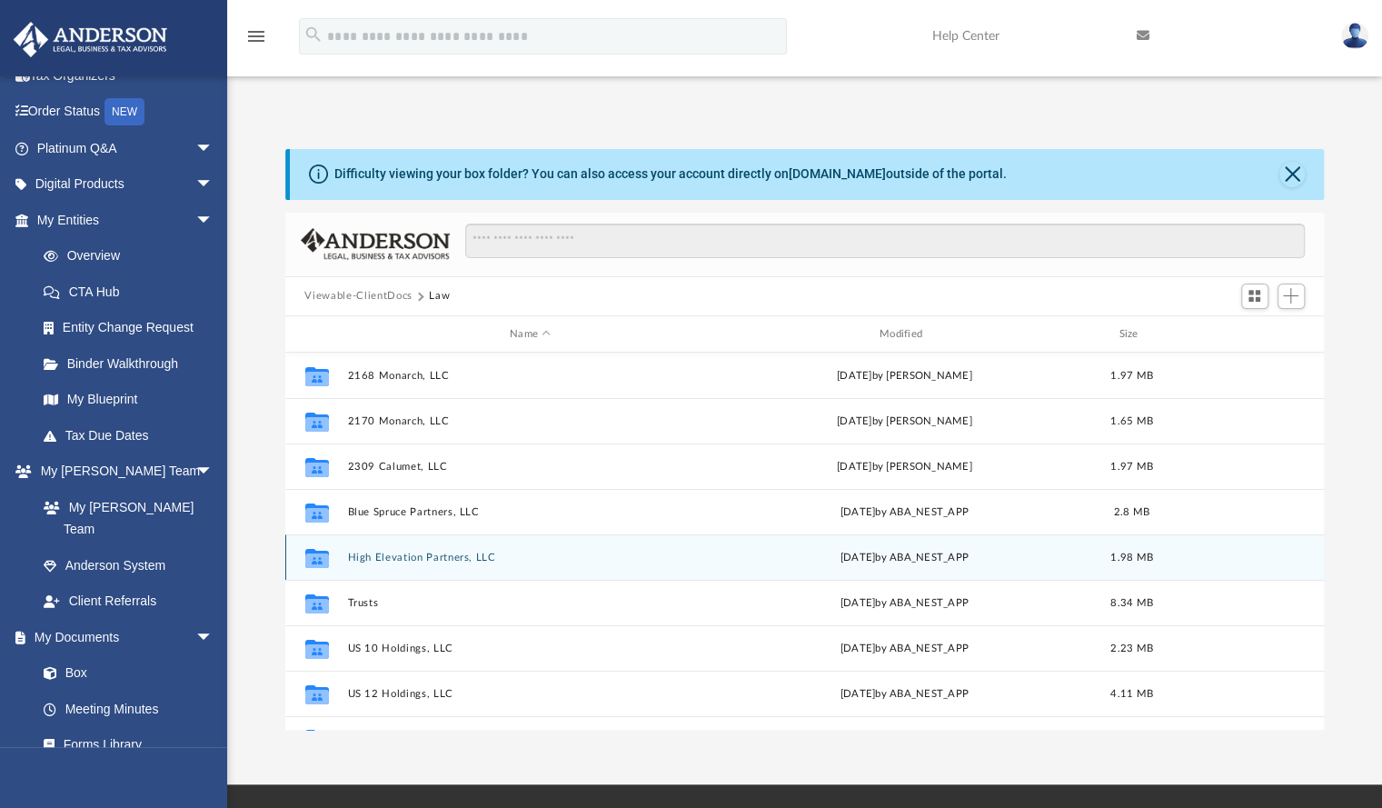
click at [406, 551] on button "High Elevation Partners, LLC" at bounding box center [530, 557] width 366 height 12
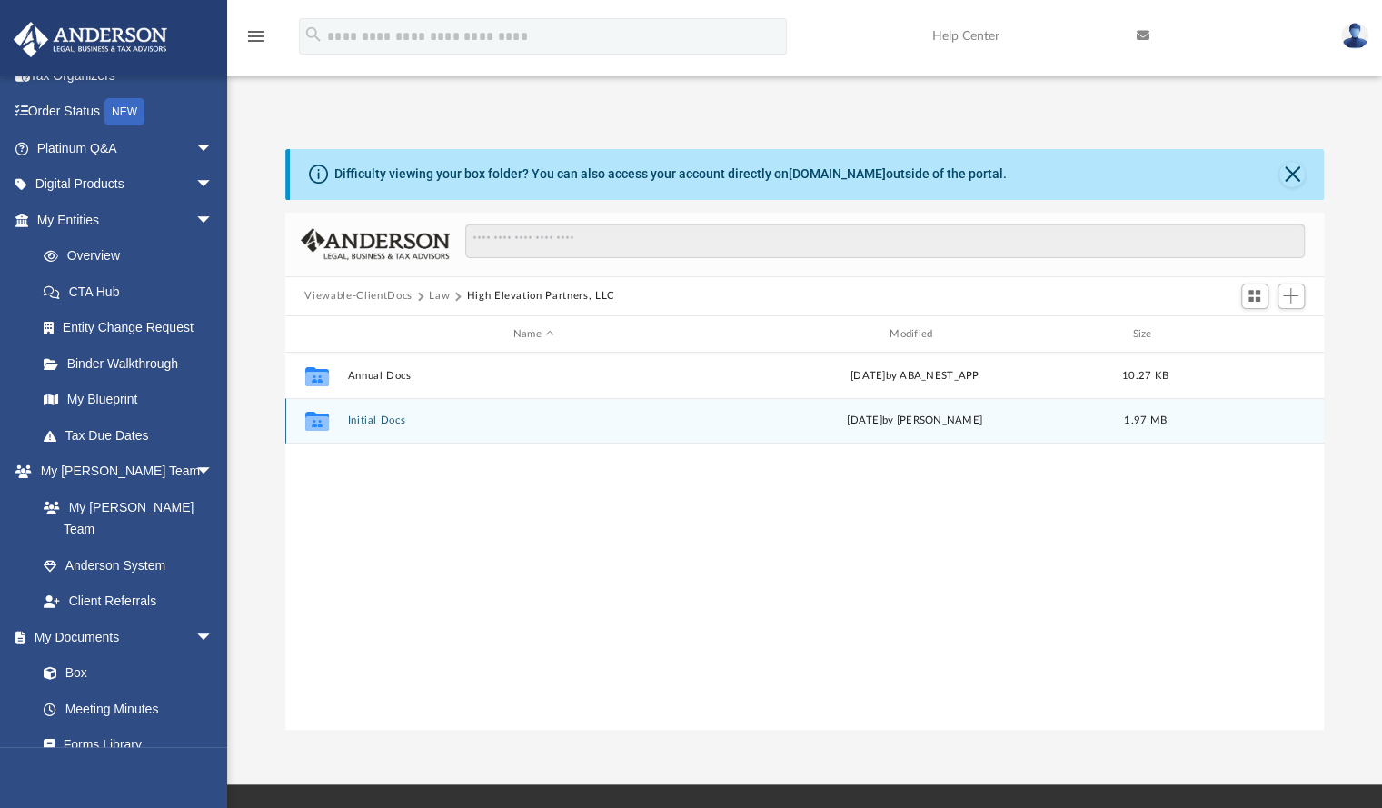
click at [385, 415] on button "Initial Docs" at bounding box center [533, 421] width 373 height 12
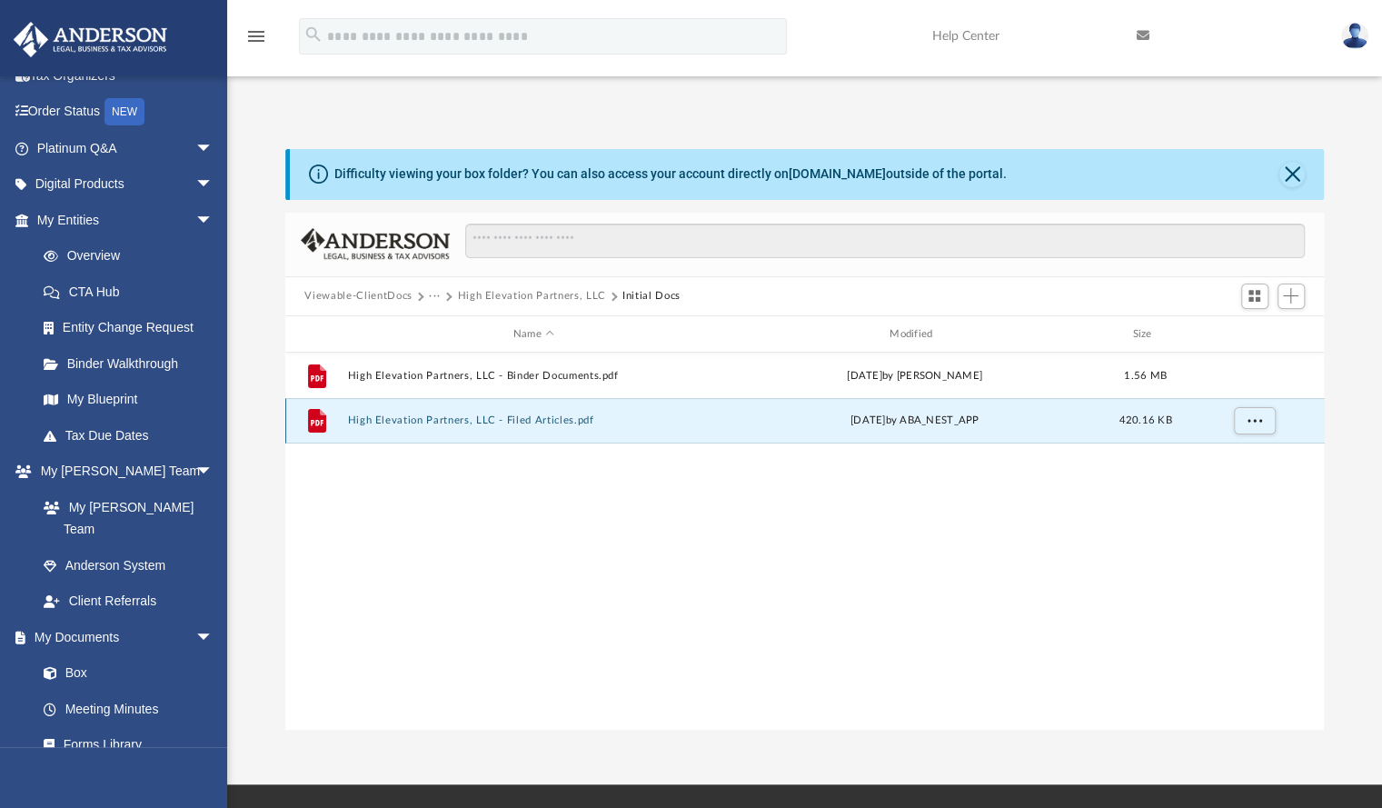
click at [432, 415] on button "High Elevation Partners, LLC - Filed Articles.pdf" at bounding box center [533, 421] width 373 height 12
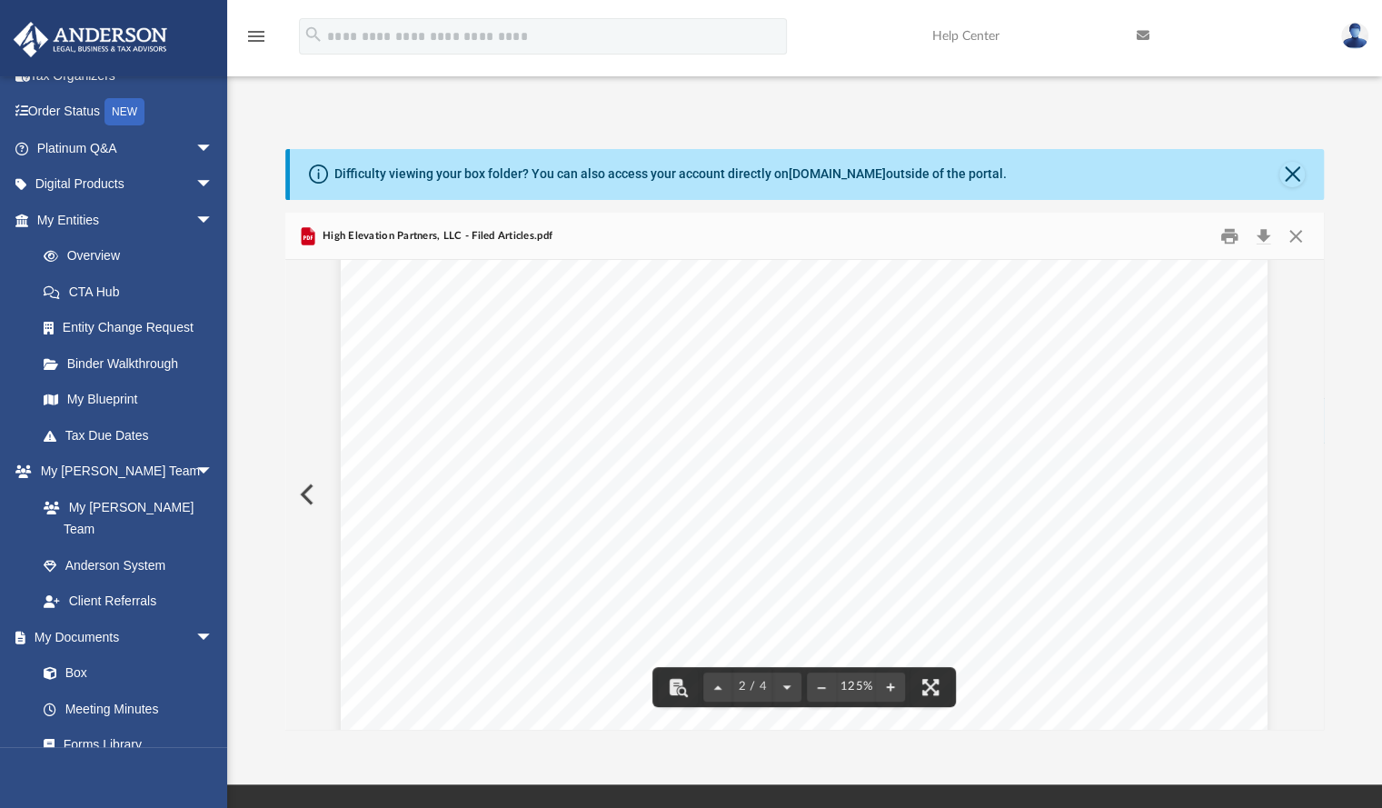
scroll to position [1306, 0]
click at [1264, 222] on button "Download" at bounding box center [1263, 236] width 33 height 28
click at [1368, 429] on div "Difficulty viewing your box folder? You can also access your account directly o…" at bounding box center [804, 439] width 1155 height 581
click at [307, 469] on button "Preview" at bounding box center [305, 494] width 40 height 51
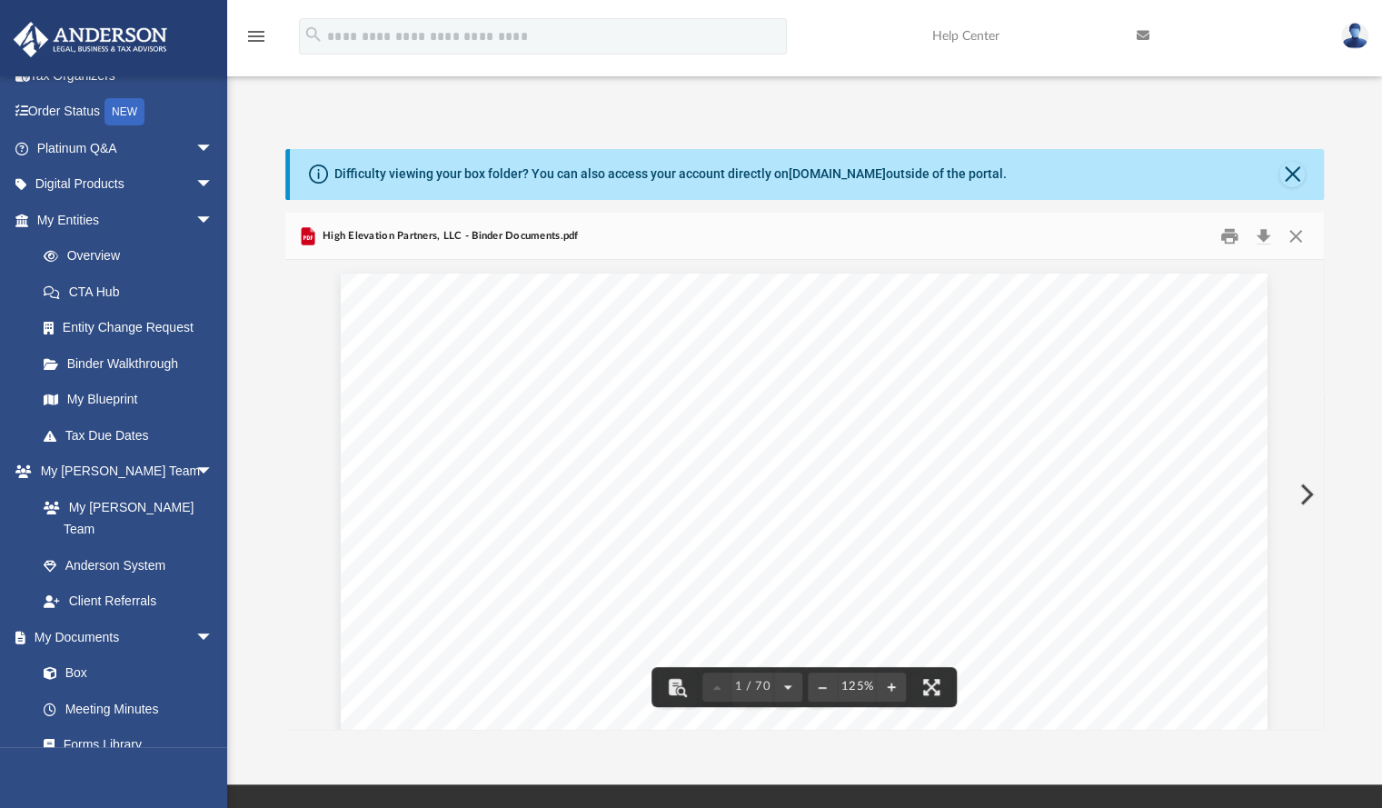
click at [974, 628] on span "High Elevation Partners, LLC" at bounding box center [1017, 636] width 200 height 16
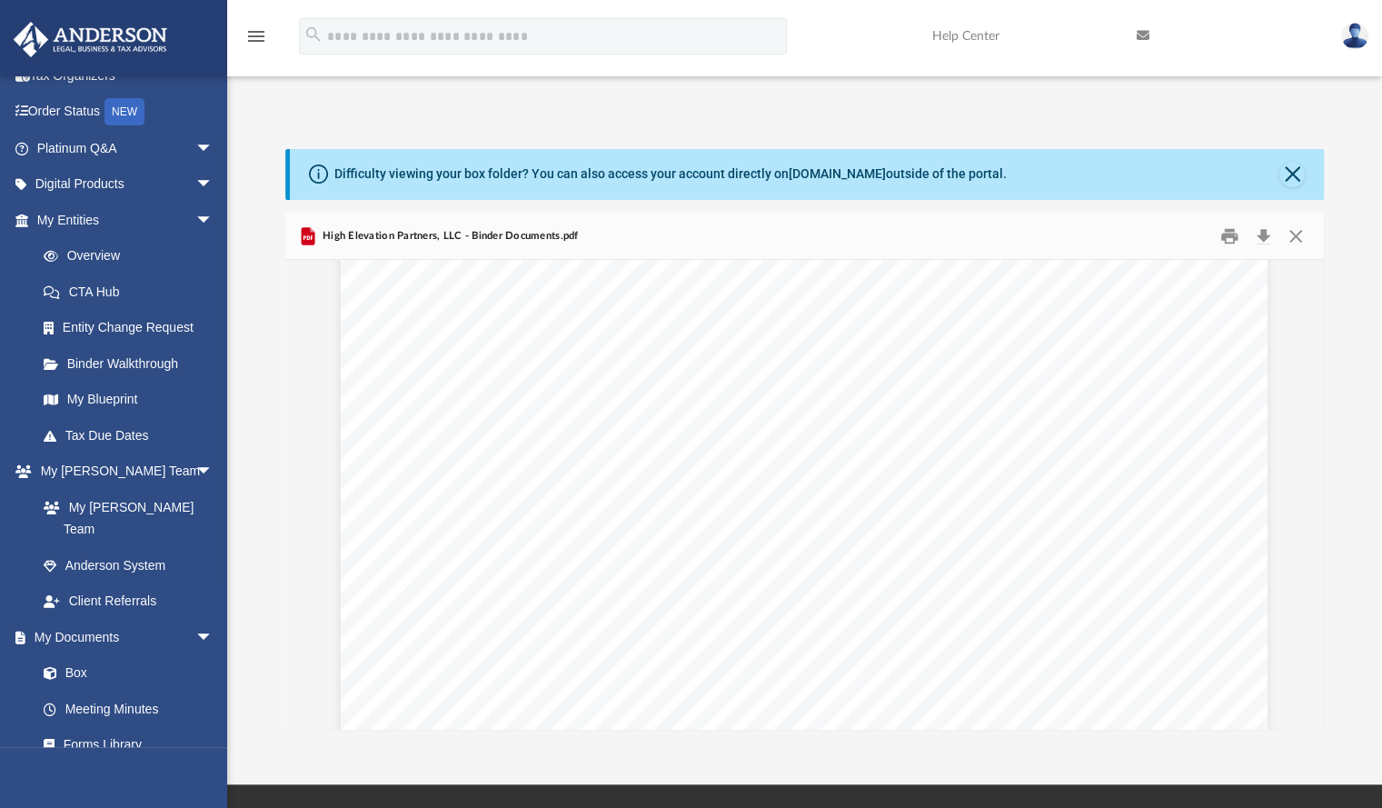
scroll to position [1417, 0]
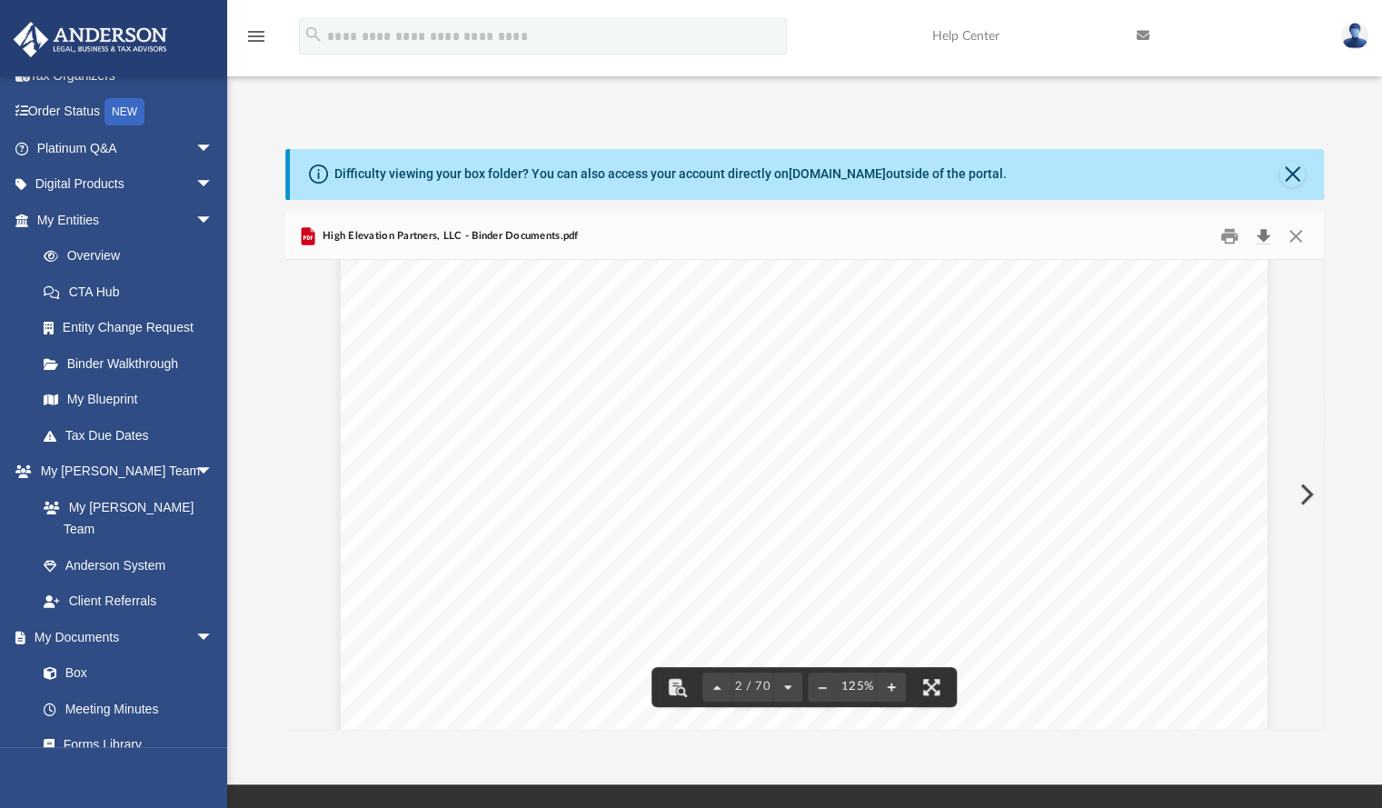
click at [1263, 222] on button "Download" at bounding box center [1263, 236] width 33 height 28
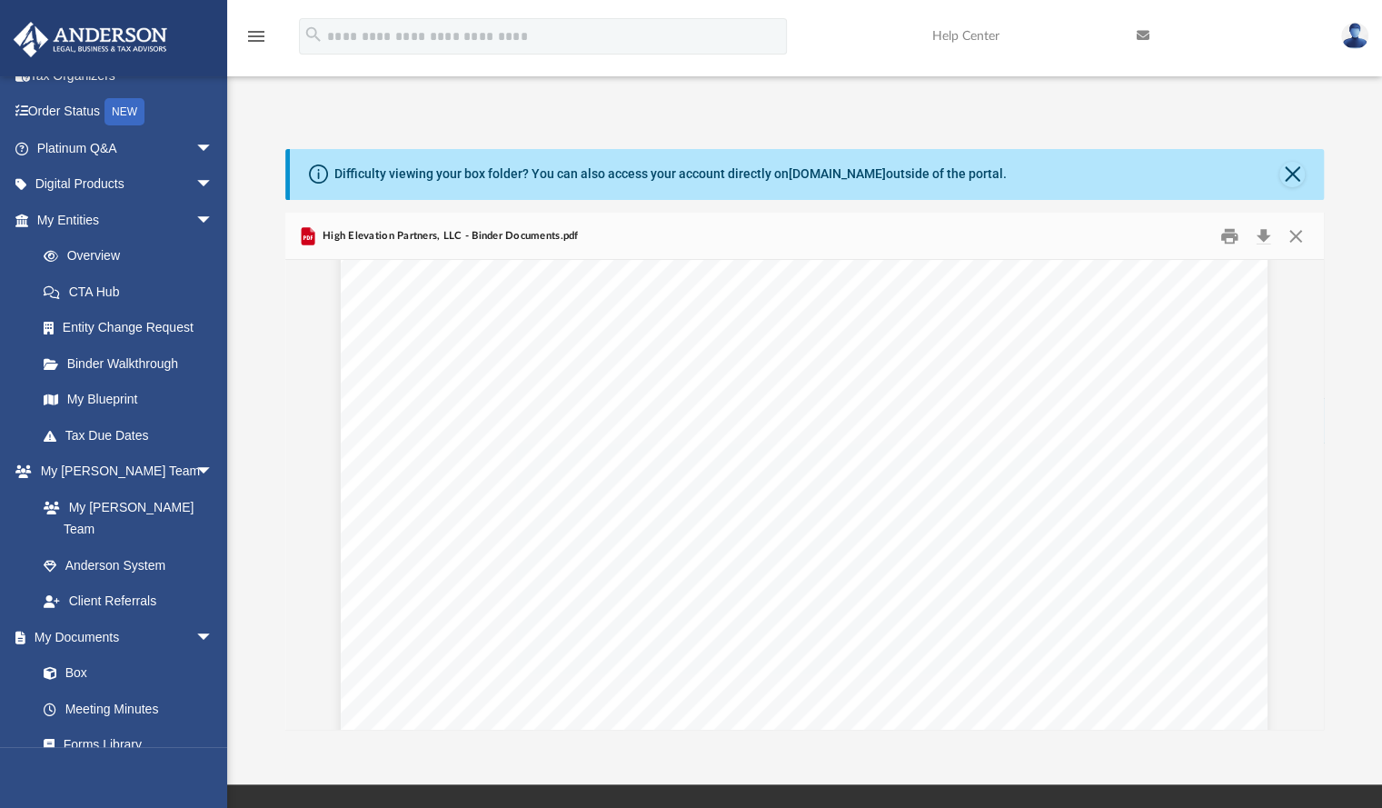
click at [1344, 170] on div "Difficulty viewing your box folder? You can also access your account directly o…" at bounding box center [804, 439] width 1155 height 581
